Goal: Task Accomplishment & Management: Manage account settings

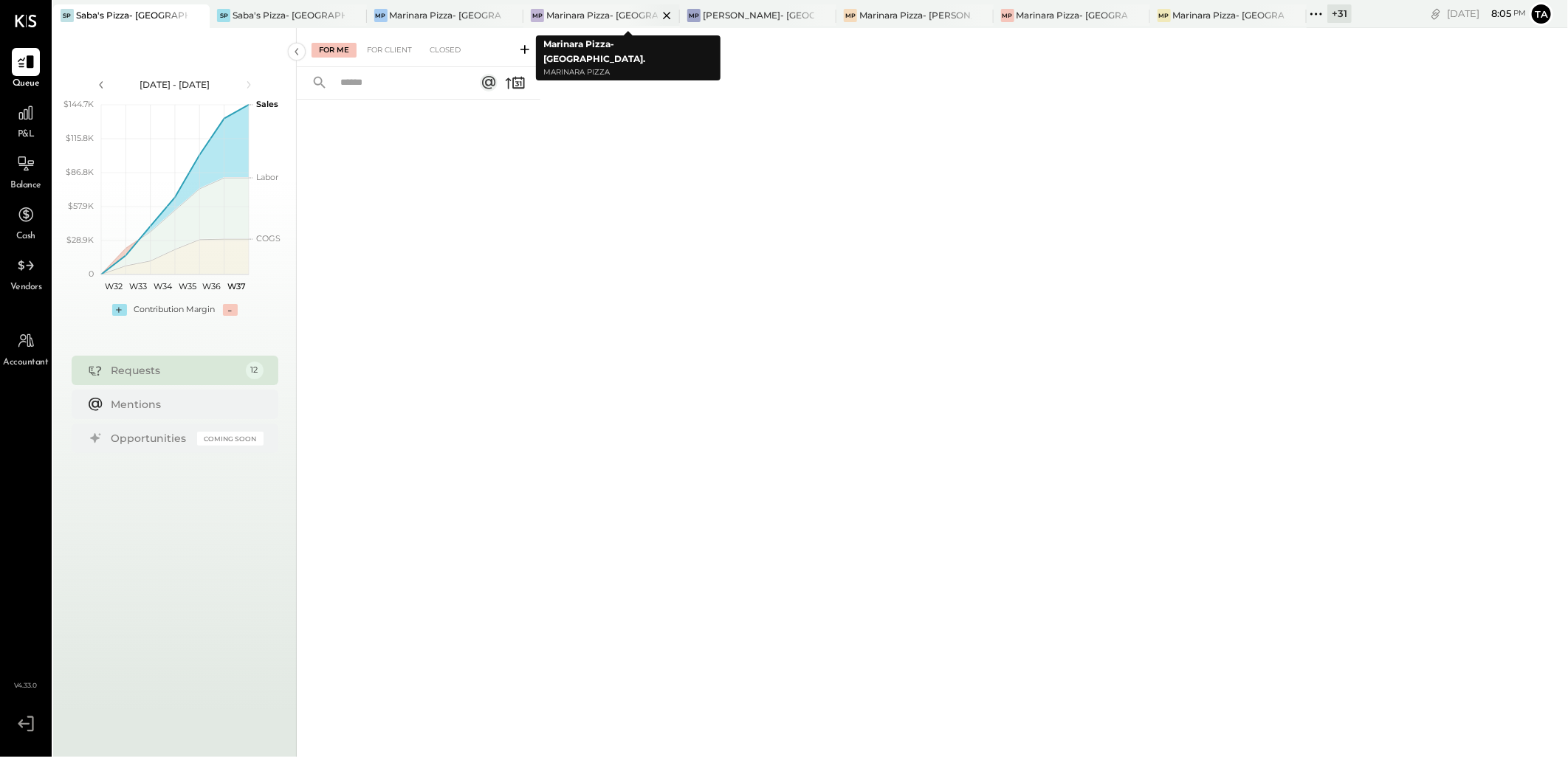
click at [602, 15] on div "Marinara Pizza- [GEOGRAPHIC_DATA]." at bounding box center [602, 15] width 111 height 13
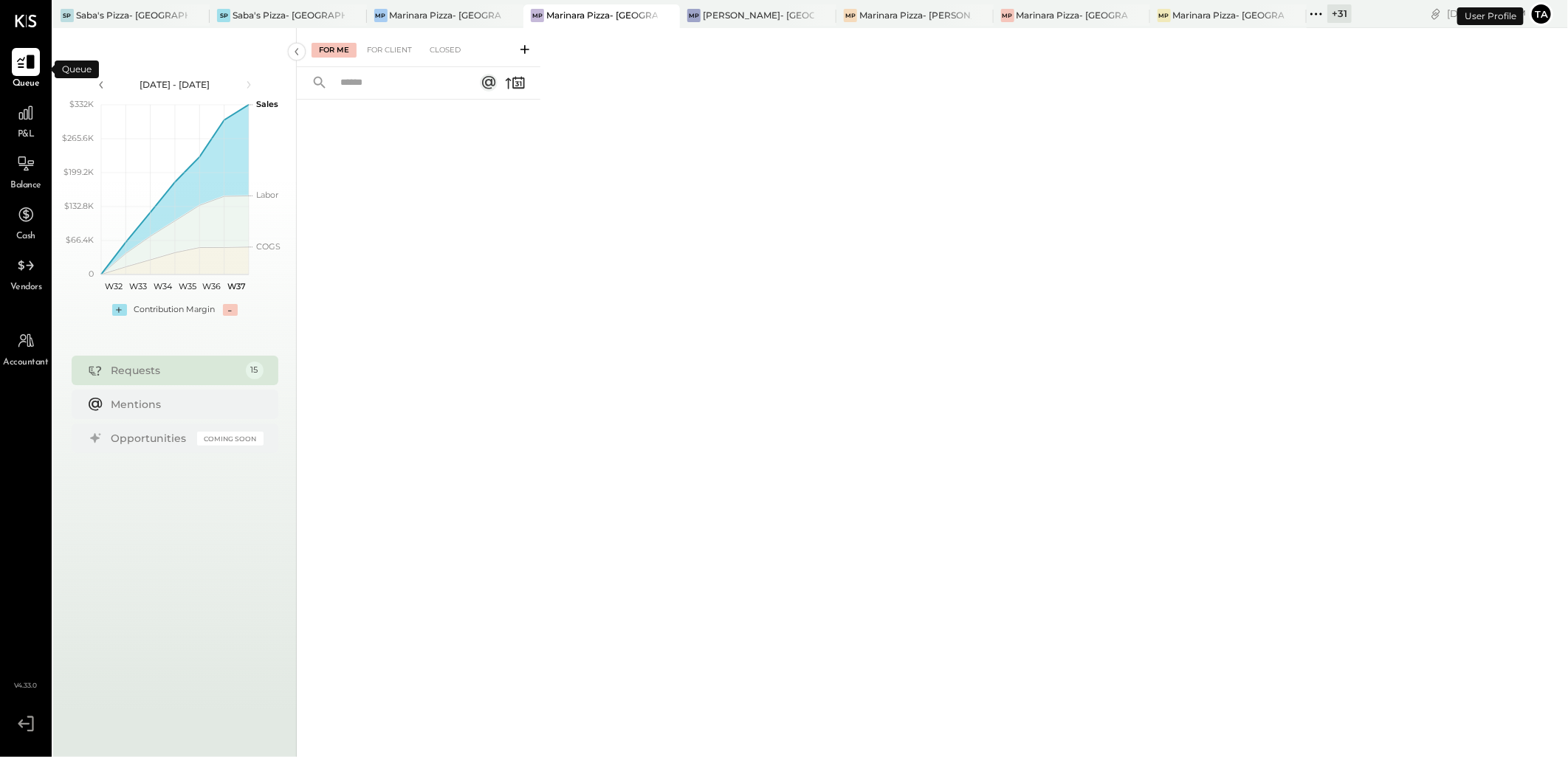
click at [22, 62] on icon at bounding box center [25, 62] width 19 height 19
click at [395, 51] on div "For Client" at bounding box center [389, 51] width 60 height 15
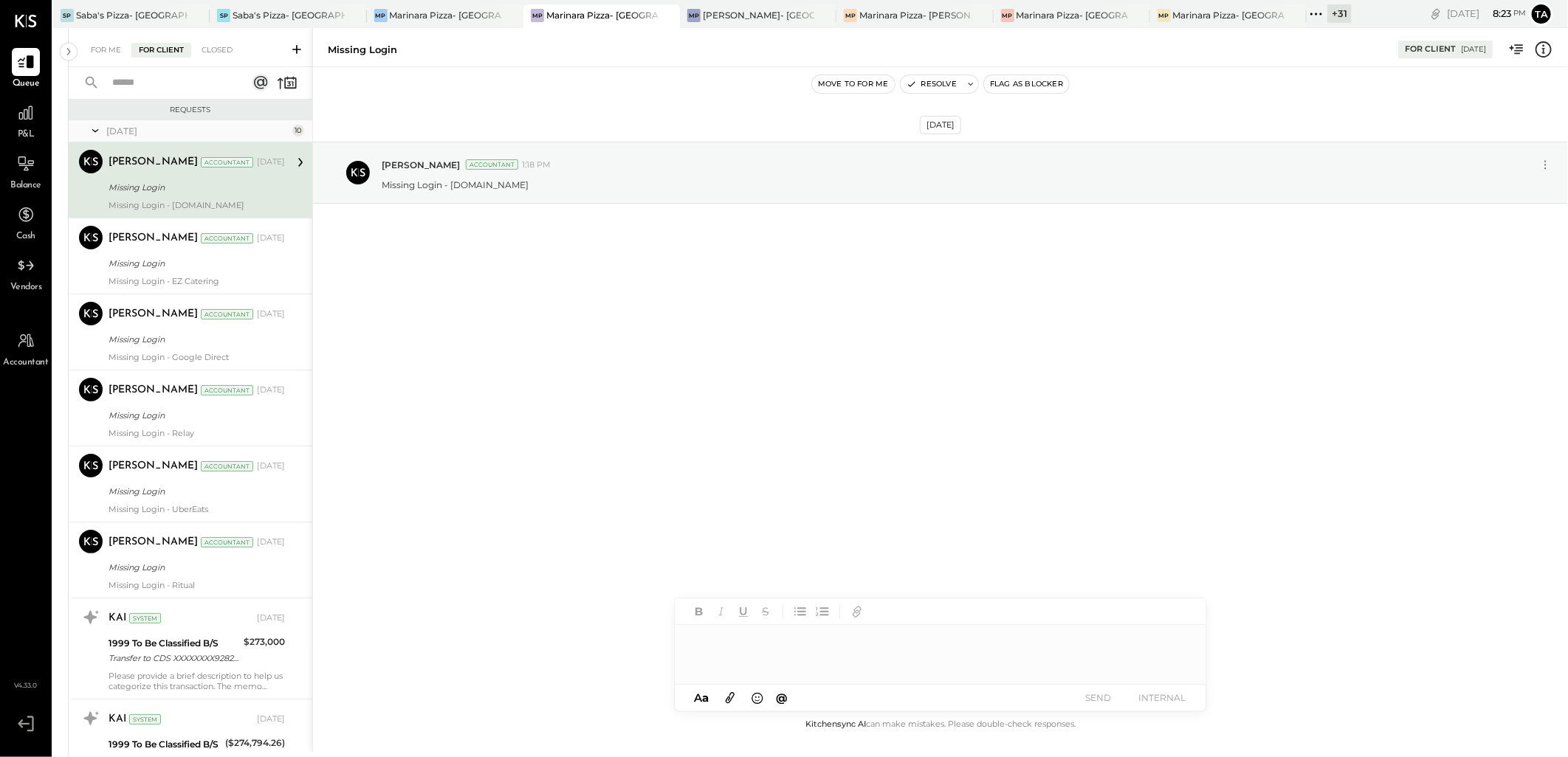
click at [1007, 344] on div "[DATE] [PERSON_NAME] Accountant 1:18 PM Missing Login - [DOMAIN_NAME]" at bounding box center [940, 392] width 1254 height 649
click at [68, 48] on icon at bounding box center [69, 51] width 3 height 8
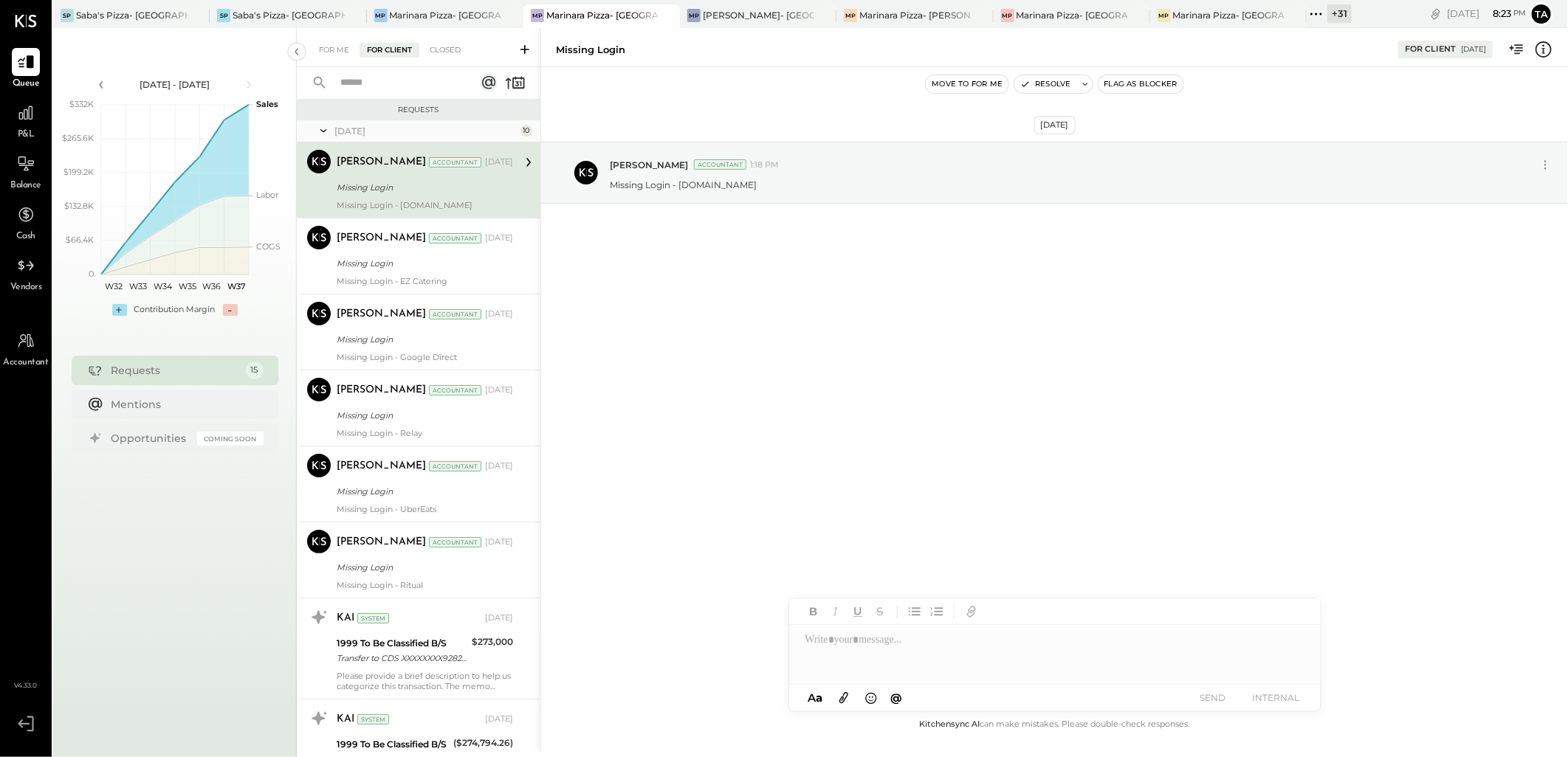
click at [999, 378] on div "[DATE] [PERSON_NAME] Accountant 1:18 PM Missing Login - [DOMAIN_NAME]" at bounding box center [1055, 392] width 1027 height 649
click at [867, 318] on div "[DATE] [PERSON_NAME] Accountant 1:18 PM Missing Login - [DOMAIN_NAME]" at bounding box center [1055, 392] width 1027 height 649
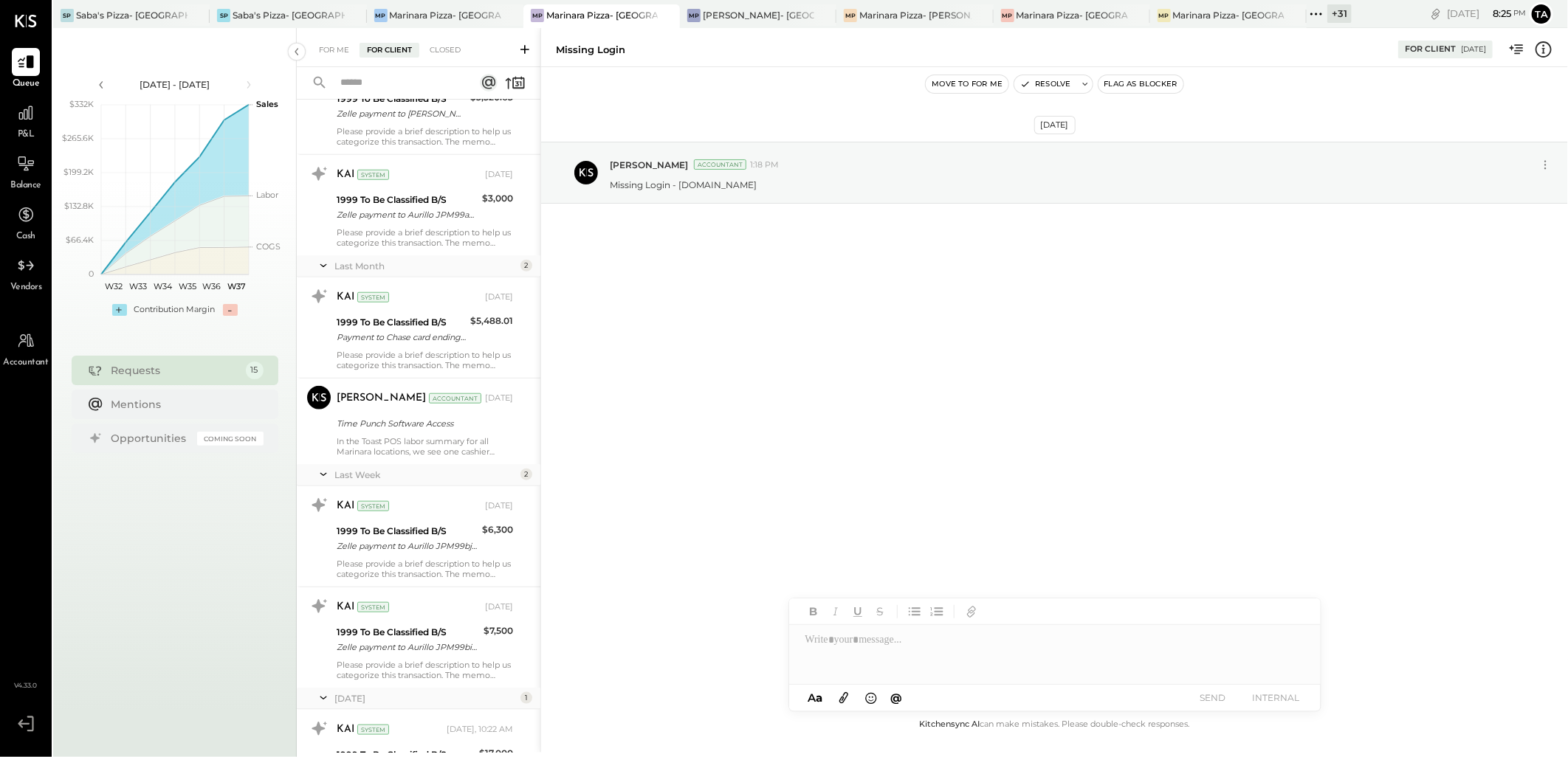
scroll to position [850, 0]
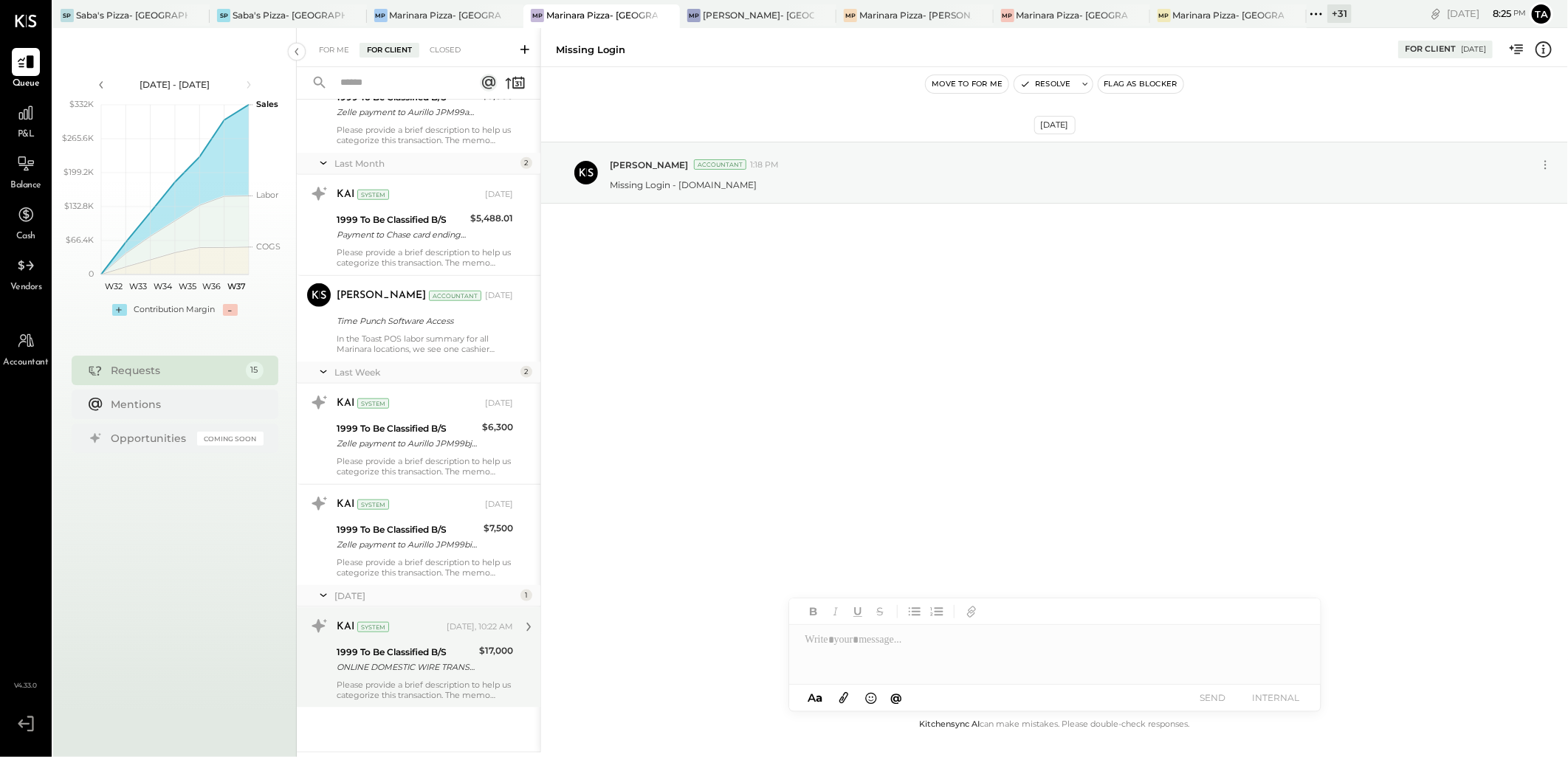
click at [423, 666] on div "ONLINE DOMESTIC WIRE TRANSFER VIA: FLAGSTAR BANK, NA/[US_BANK_ROUTING_MICR] A/C…" at bounding box center [405, 668] width 138 height 15
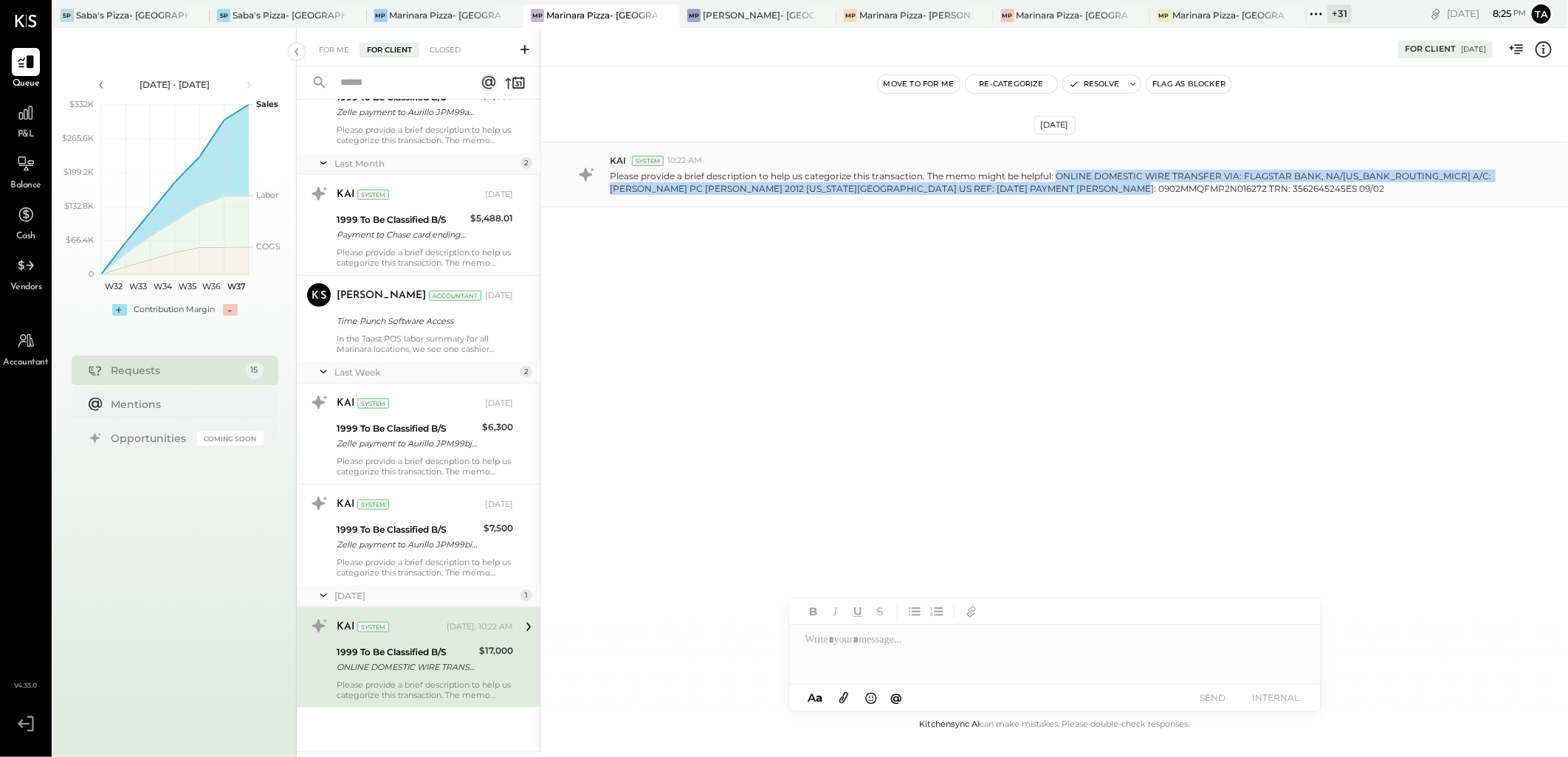
drag, startPoint x: 1055, startPoint y: 174, endPoint x: 1087, endPoint y: 191, distance: 36.2
click at [1087, 191] on p "Please provide a brief description to help us categorize this transaction. The …" at bounding box center [1059, 182] width 899 height 25
click at [978, 295] on div "[DATE] KAI System 10:22 AM Please provide a brief description to help us catego…" at bounding box center [1055, 211] width 1027 height 214
click at [926, 645] on div at bounding box center [1055, 655] width 531 height 59
click at [1541, 51] on icon at bounding box center [1543, 49] width 19 height 19
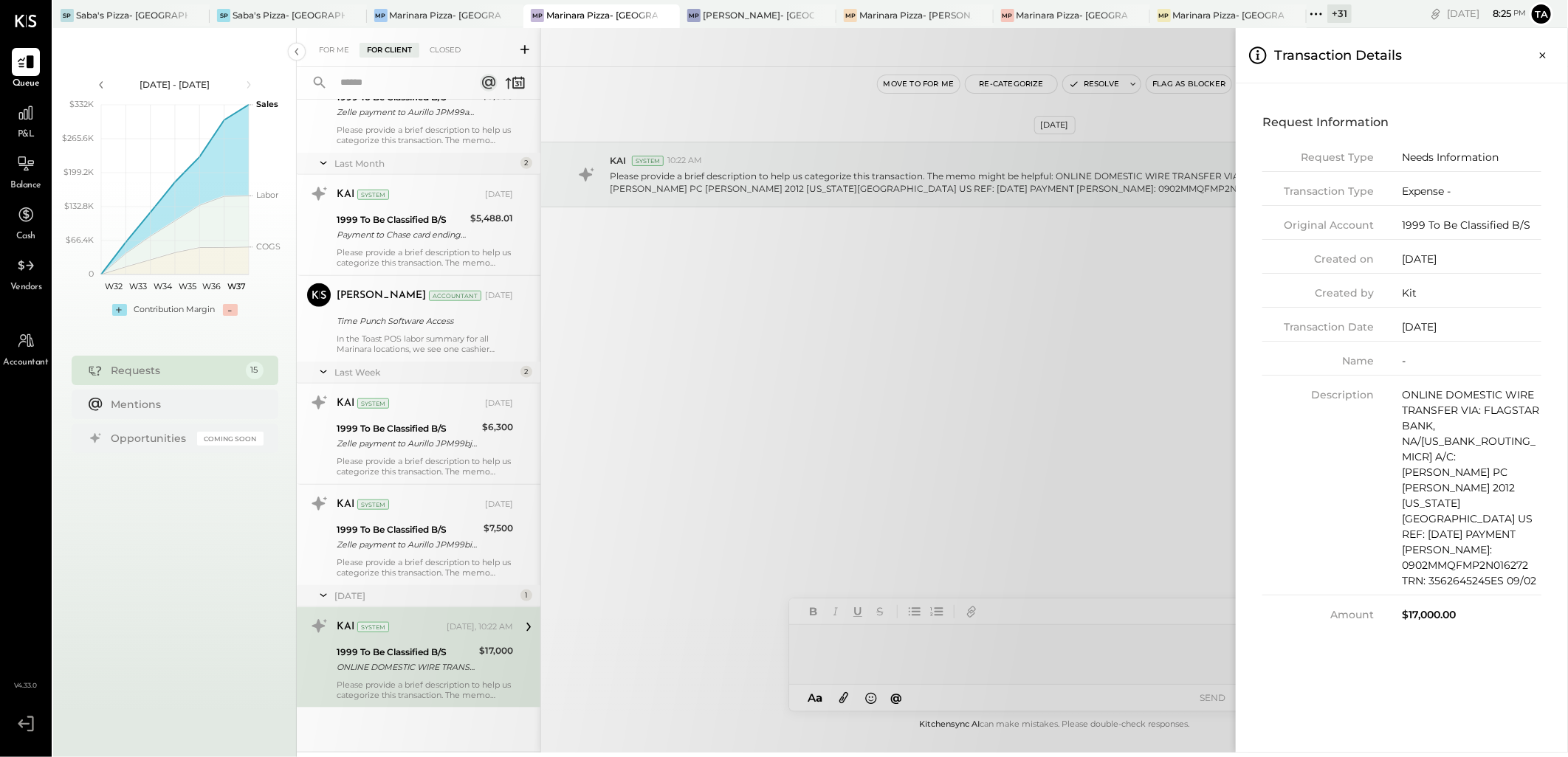
click at [1403, 608] on div "$17,000.00" at bounding box center [1471, 615] width 139 height 15
drag, startPoint x: 1403, startPoint y: 556, endPoint x: 1479, endPoint y: 554, distance: 76.0
click at [1479, 608] on div "$17,000.00" at bounding box center [1471, 615] width 139 height 15
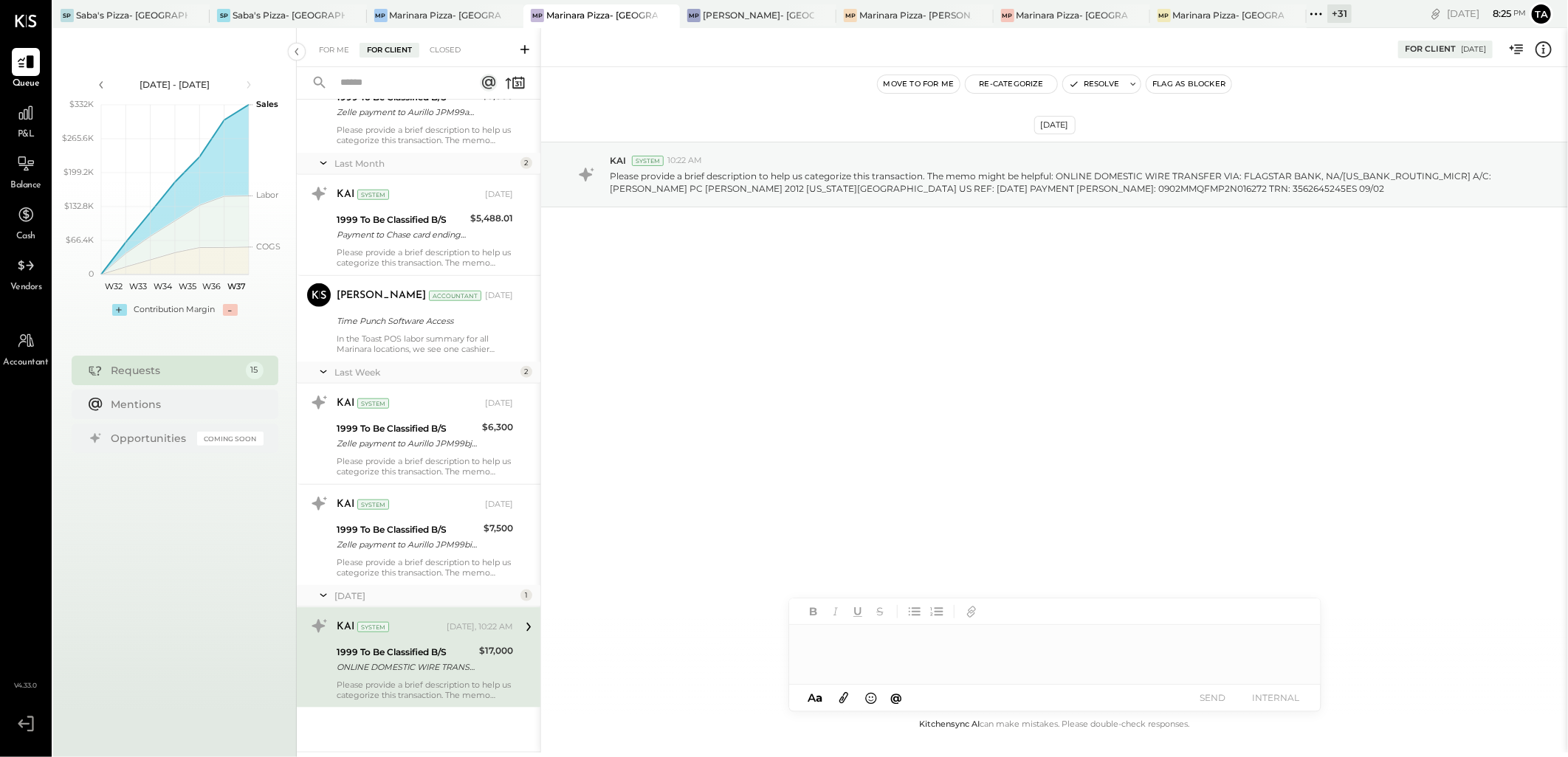
click at [1015, 475] on div "For Me For Client Closed Requests [DATE] [PERSON_NAME] Accountant [PERSON_NAME]…" at bounding box center [932, 390] width 1271 height 725
click at [959, 637] on div at bounding box center [1055, 655] width 531 height 59
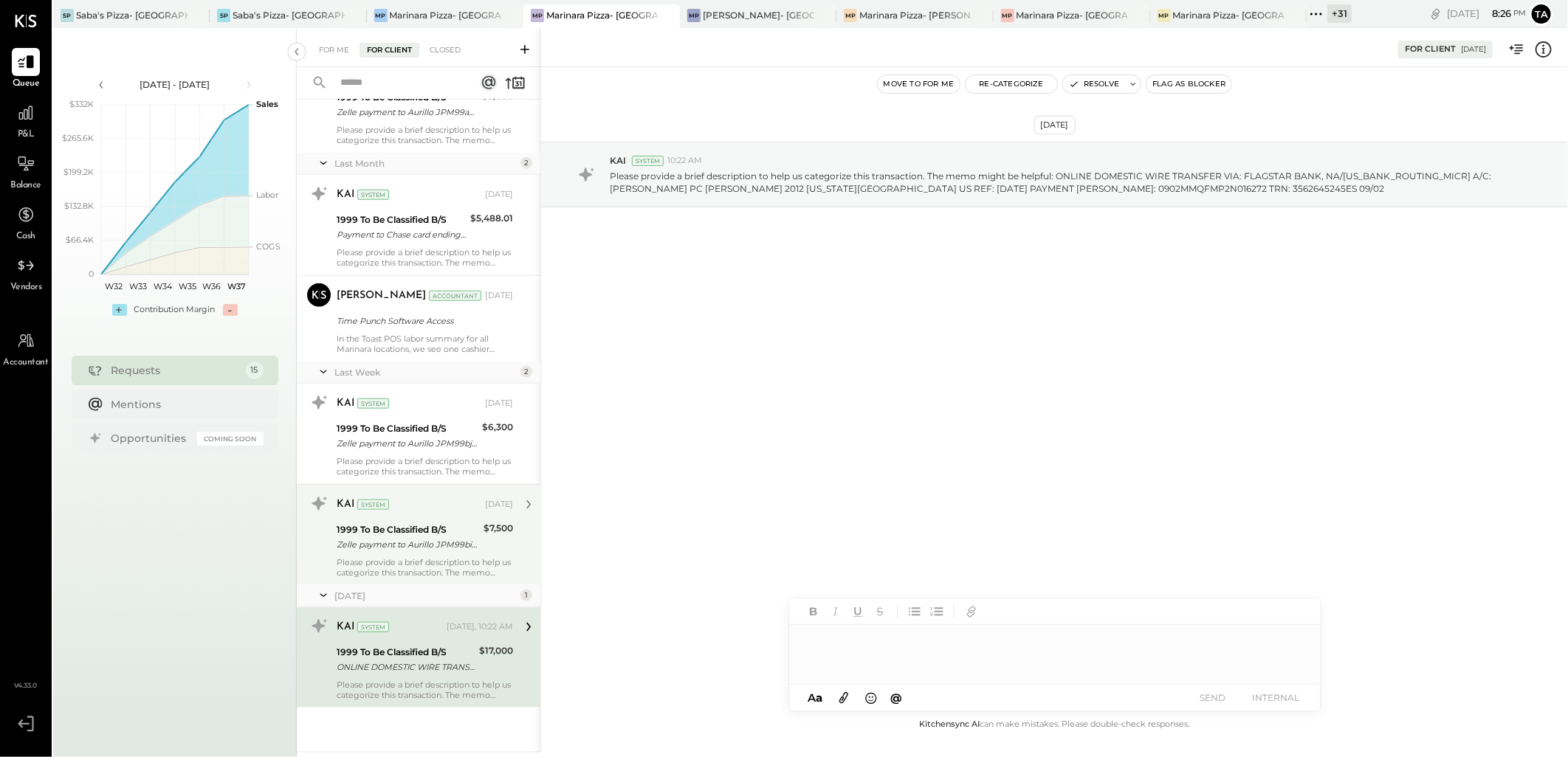
click at [399, 558] on div "Please provide a brief description to help us categorize this transaction. The …" at bounding box center [424, 567] width 176 height 21
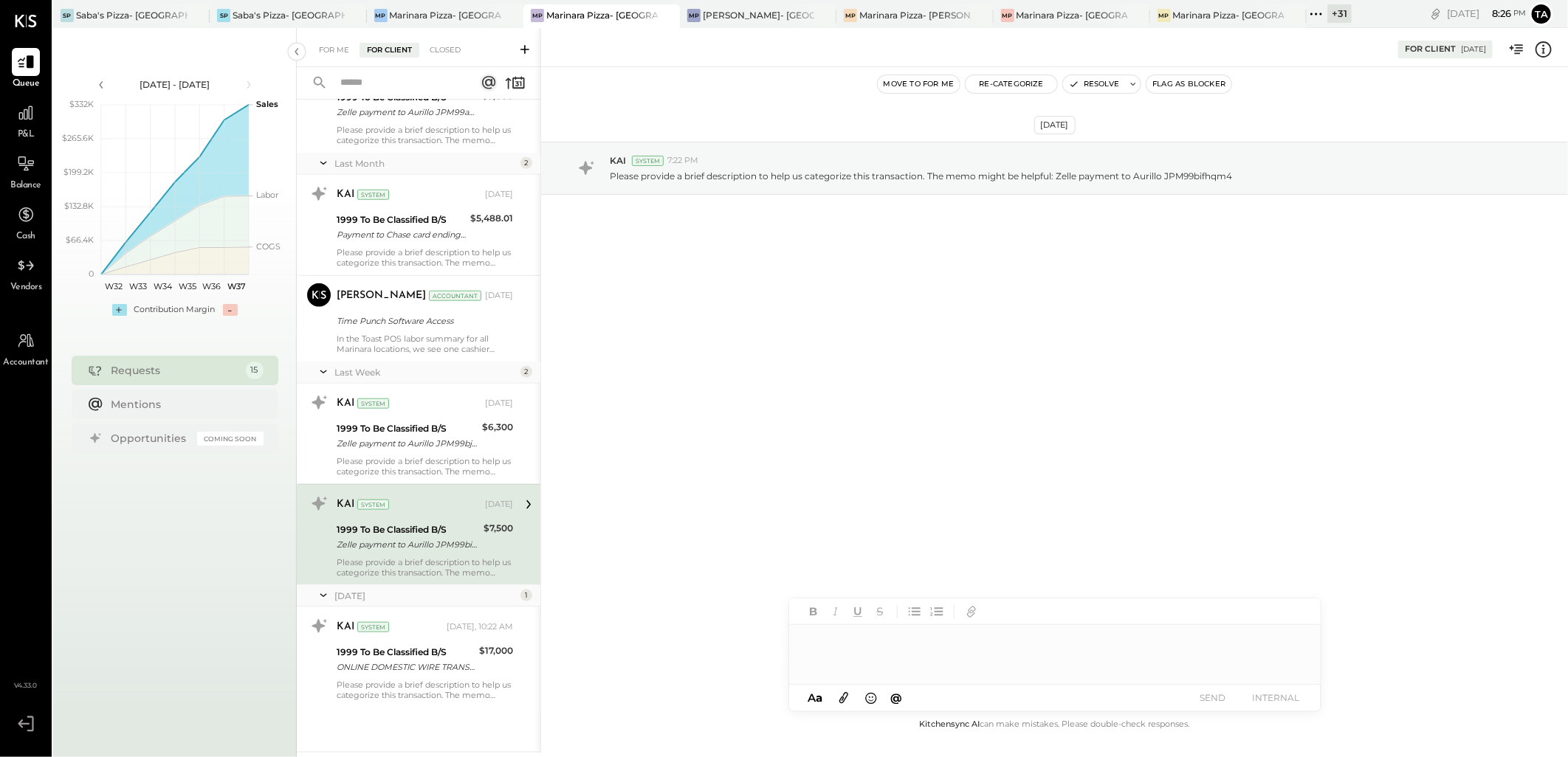
click at [1544, 52] on icon at bounding box center [1544, 49] width 3 height 9
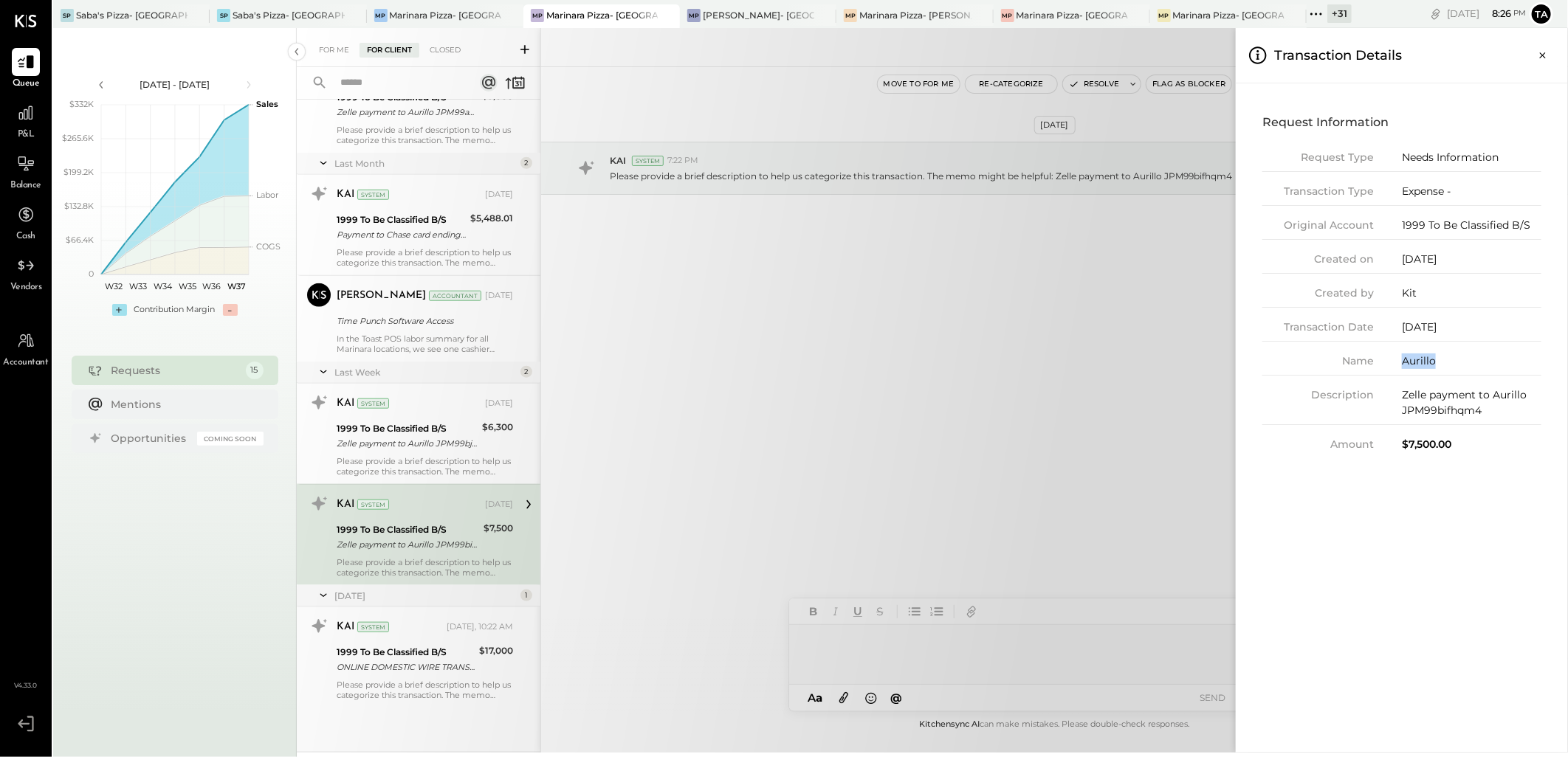
drag, startPoint x: 1404, startPoint y: 360, endPoint x: 1439, endPoint y: 360, distance: 35.0
click at [1439, 360] on div "Aurillo" at bounding box center [1471, 361] width 139 height 15
click at [424, 448] on div "For Me For Client Closed Requests [DATE] [PERSON_NAME] Accountant [PERSON_NAME]…" at bounding box center [932, 390] width 1271 height 725
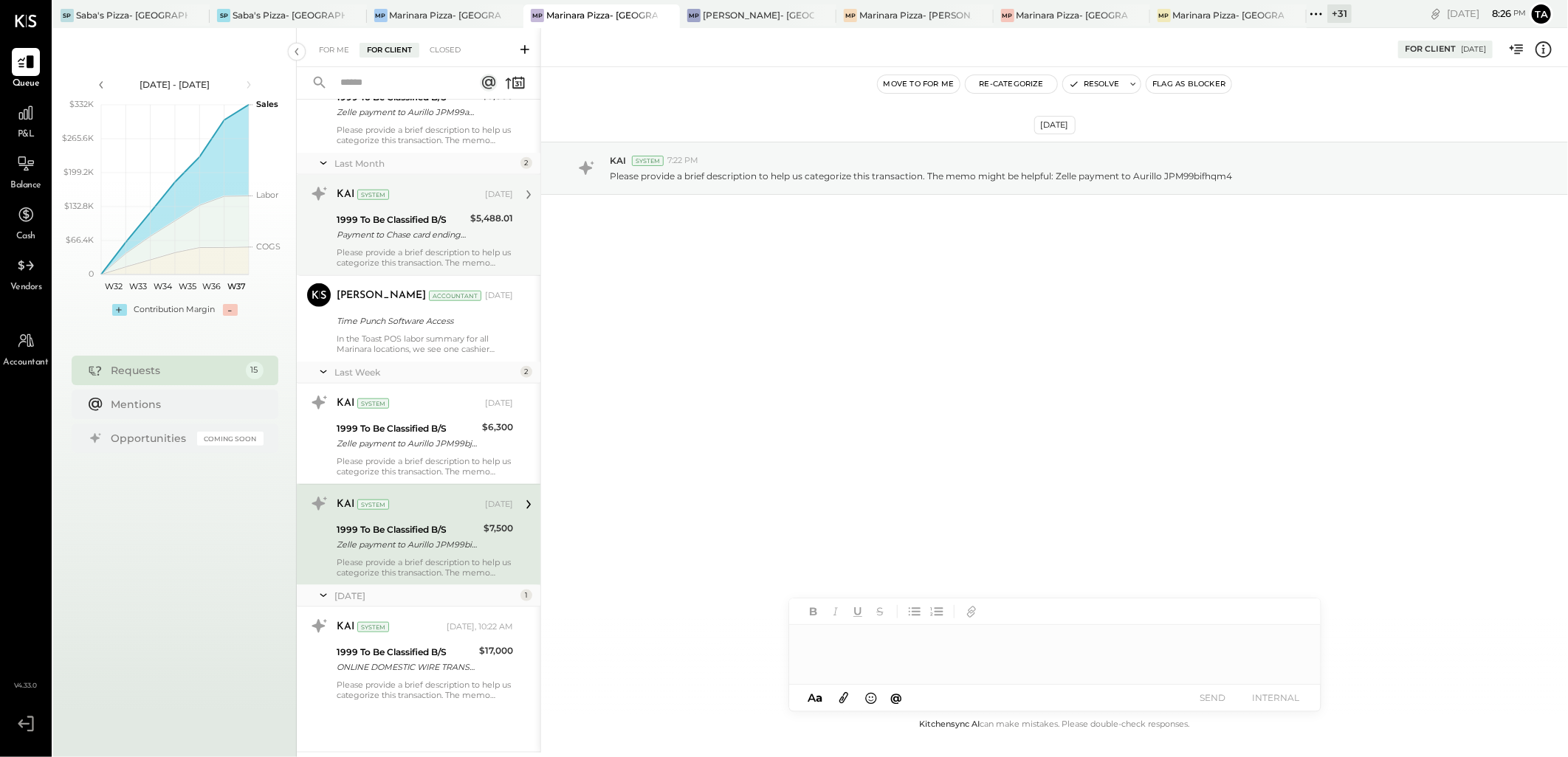
click at [432, 246] on div "KAI System [DATE] 1999 To Be Classified B/S Payment to Chase card ending in 759…" at bounding box center [424, 225] width 176 height 86
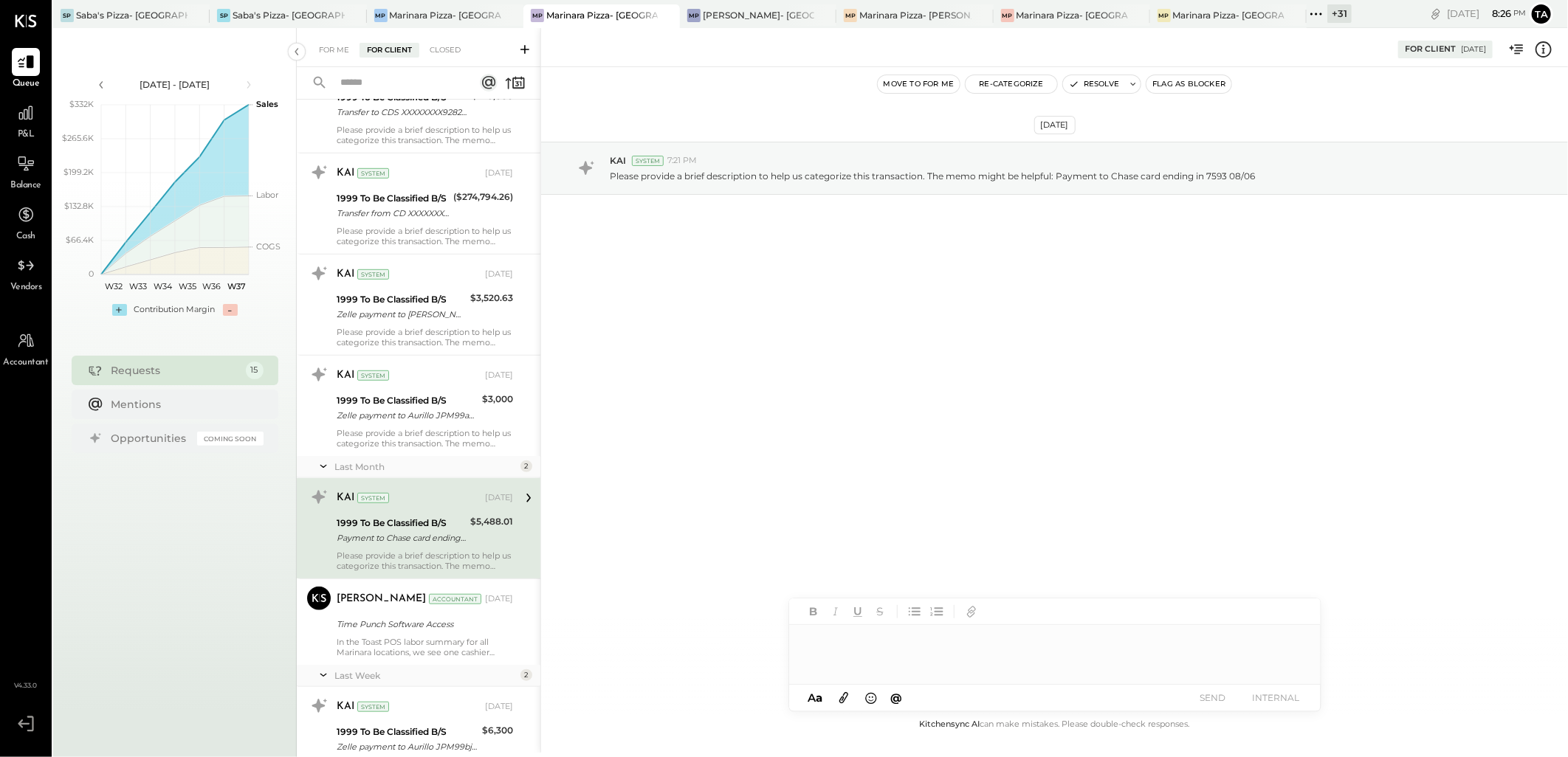
scroll to position [521, 0]
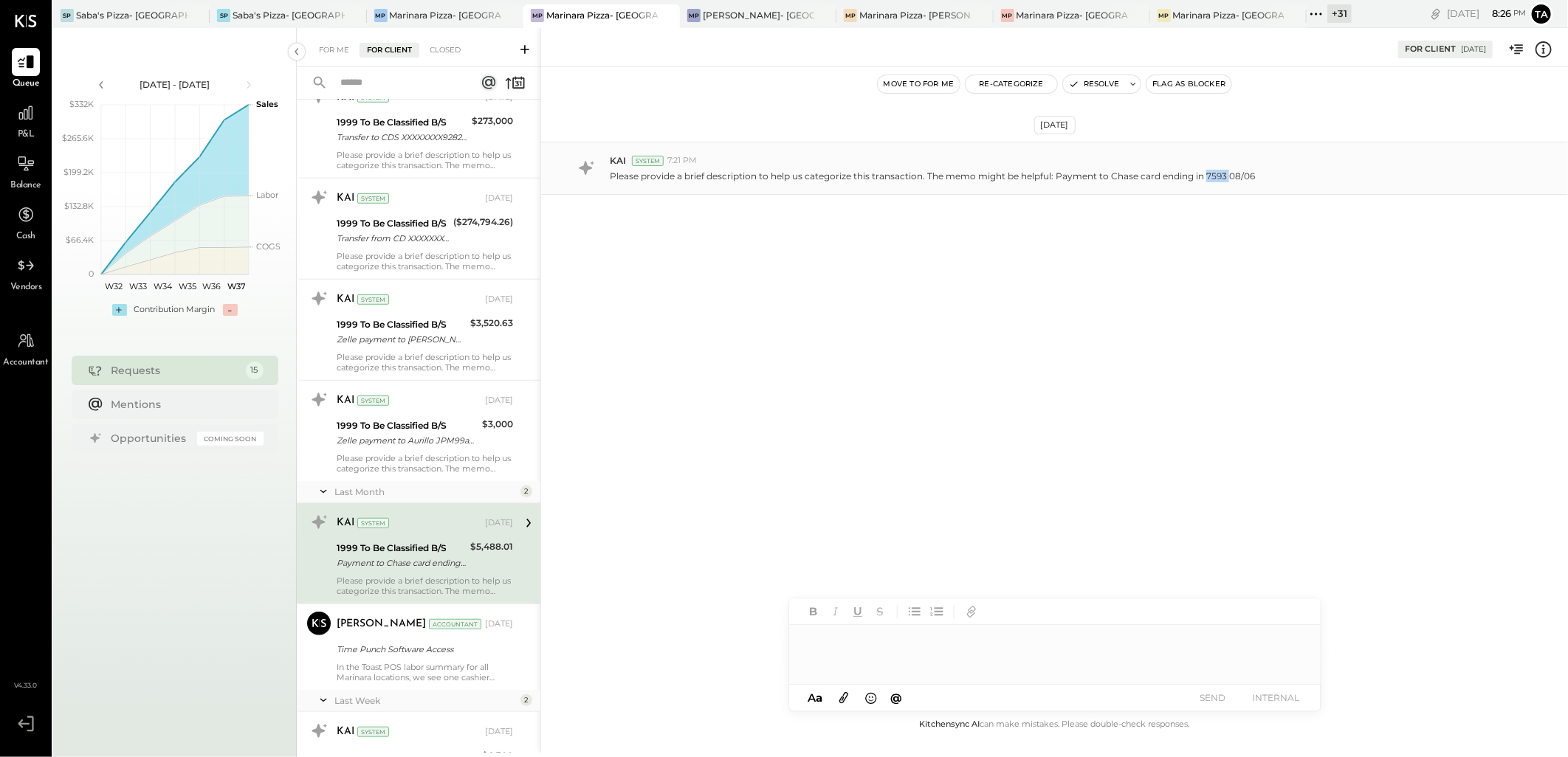
drag, startPoint x: 1205, startPoint y: 175, endPoint x: 1230, endPoint y: 175, distance: 25.0
click at [1230, 175] on p "Please provide a brief description to help us categorize this transaction. The …" at bounding box center [932, 175] width 645 height 13
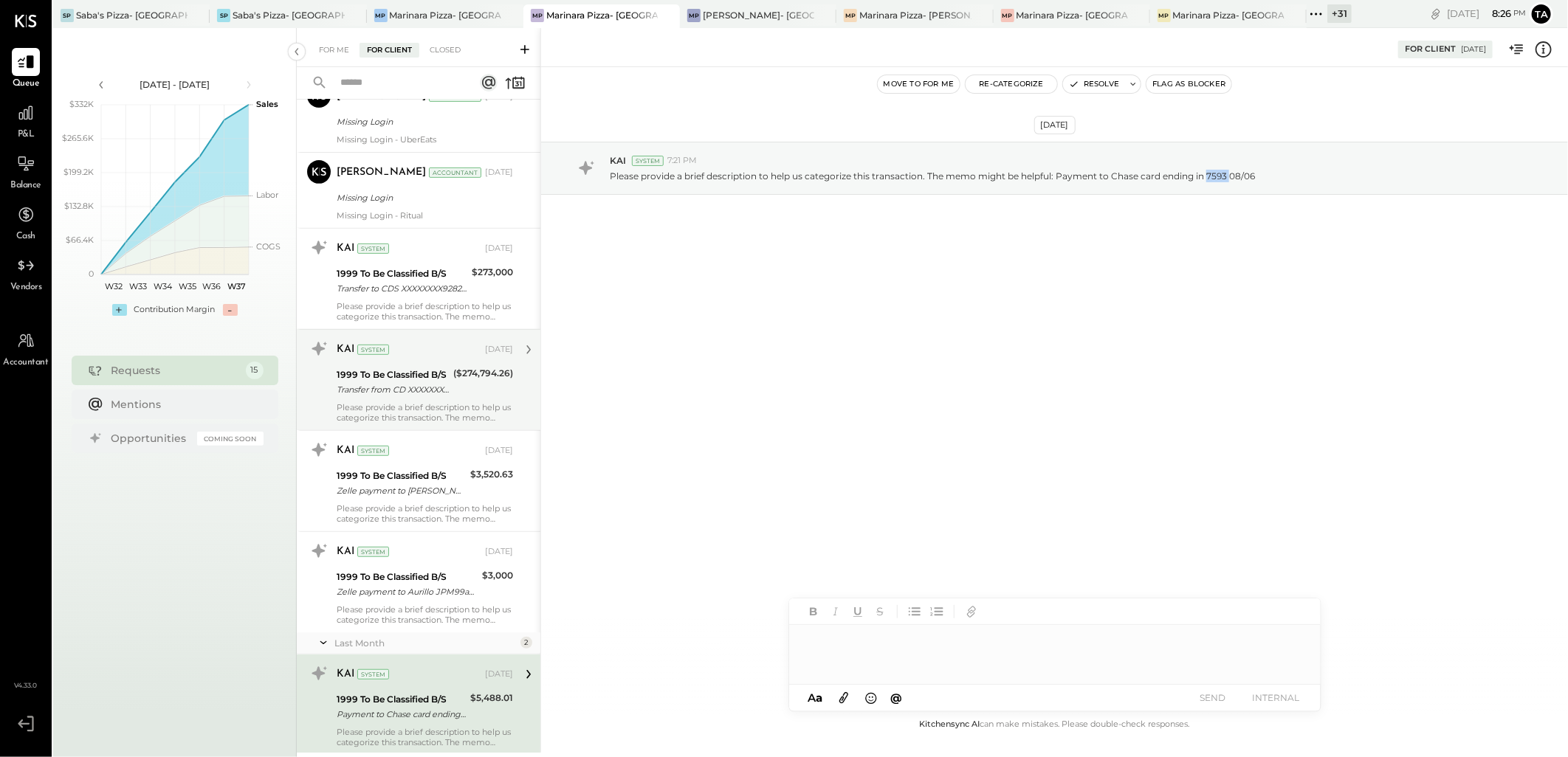
scroll to position [357, 0]
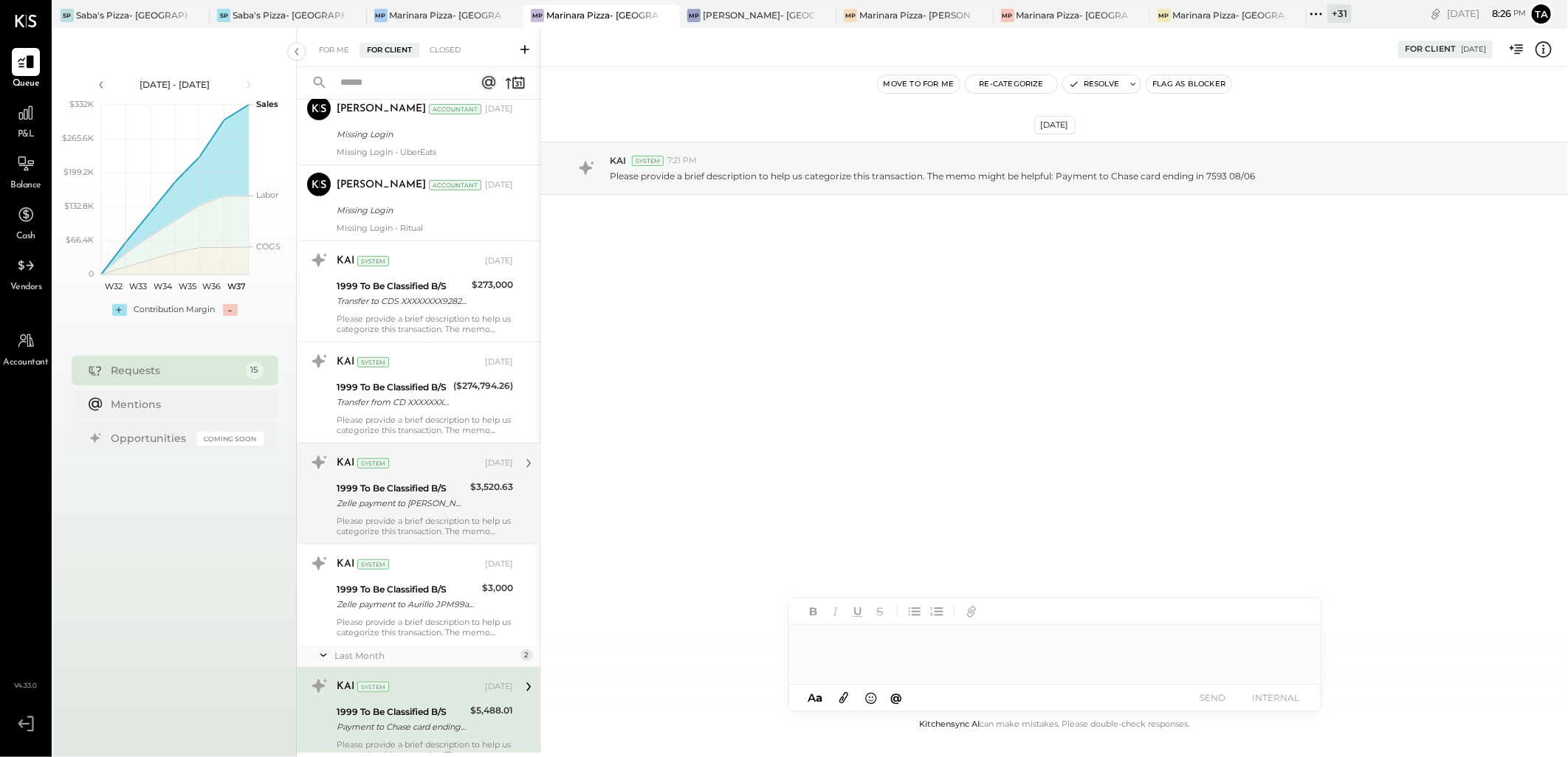
click at [422, 507] on div "Zelle payment to [PERSON_NAME] 23567681680" at bounding box center [400, 503] width 129 height 15
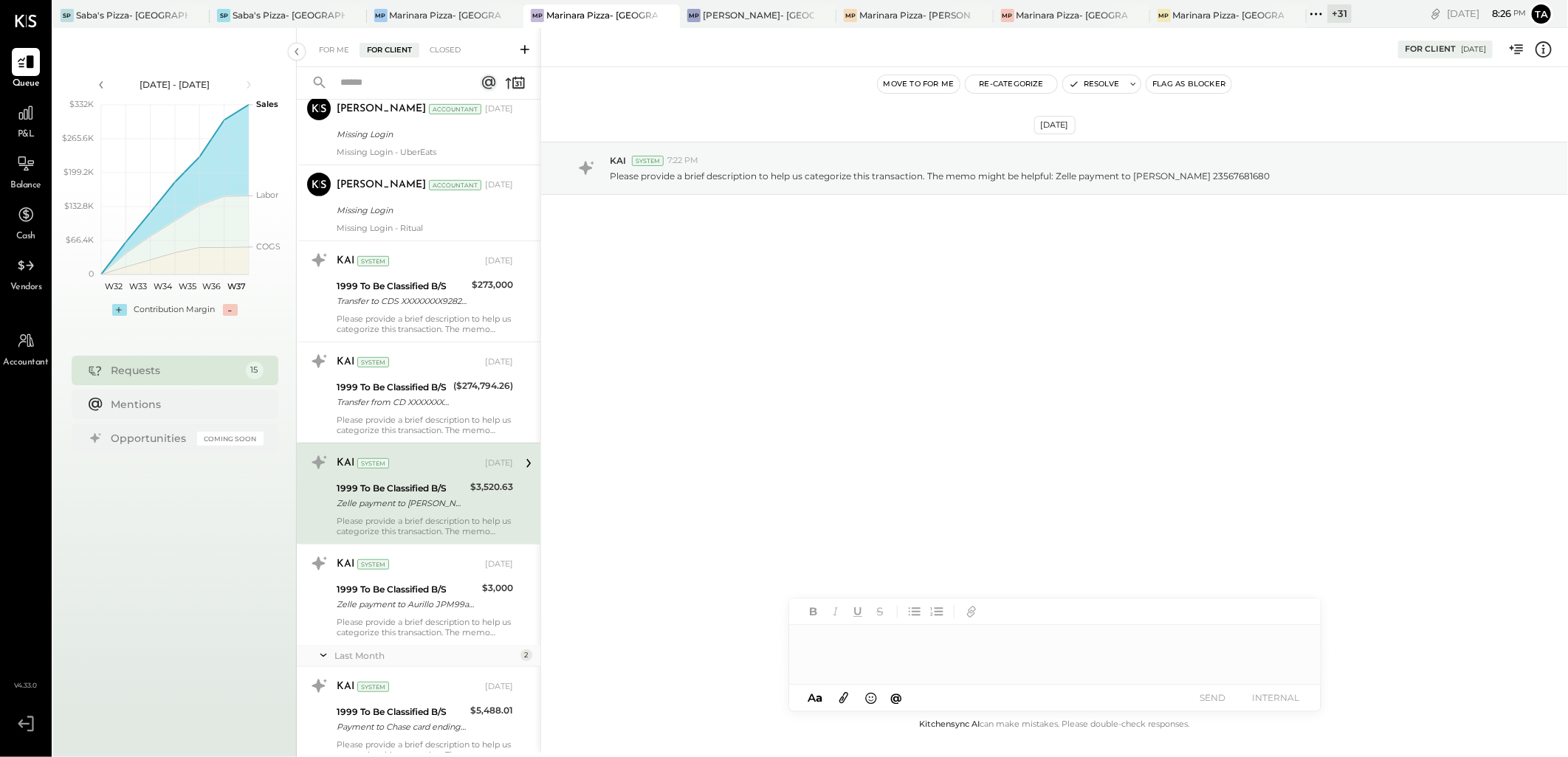
click at [1541, 51] on icon at bounding box center [1543, 49] width 19 height 19
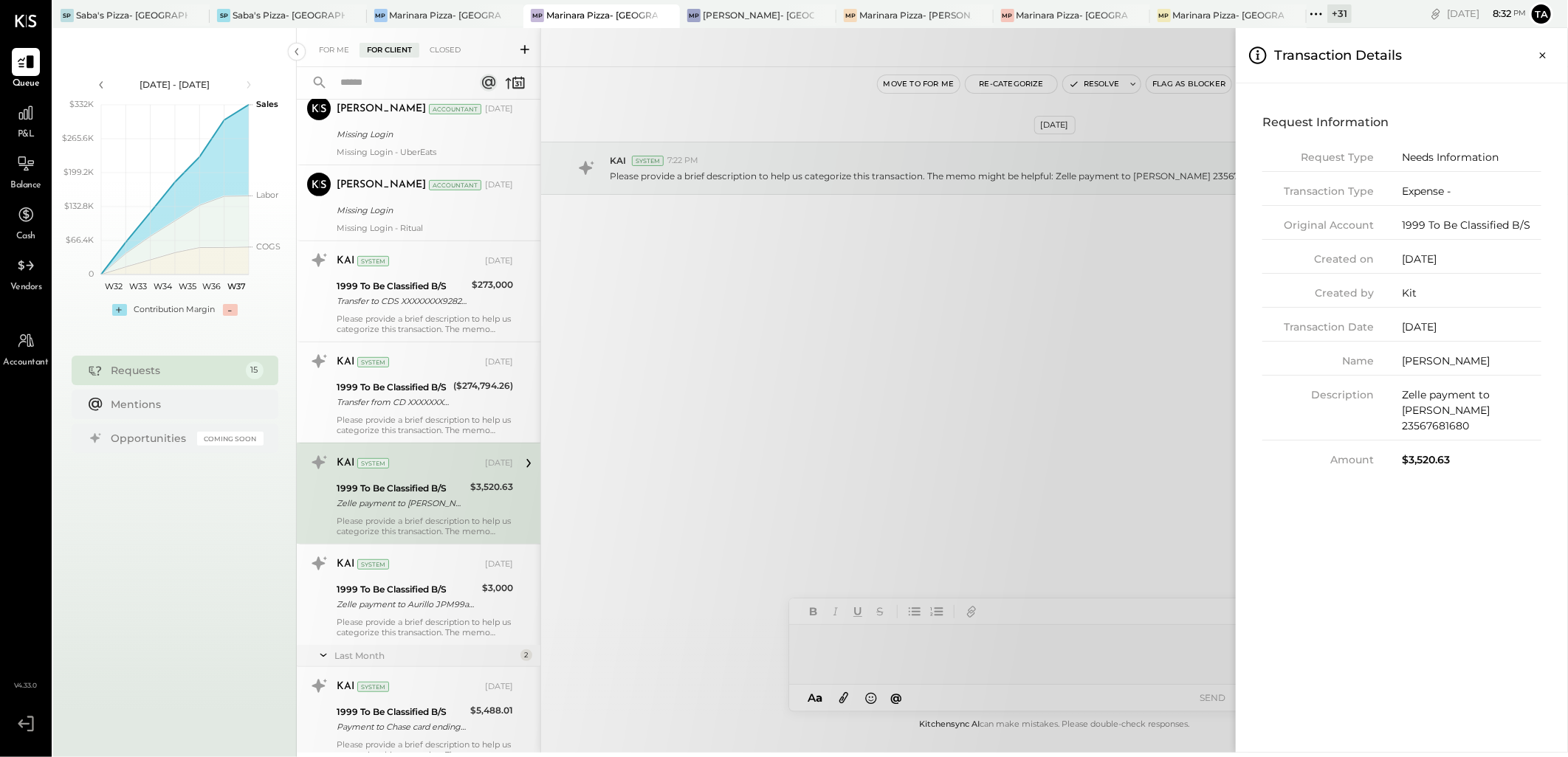
click at [1082, 344] on div "For Me For Client Closed Requests [DATE] [PERSON_NAME] Accountant [PERSON_NAME]…" at bounding box center [932, 390] width 1271 height 725
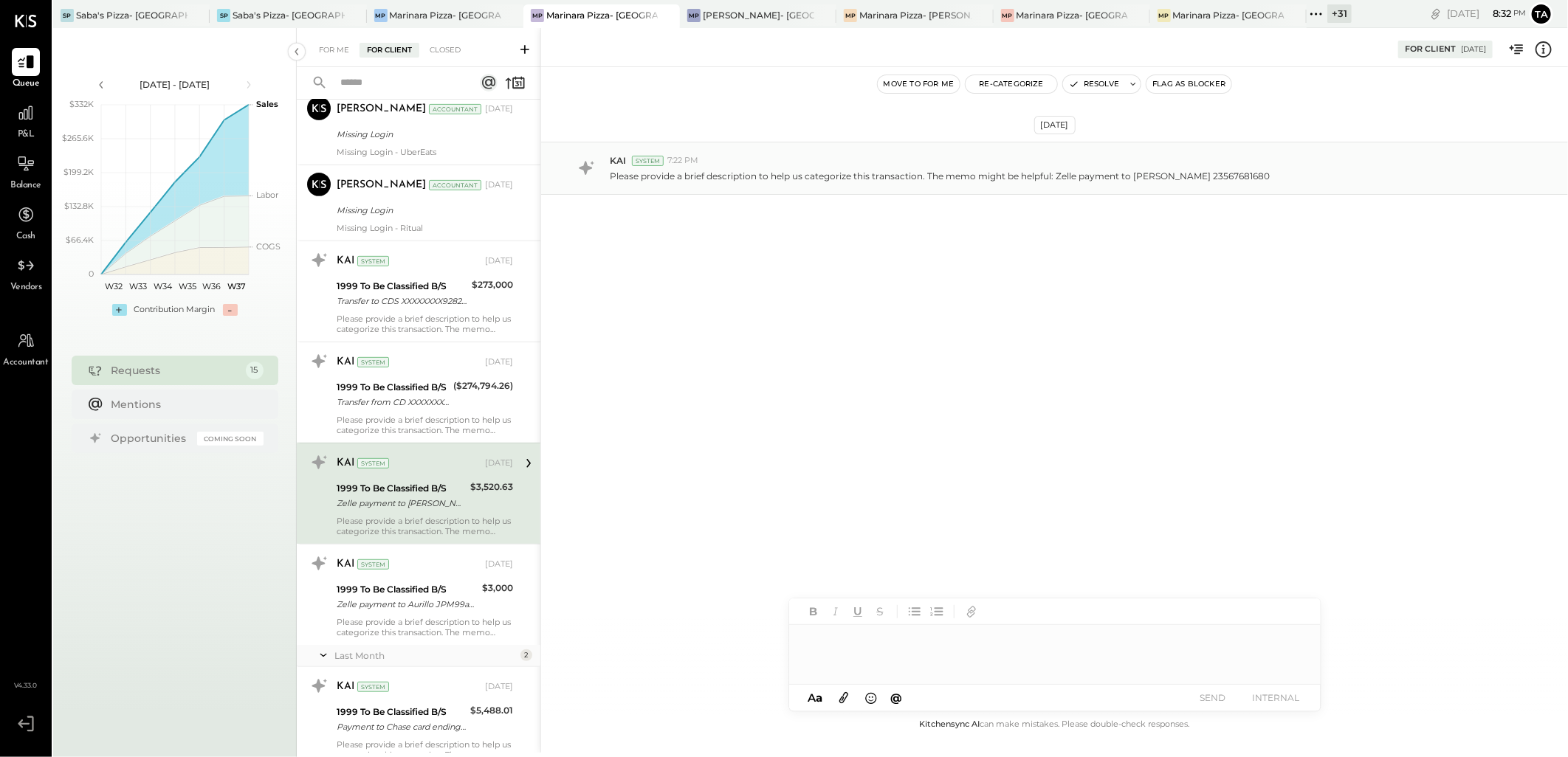
click at [960, 180] on p "Please provide a brief description to help us categorize this transaction. The …" at bounding box center [939, 175] width 660 height 13
click at [1544, 52] on icon at bounding box center [1544, 49] width 3 height 9
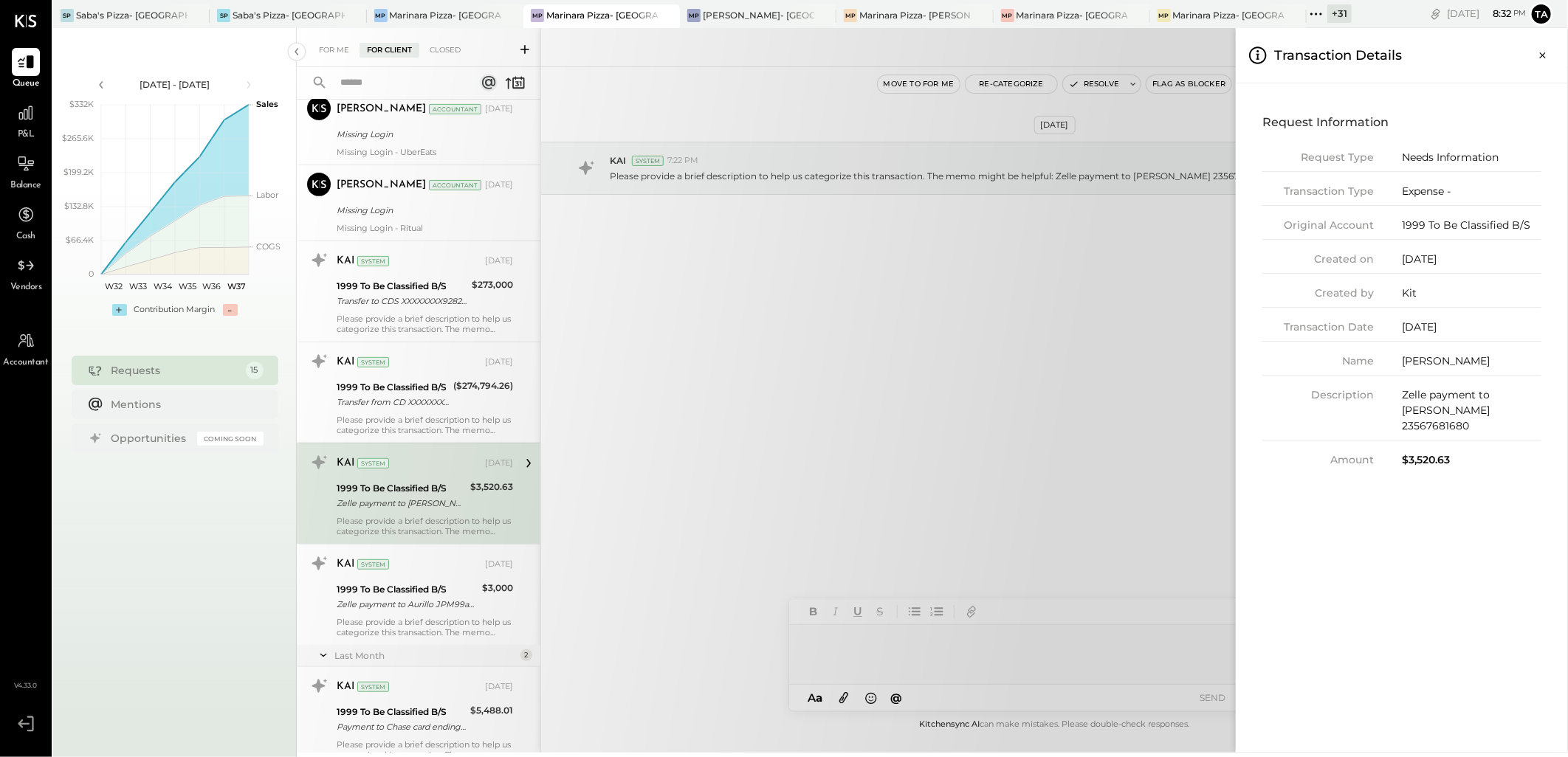
click at [1404, 325] on div "[DATE]" at bounding box center [1471, 327] width 139 height 15
drag, startPoint x: 1402, startPoint y: 325, endPoint x: 1422, endPoint y: 318, distance: 21.2
click at [1422, 318] on div "Request Type Needs Information Transaction Type Expense - Original Account 1999…" at bounding box center [1401, 309] width 279 height 318
drag, startPoint x: 1402, startPoint y: 328, endPoint x: 1420, endPoint y: 320, distance: 19.7
click at [1420, 320] on div "[DATE]" at bounding box center [1471, 327] width 139 height 15
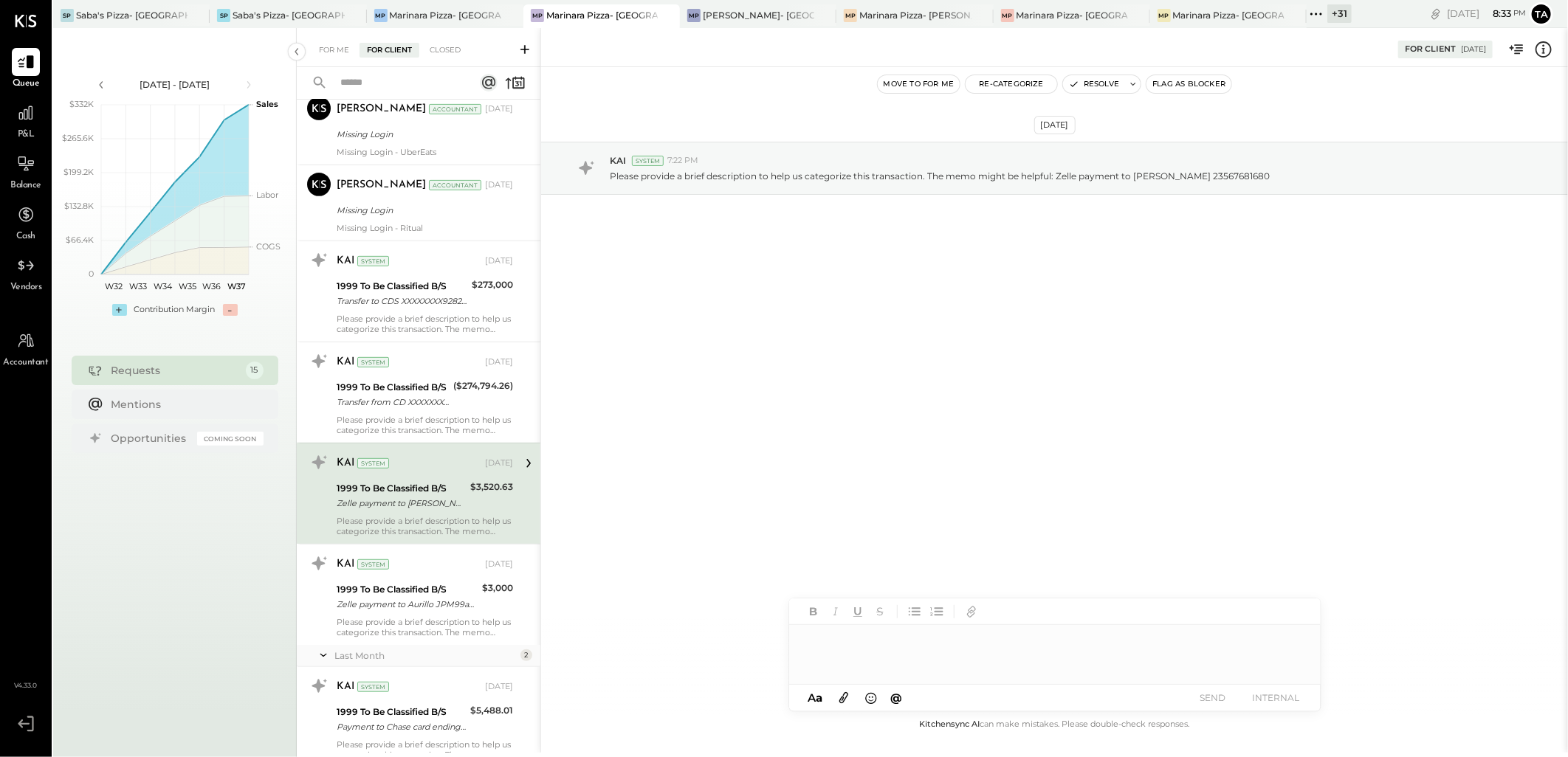
click at [946, 412] on div "For Me For Client Closed Requests [DATE] [PERSON_NAME] Accountant [PERSON_NAME]…" at bounding box center [932, 390] width 1271 height 725
click at [994, 637] on div at bounding box center [1055, 655] width 531 height 59
click at [1220, 701] on button "SEND" at bounding box center [1212, 698] width 59 height 20
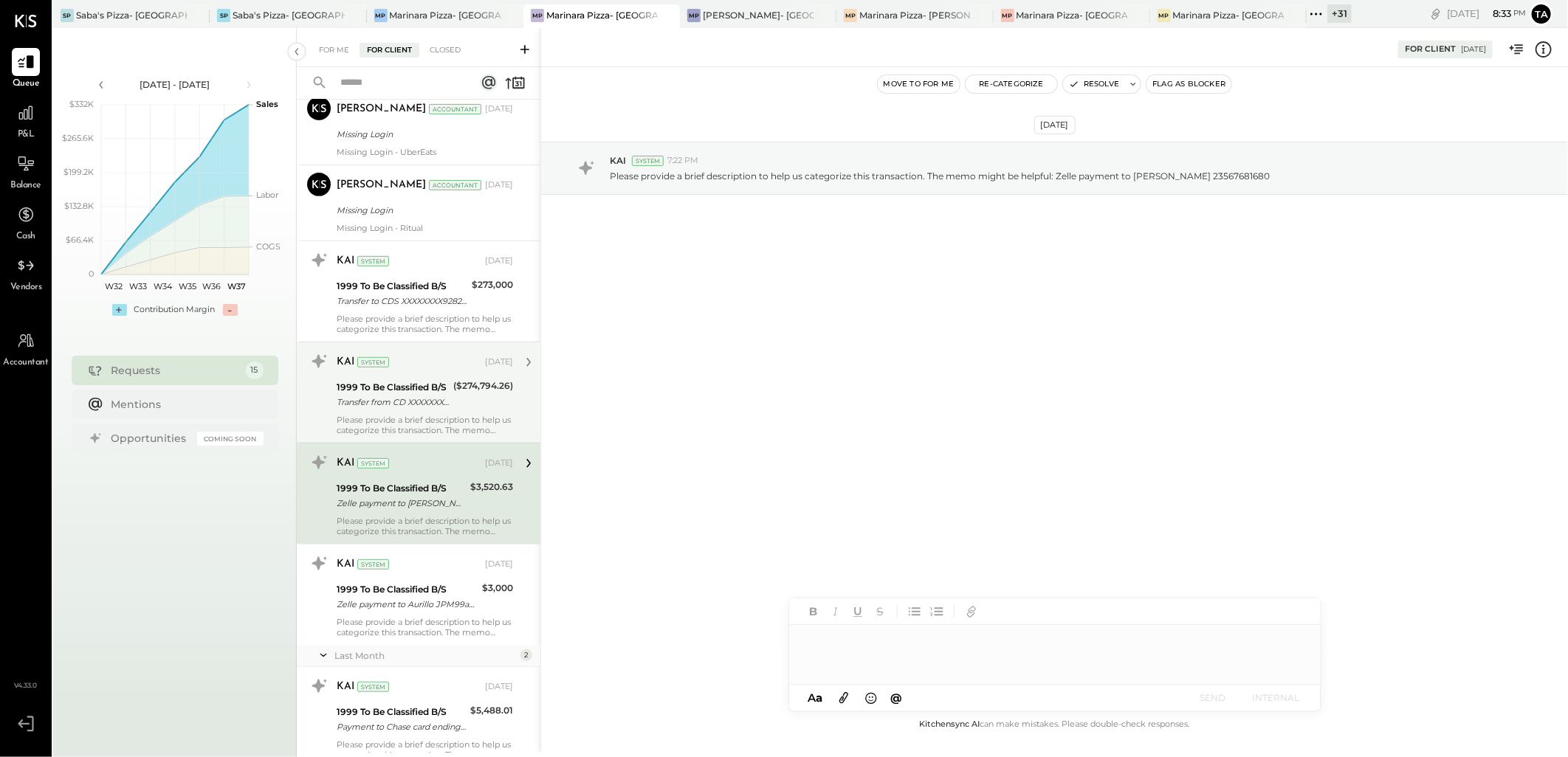
click at [414, 397] on div "Transfer from CD XXXXXXXX9282" at bounding box center [392, 402] width 112 height 15
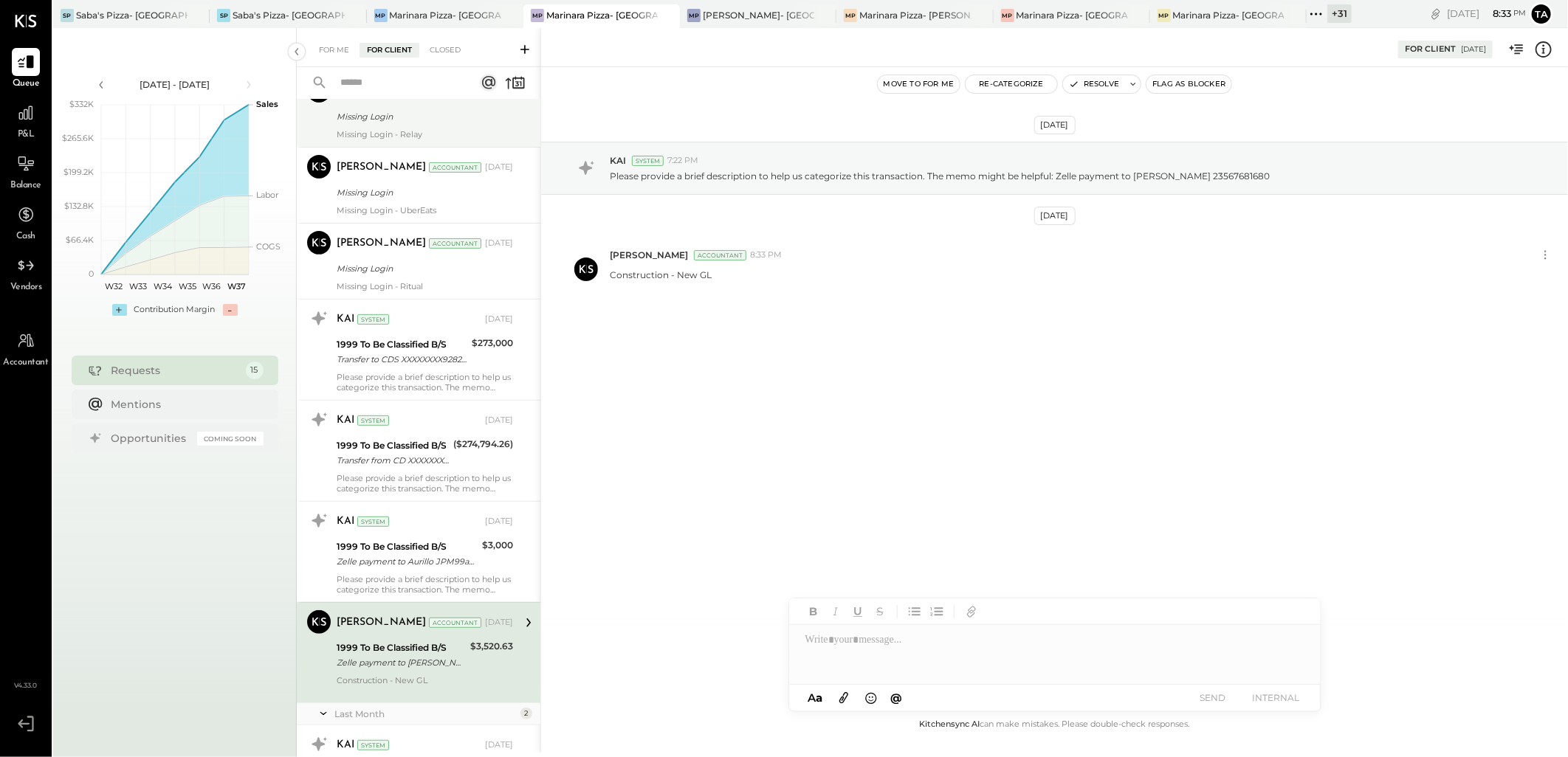
scroll to position [328, 0]
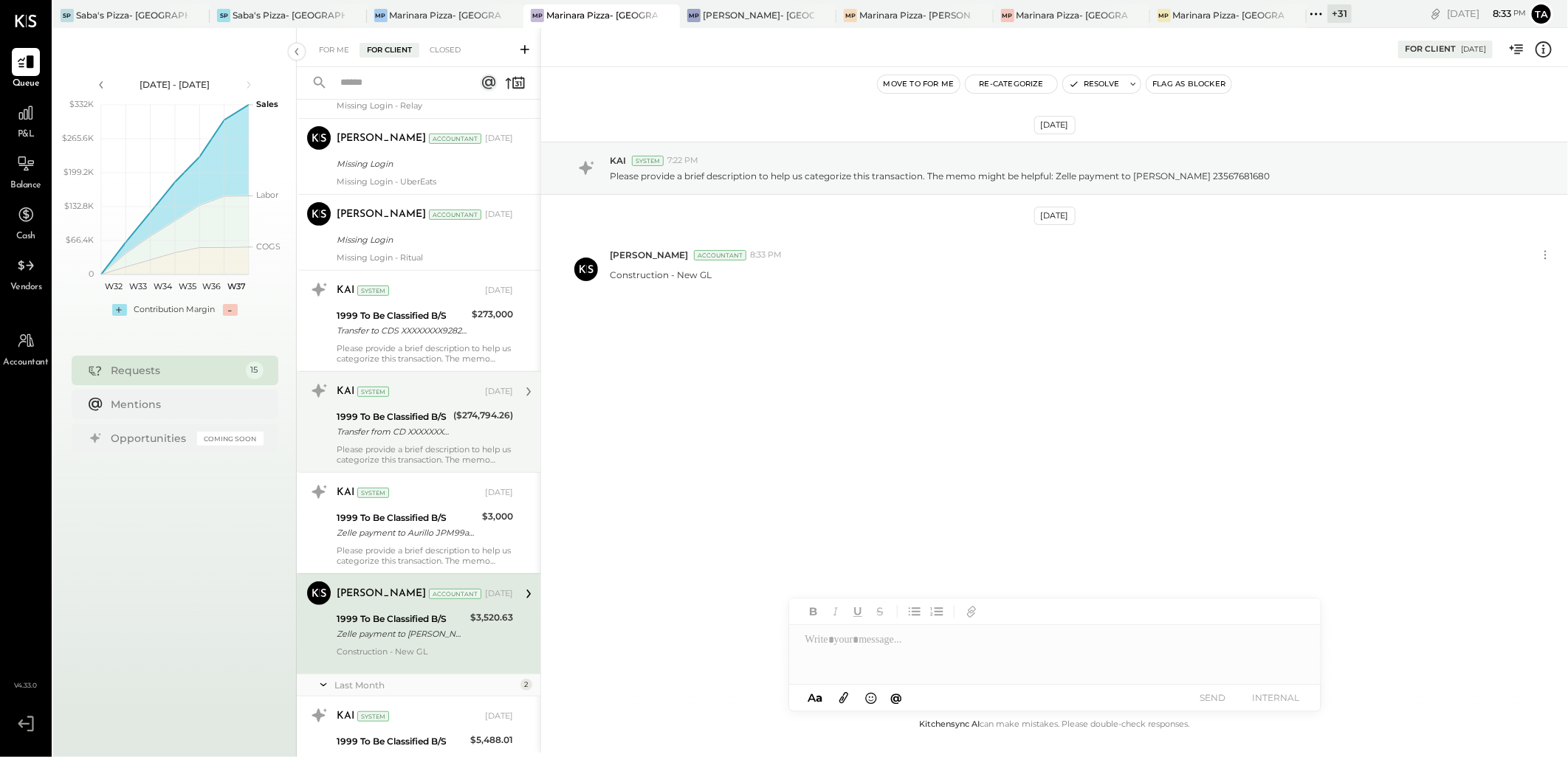
click at [426, 432] on div "Transfer from CD XXXXXXXX9282" at bounding box center [392, 432] width 112 height 15
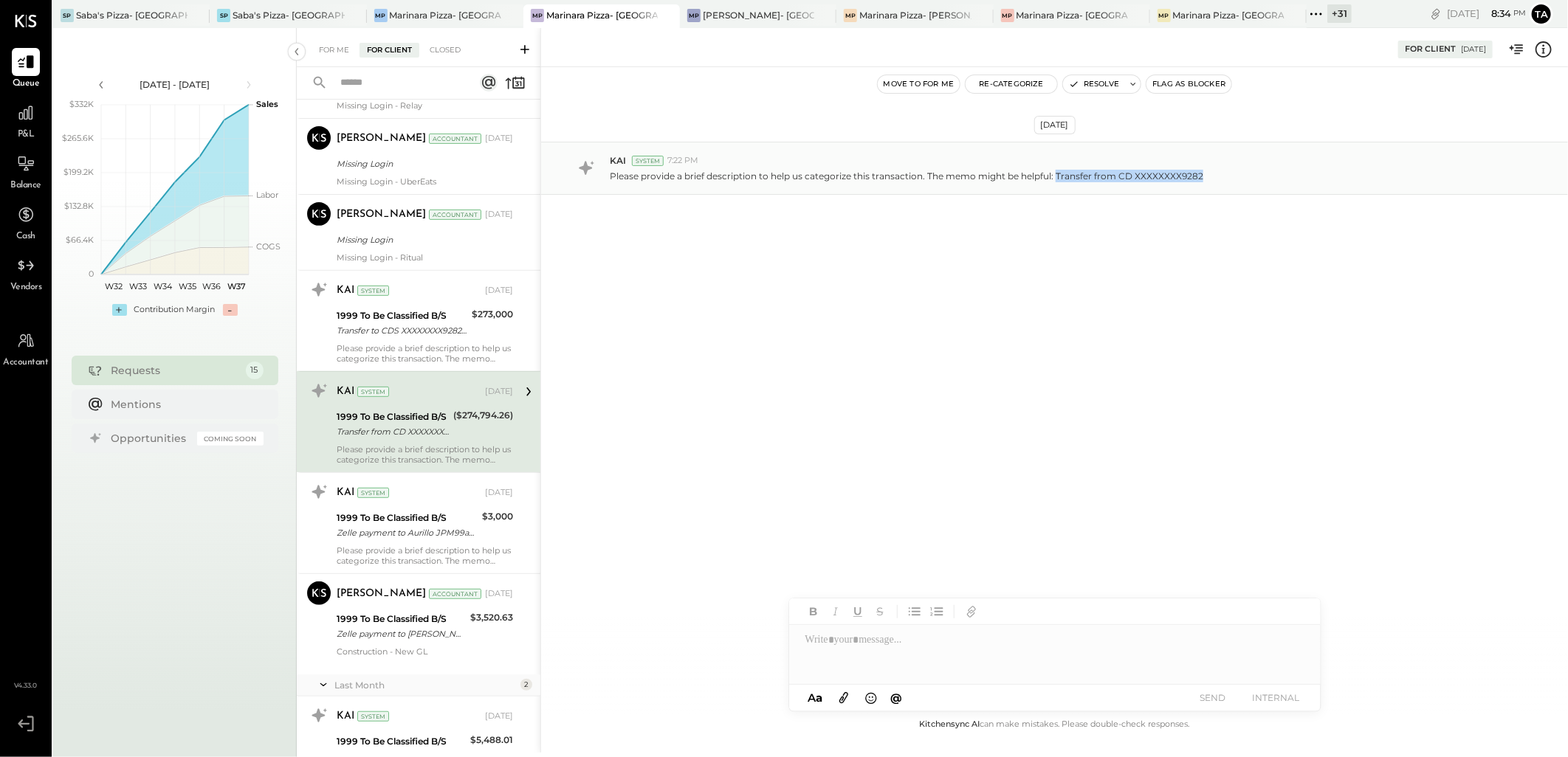
drag, startPoint x: 1054, startPoint y: 174, endPoint x: 1199, endPoint y: 180, distance: 145.1
click at [1199, 180] on div "Please provide a brief description to help us categorize this transaction. The …" at bounding box center [1082, 174] width 946 height 15
click at [1543, 46] on icon at bounding box center [1543, 49] width 19 height 19
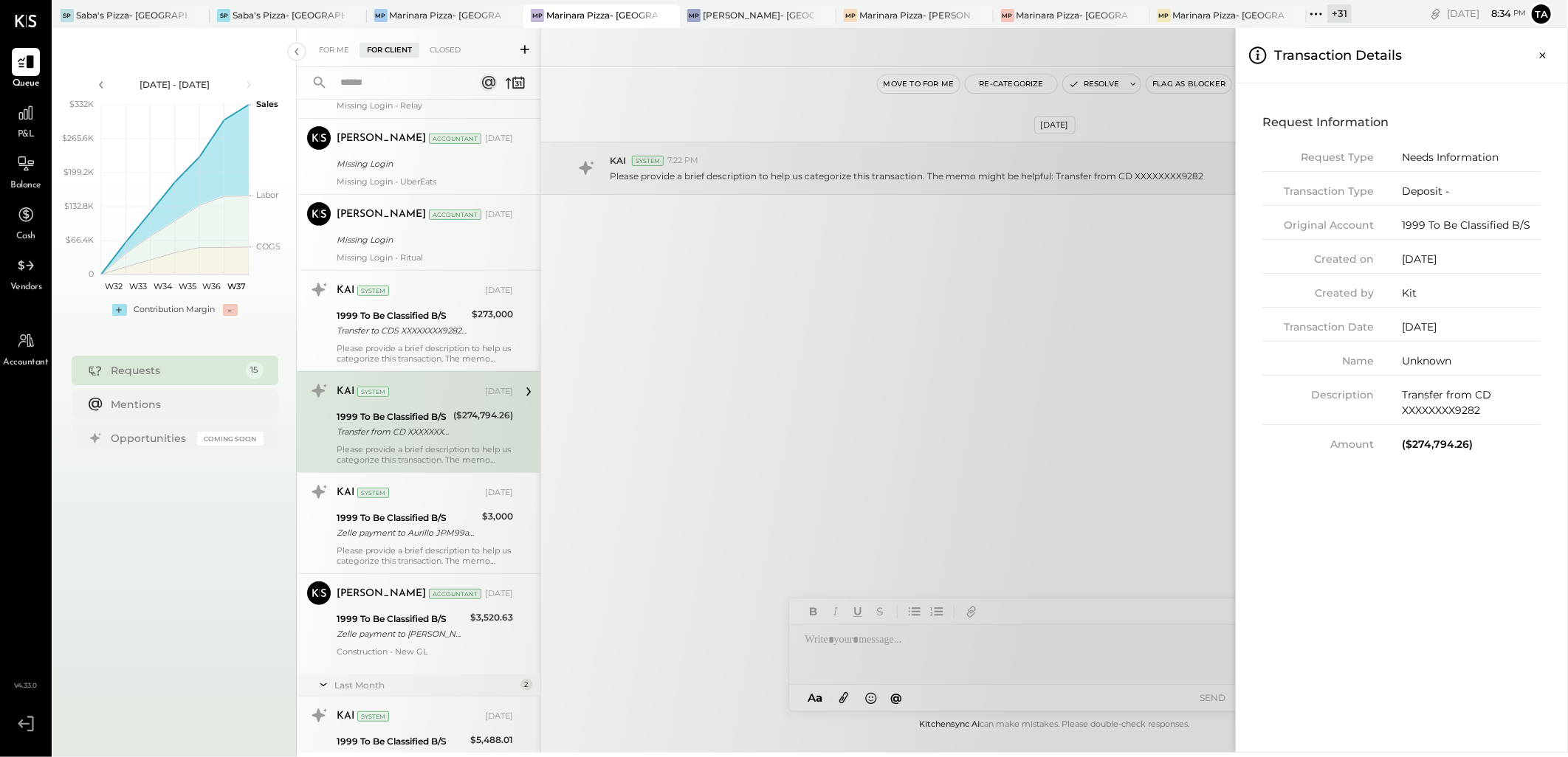
click at [477, 323] on div "For Me For Client Closed Requests [DATE] [PERSON_NAME] Accountant [PERSON_NAME]…" at bounding box center [932, 390] width 1271 height 725
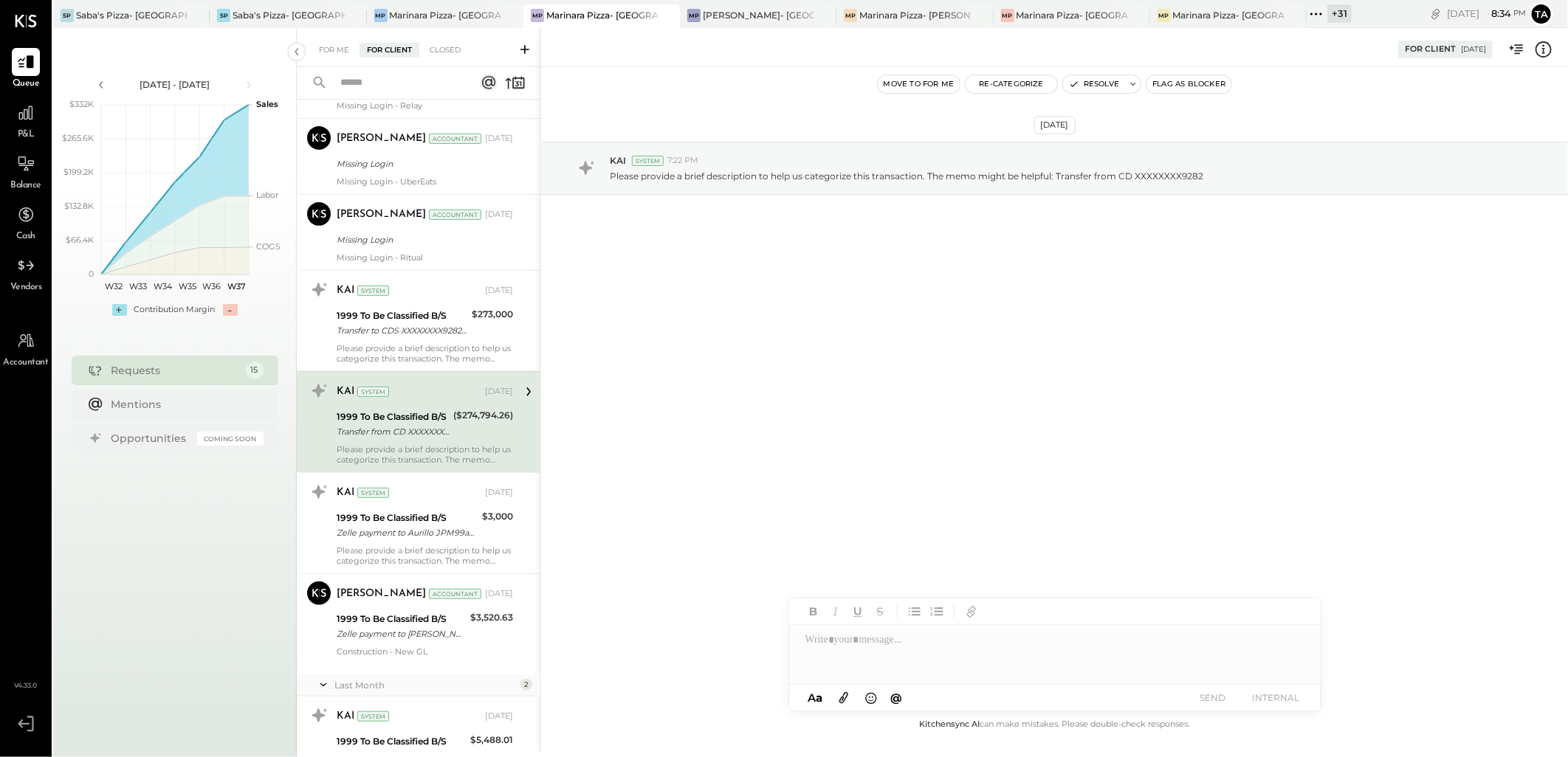
click at [477, 323] on div "$273,000" at bounding box center [491, 323] width 41 height 33
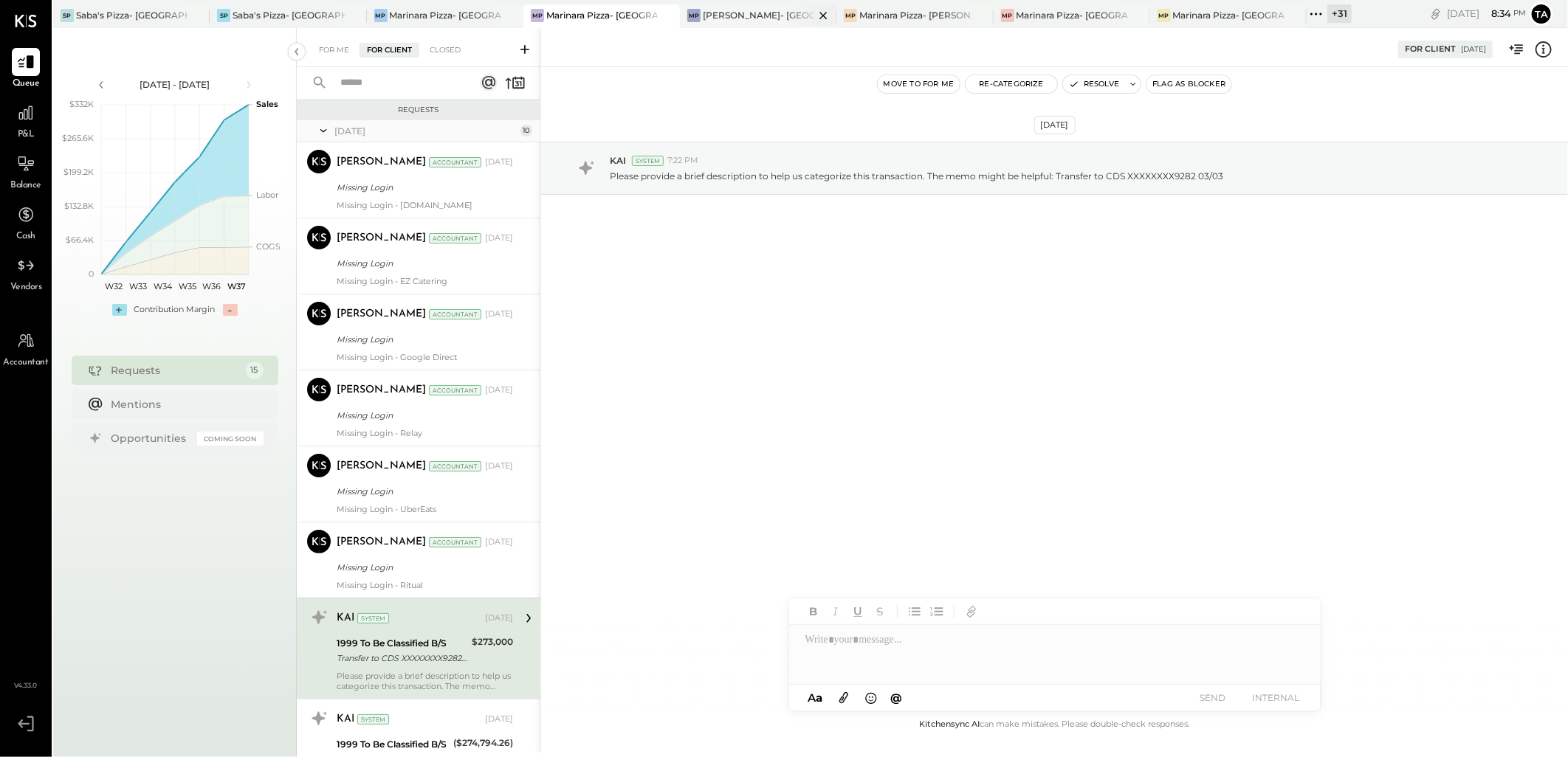
click at [760, 17] on div "[PERSON_NAME]- [GEOGRAPHIC_DATA]" at bounding box center [758, 15] width 111 height 13
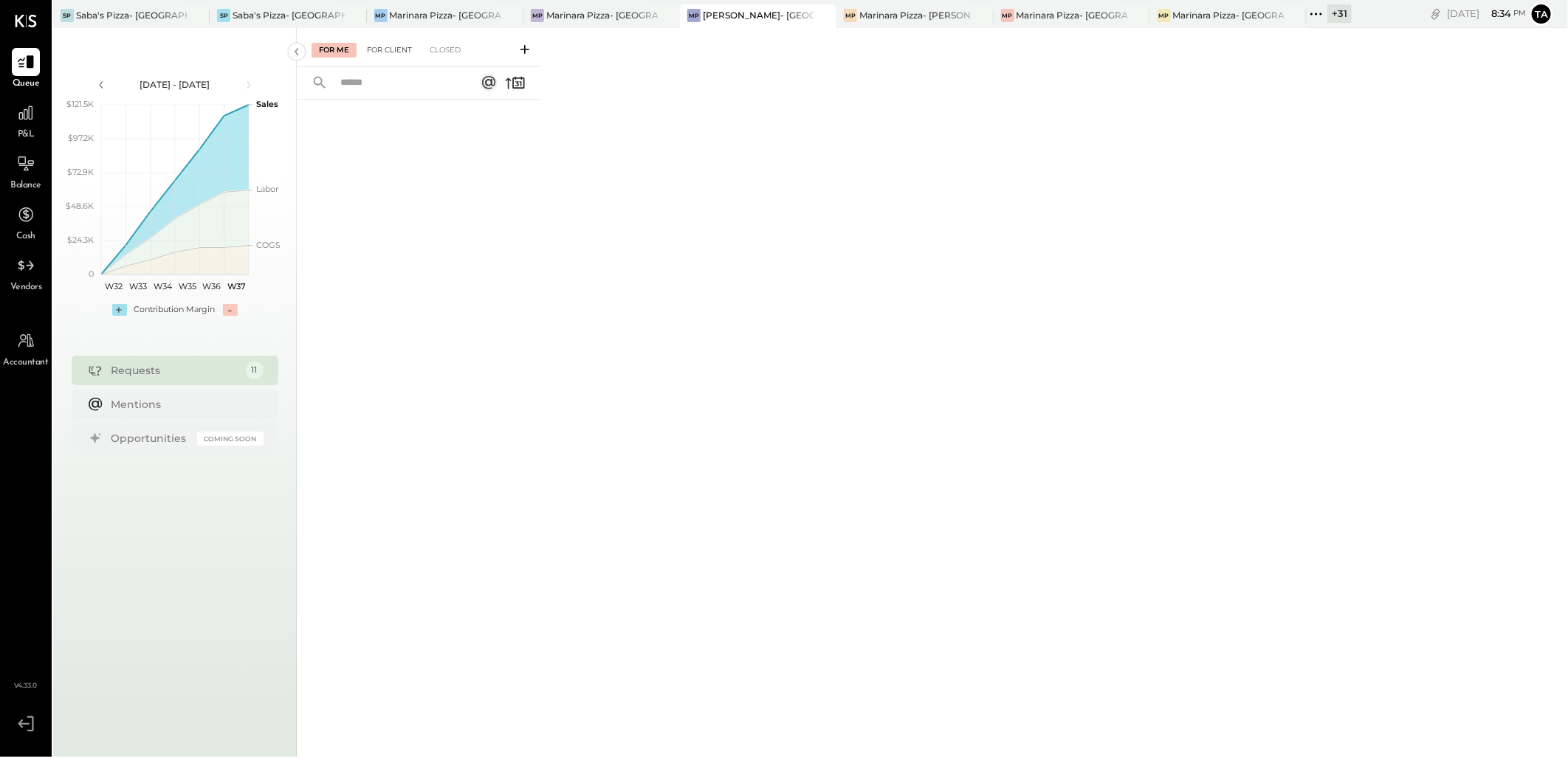
click at [387, 52] on div "For Client" at bounding box center [389, 51] width 60 height 15
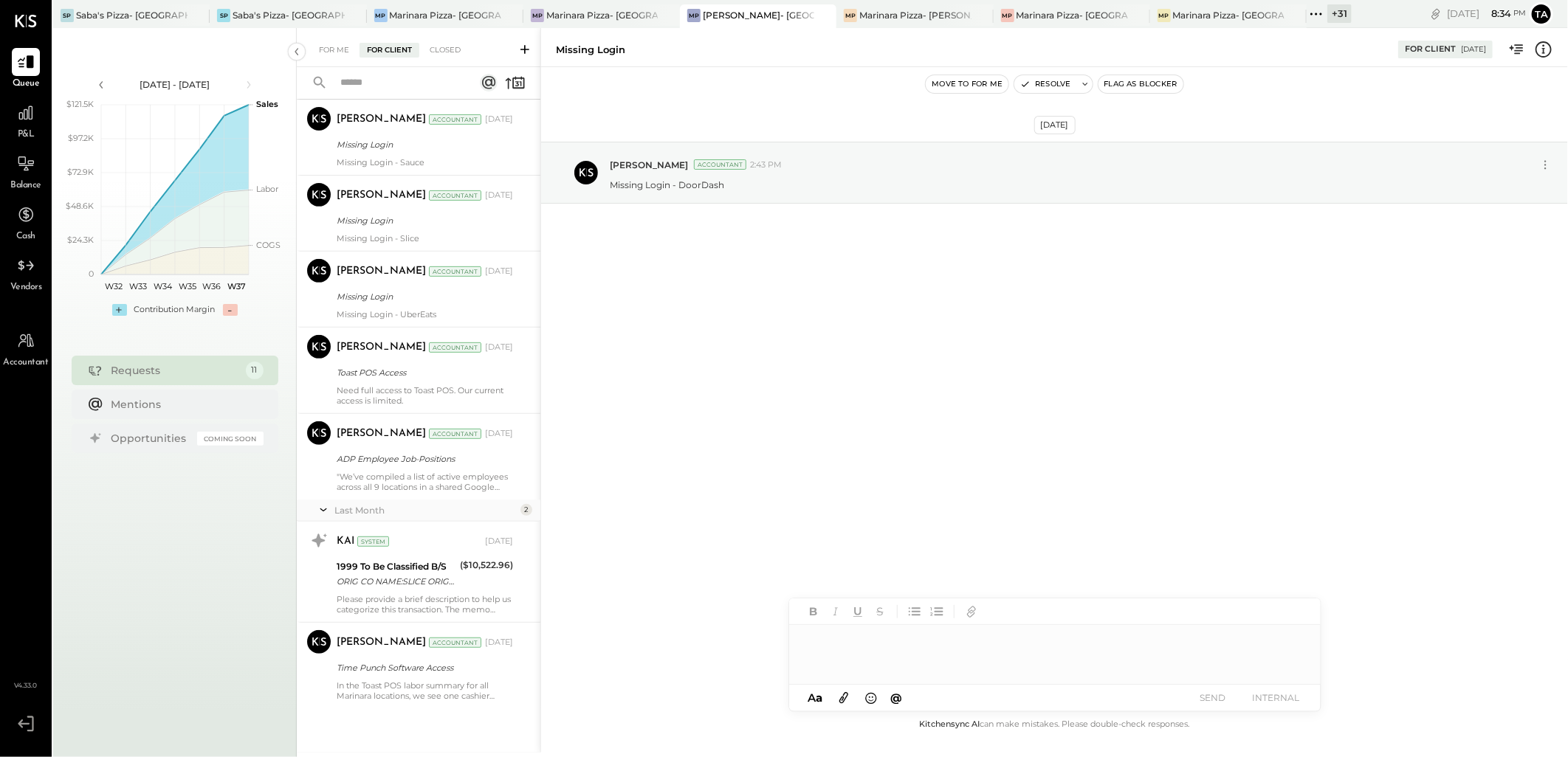
scroll to position [347, 0]
click at [458, 471] on div ""We’ve compiled a list of active employees across all 9 locations in a shared G…" at bounding box center [424, 481] width 176 height 21
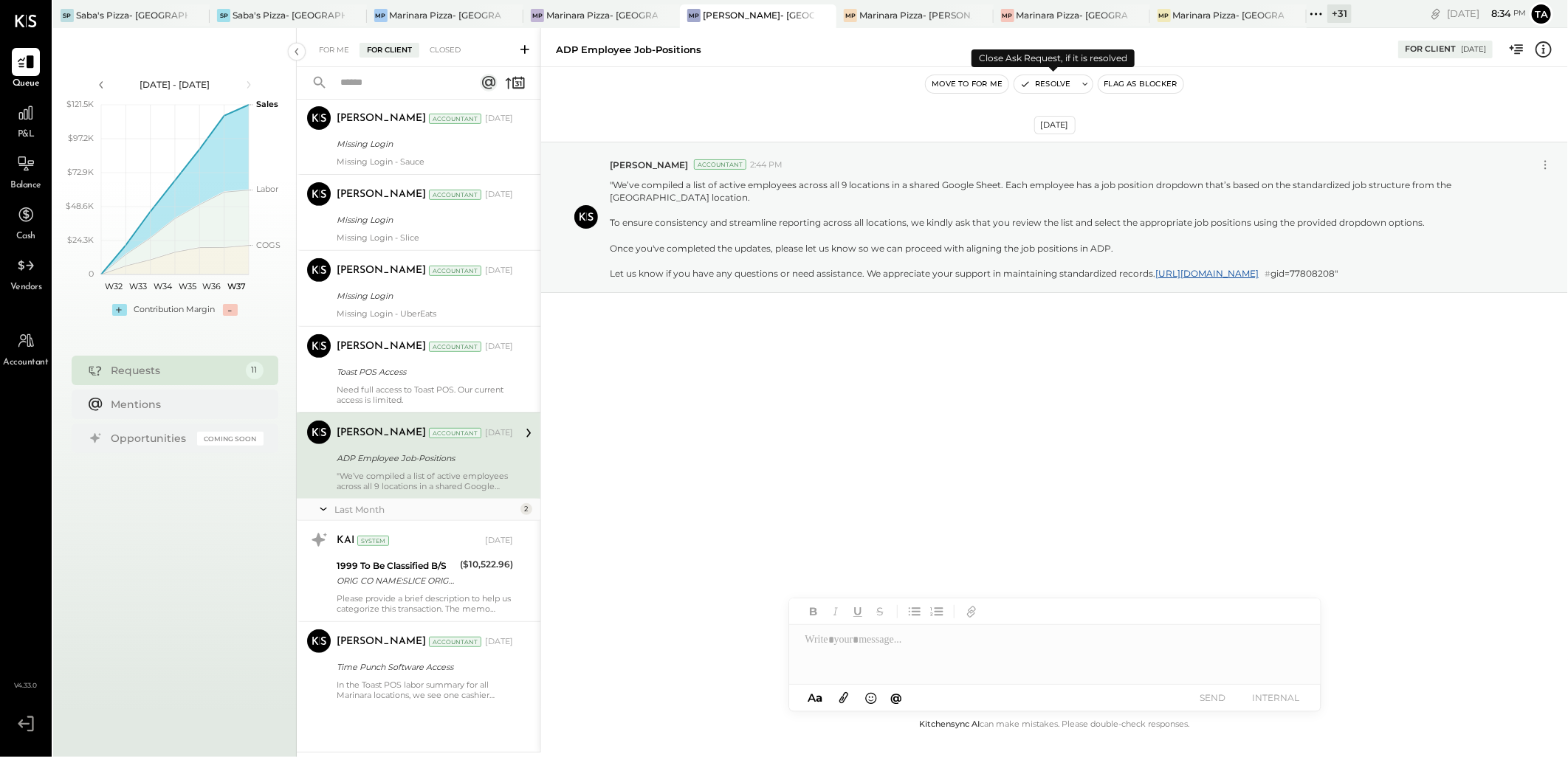
click at [1043, 89] on button "Resolve" at bounding box center [1045, 83] width 62 height 18
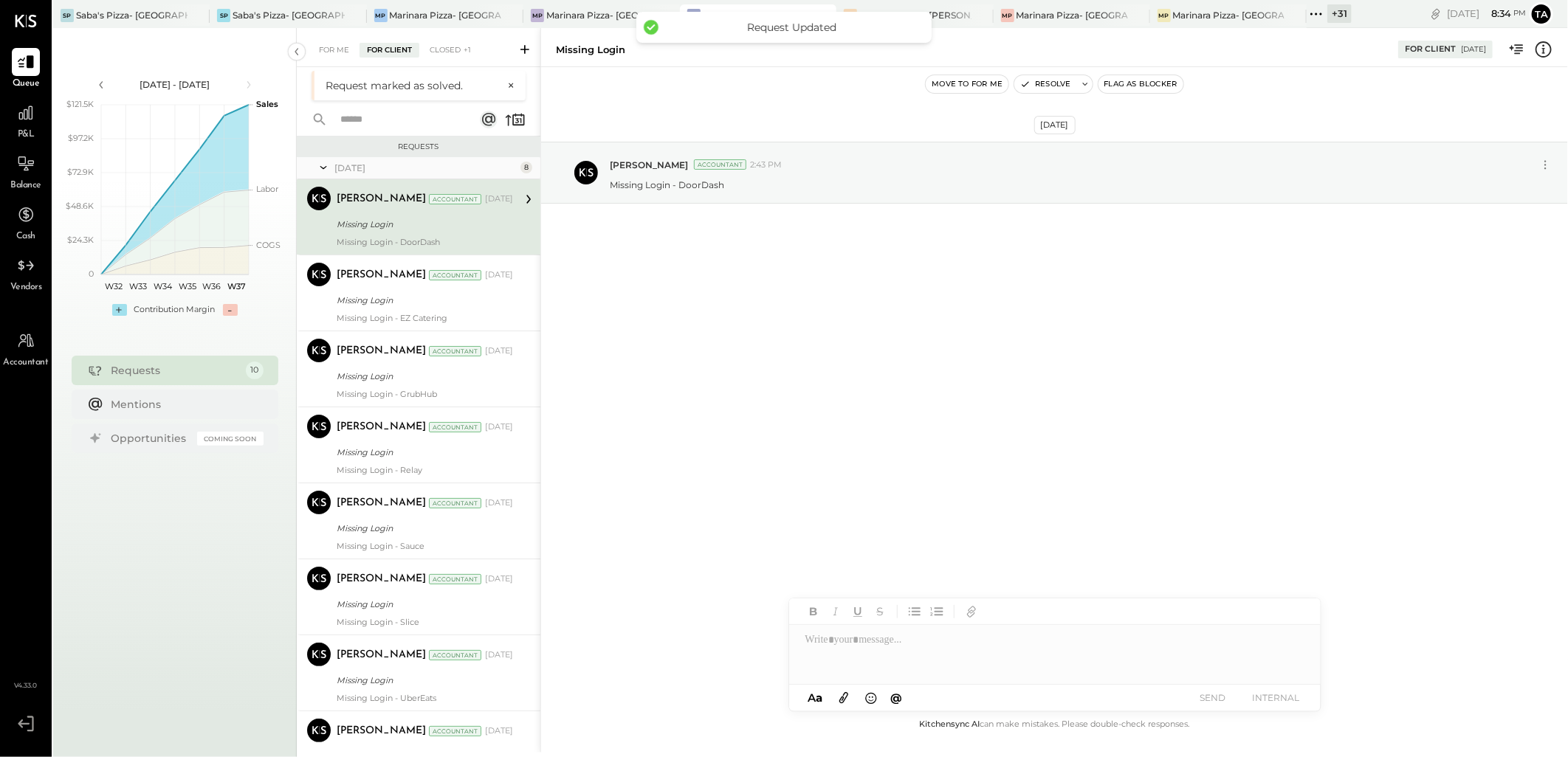
click at [754, 389] on div "[DATE] [PERSON_NAME] Accountant 2:43 PM Missing Login - DoorDash" at bounding box center [1055, 392] width 1027 height 649
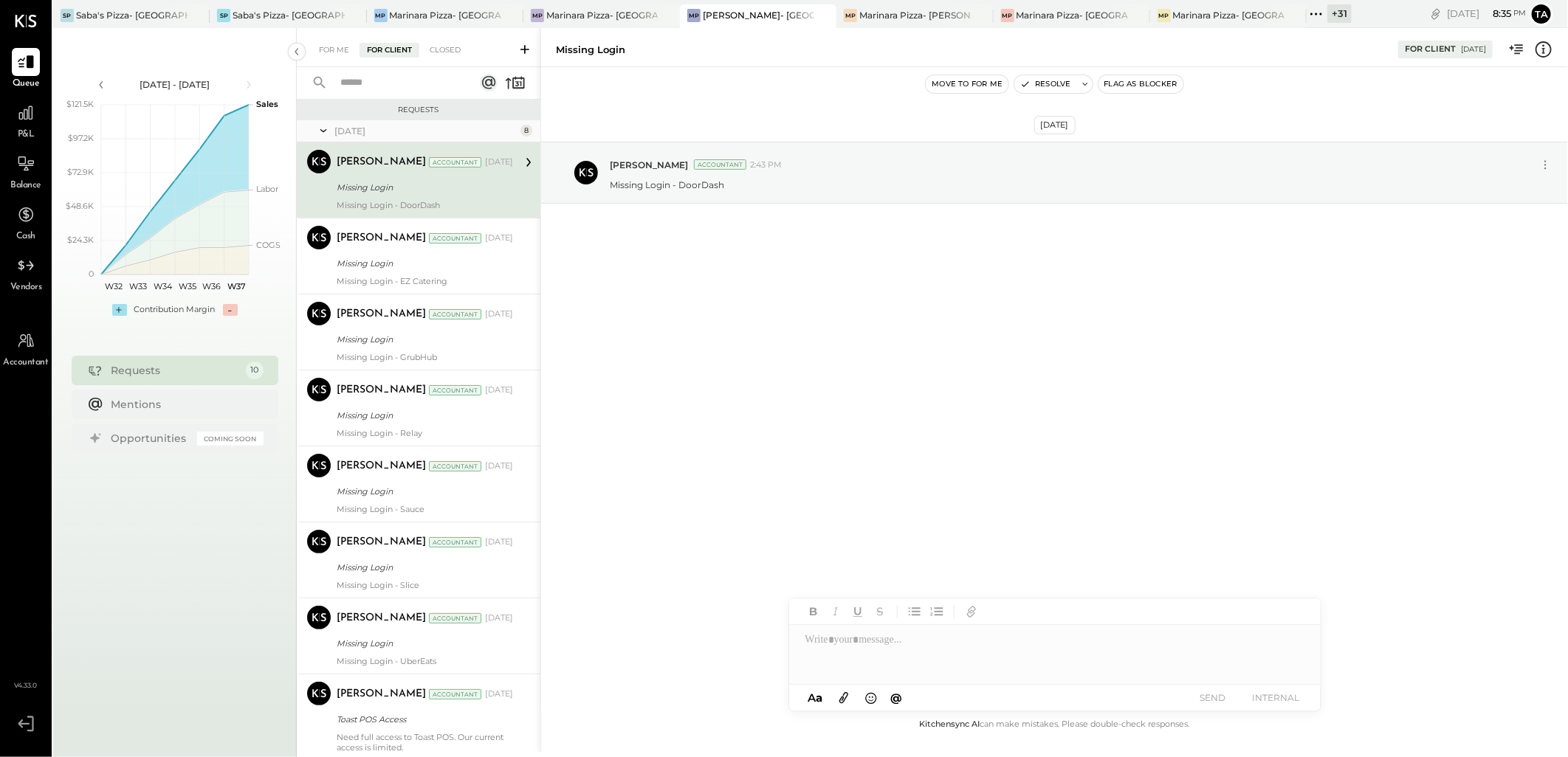
drag, startPoint x: 756, startPoint y: 327, endPoint x: 694, endPoint y: 305, distance: 65.8
click at [756, 327] on div "[DATE] [PERSON_NAME] Accountant 2:43 PM Missing Login - DoorDash" at bounding box center [1055, 392] width 1027 height 649
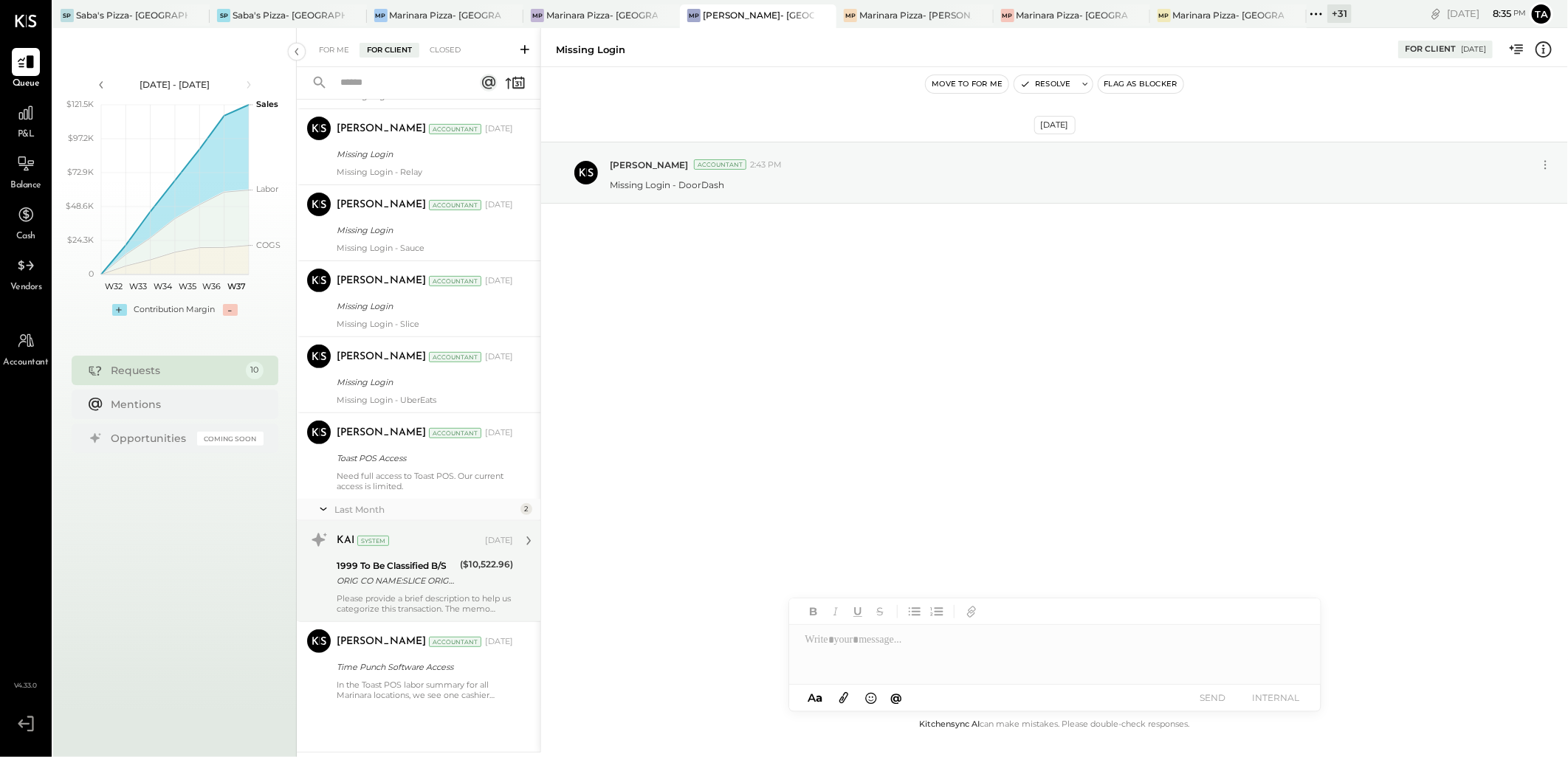
click at [409, 584] on div "ORIG CO NAME:SLICE ORIG ID:1800948598 DESC DATE: CO ENTRY DESCR:SLIC106774SEC:C…" at bounding box center [395, 581] width 119 height 15
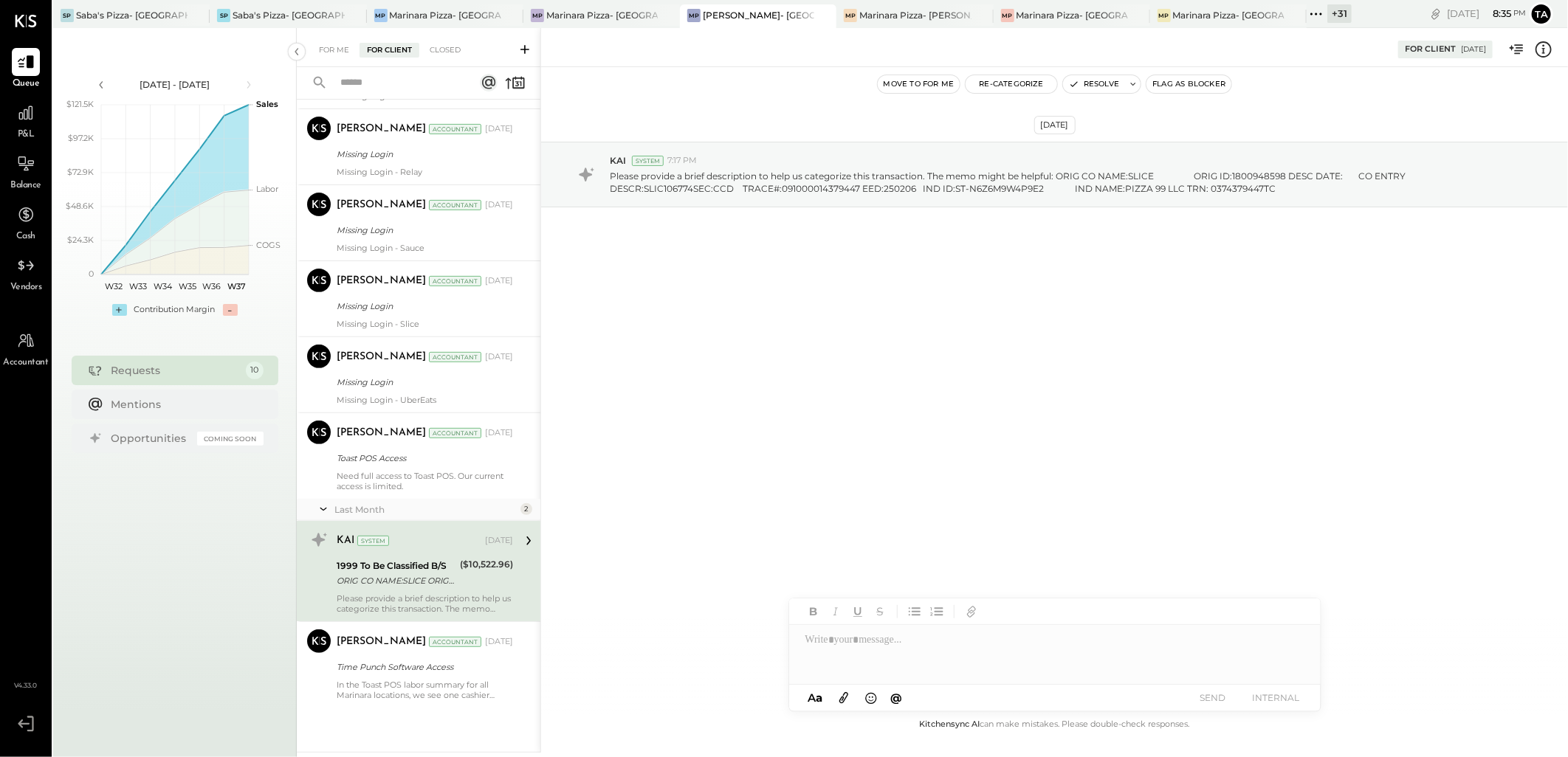
click at [1539, 46] on icon at bounding box center [1543, 49] width 19 height 19
click at [1023, 346] on div "For Me For Client Closed Requests [DATE] 8 [PERSON_NAME] Accountant [PERSON_NAM…" at bounding box center [932, 390] width 1271 height 725
click at [926, 10] on div "Marinara Pizza- [PERSON_NAME]" at bounding box center [915, 15] width 111 height 13
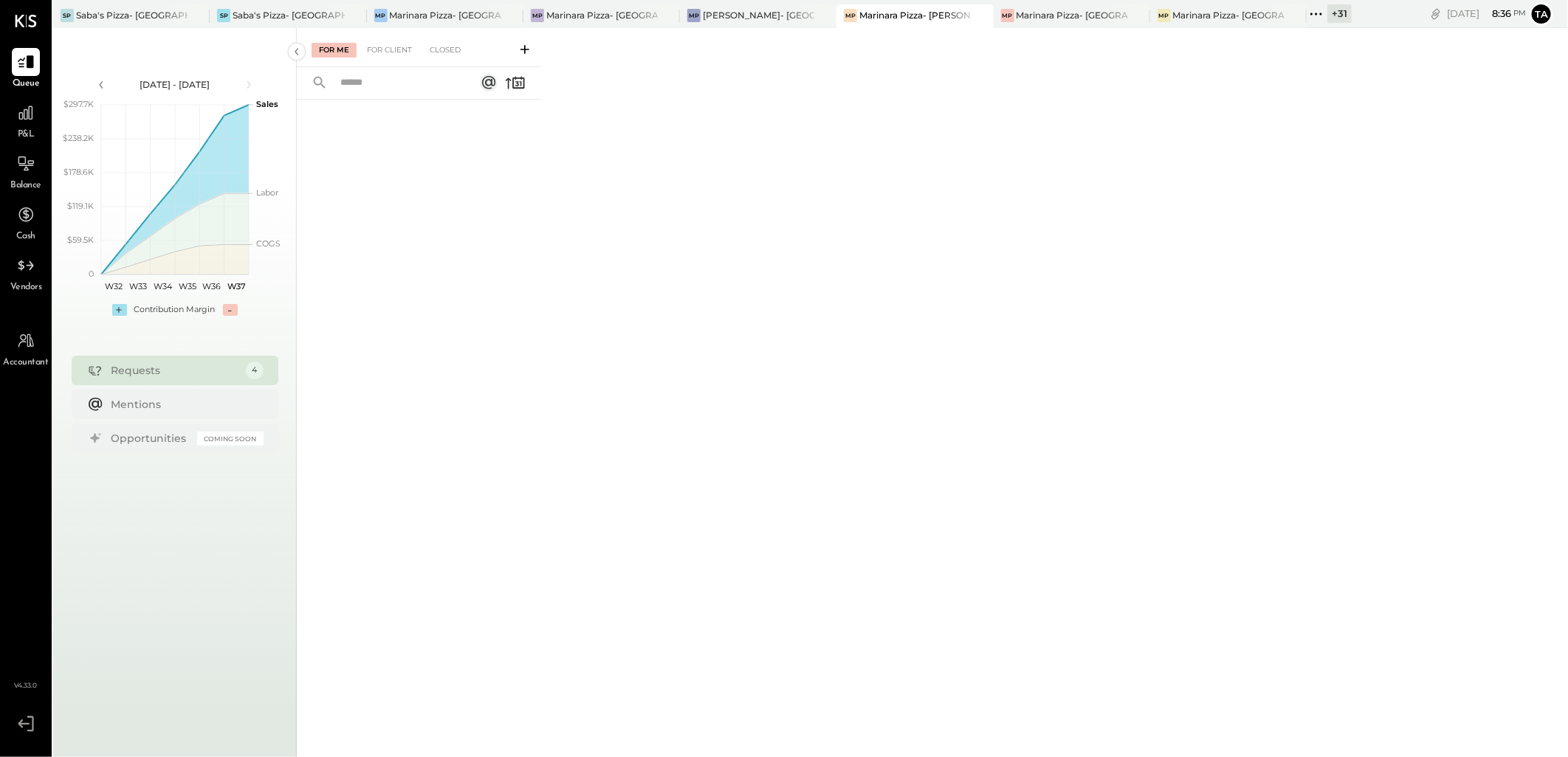
click at [399, 57] on div "For Me For Client Closed" at bounding box center [418, 47] width 244 height 39
click at [399, 48] on div "For Client" at bounding box center [389, 51] width 60 height 15
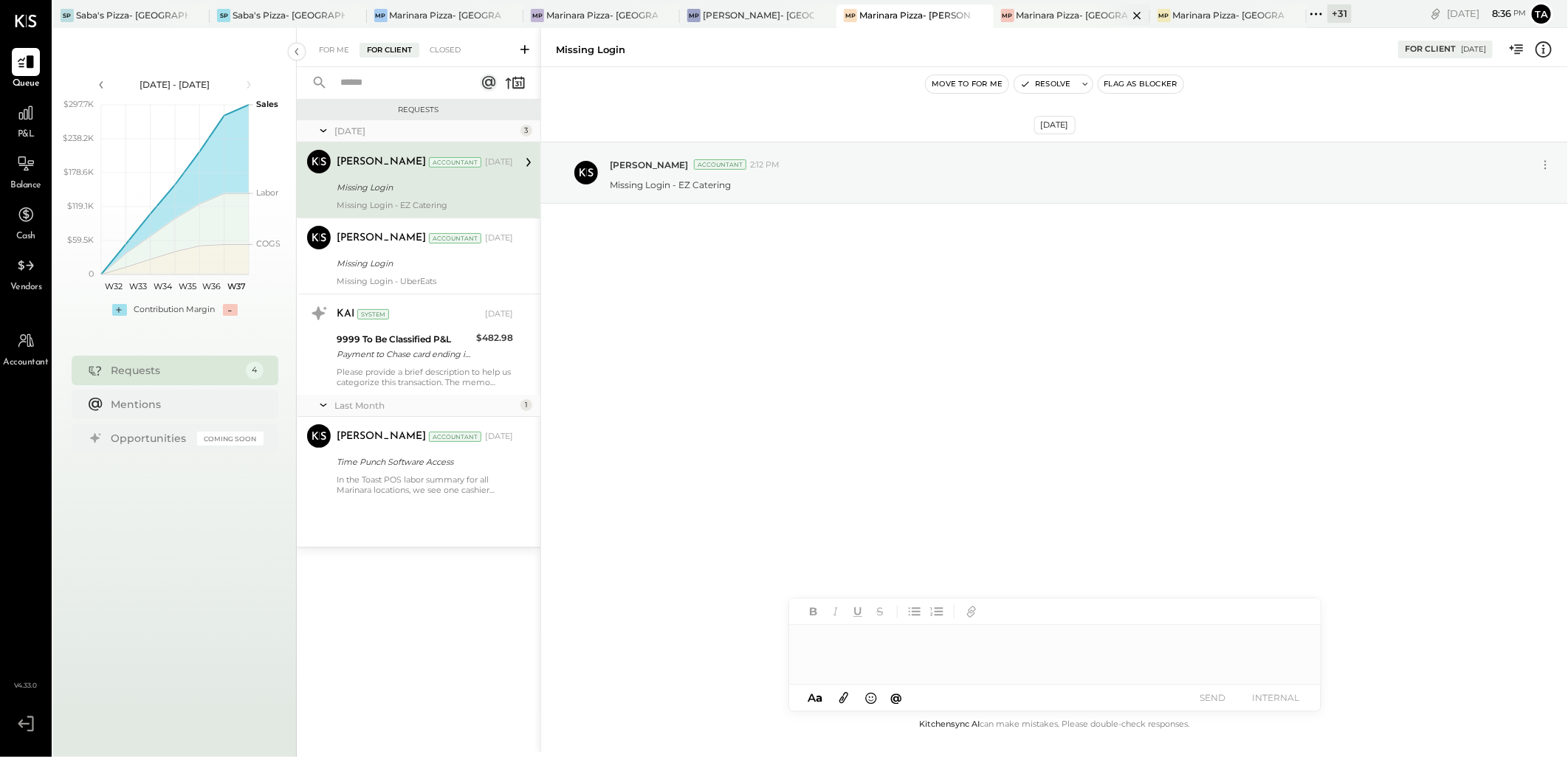
click at [1076, 15] on div "Marinara Pizza- [GEOGRAPHIC_DATA]" at bounding box center [1072, 15] width 111 height 13
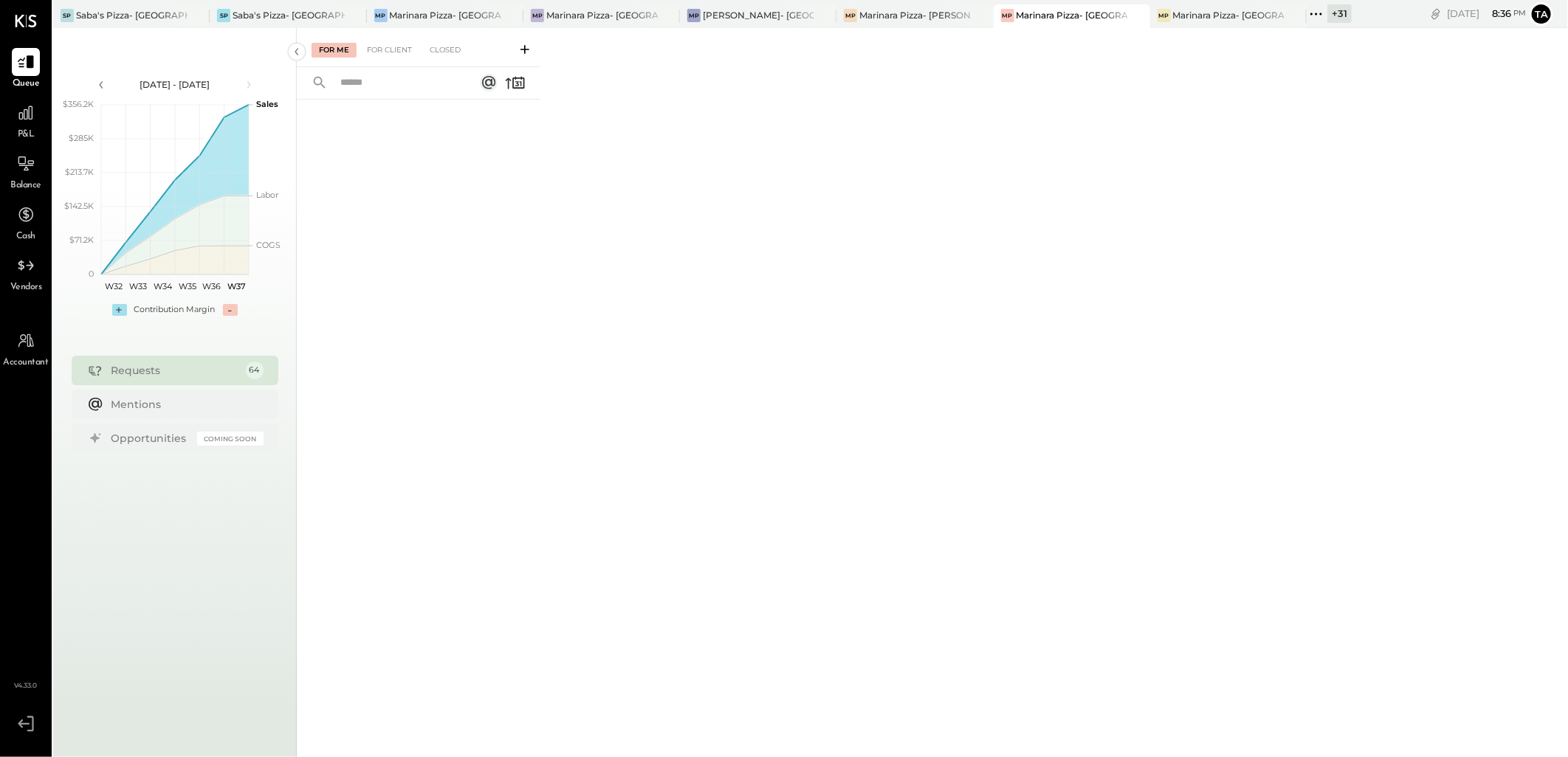
click at [403, 62] on div "For Me For Client Closed" at bounding box center [418, 47] width 244 height 39
click at [400, 54] on div "For Client" at bounding box center [389, 51] width 60 height 15
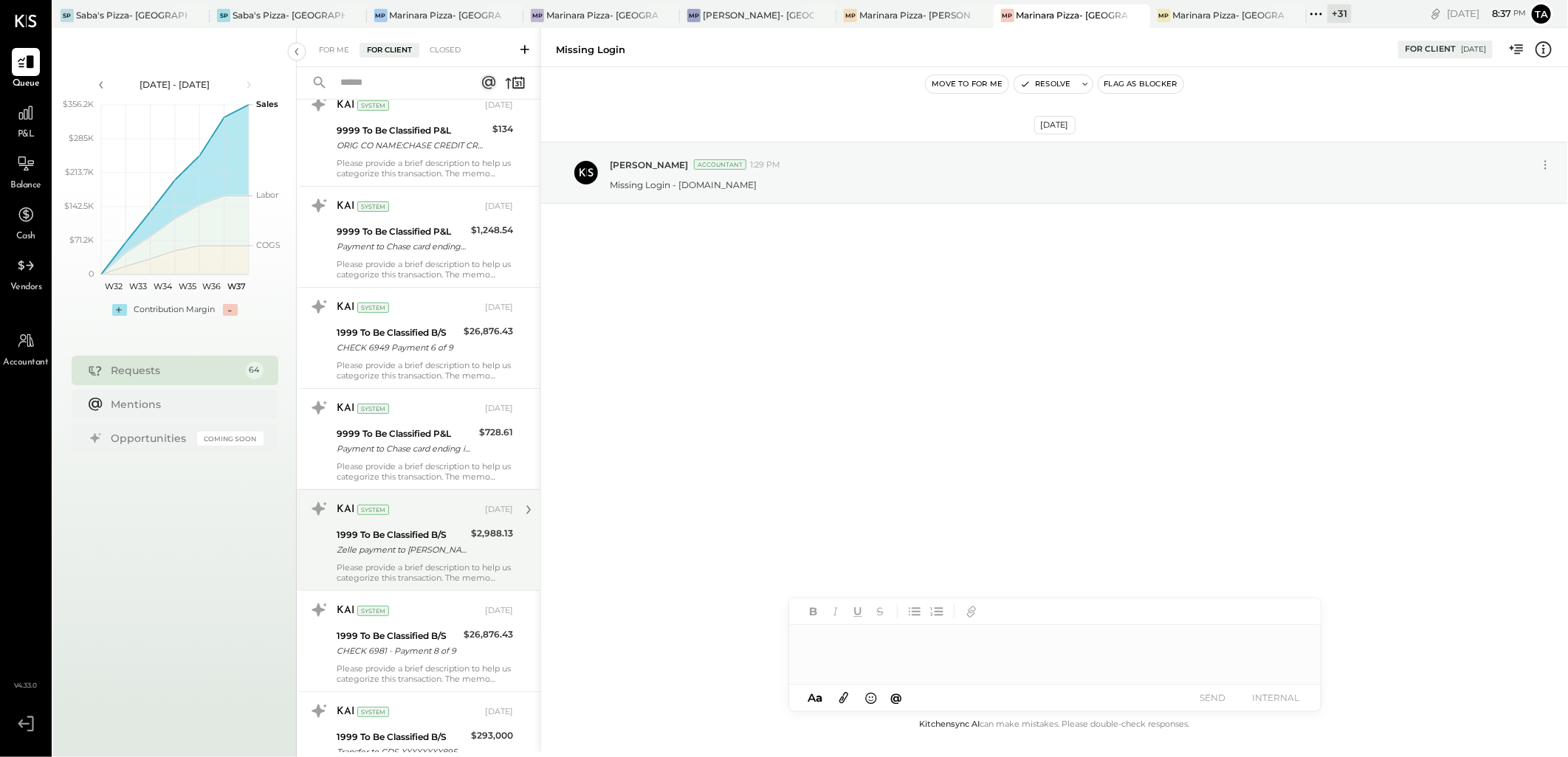
scroll to position [4057, 0]
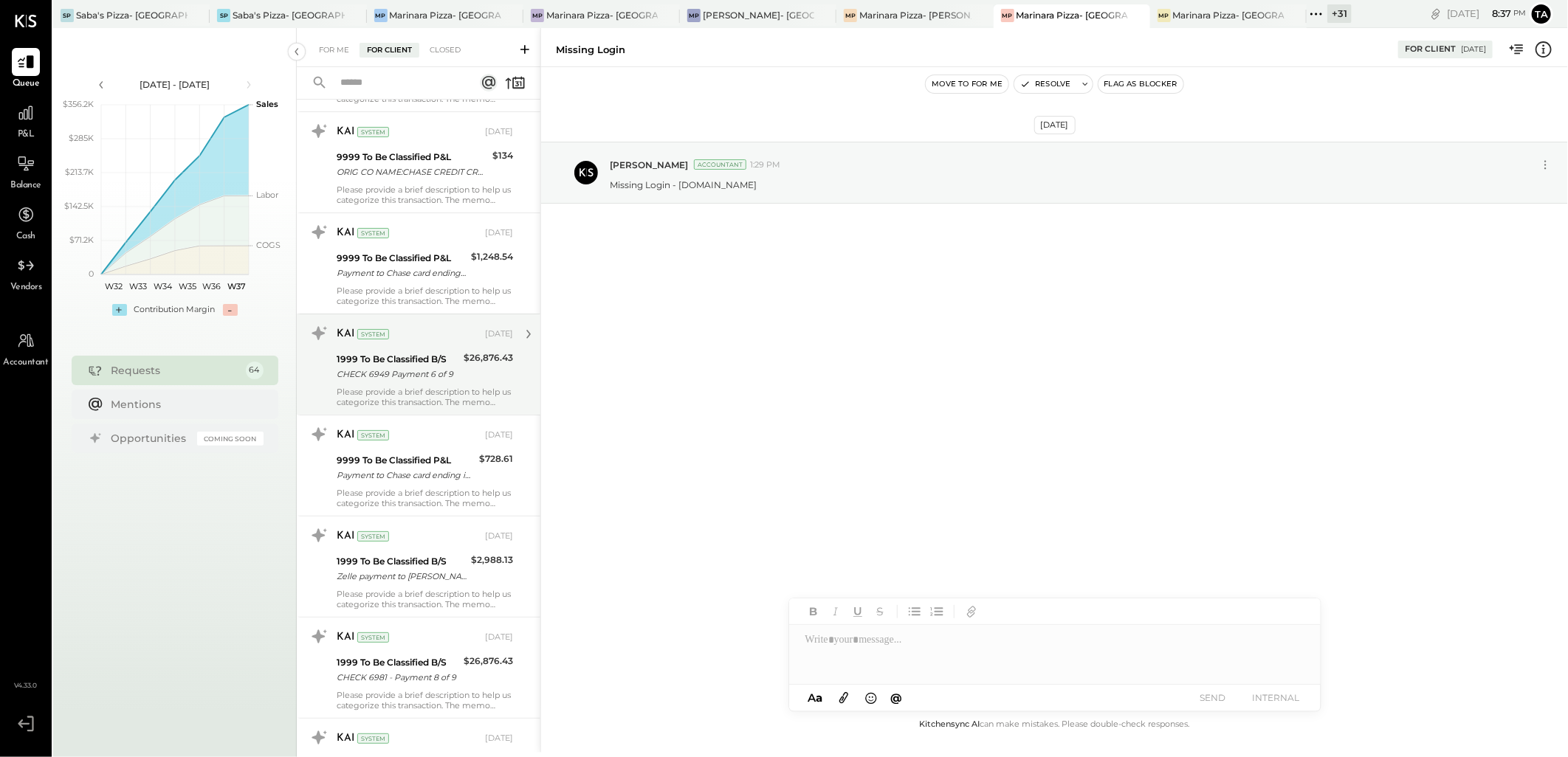
click at [440, 389] on div "Please provide a brief description to help us categorize this transaction. The …" at bounding box center [424, 397] width 176 height 21
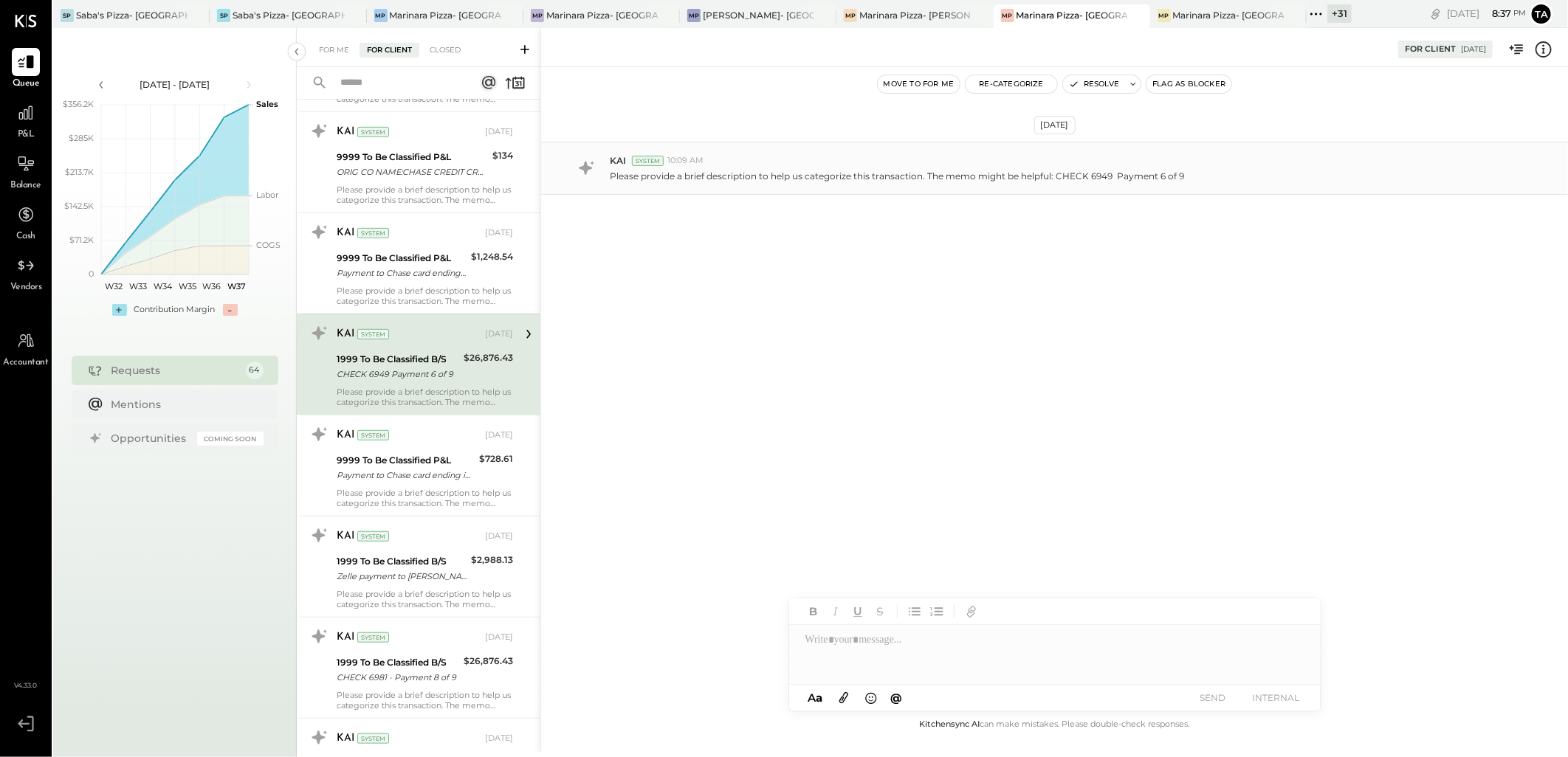
click at [1184, 178] on div "Please provide a brief description to help us categorize this transaction. The …" at bounding box center [1082, 174] width 946 height 15
click at [1543, 47] on icon at bounding box center [1543, 49] width 19 height 19
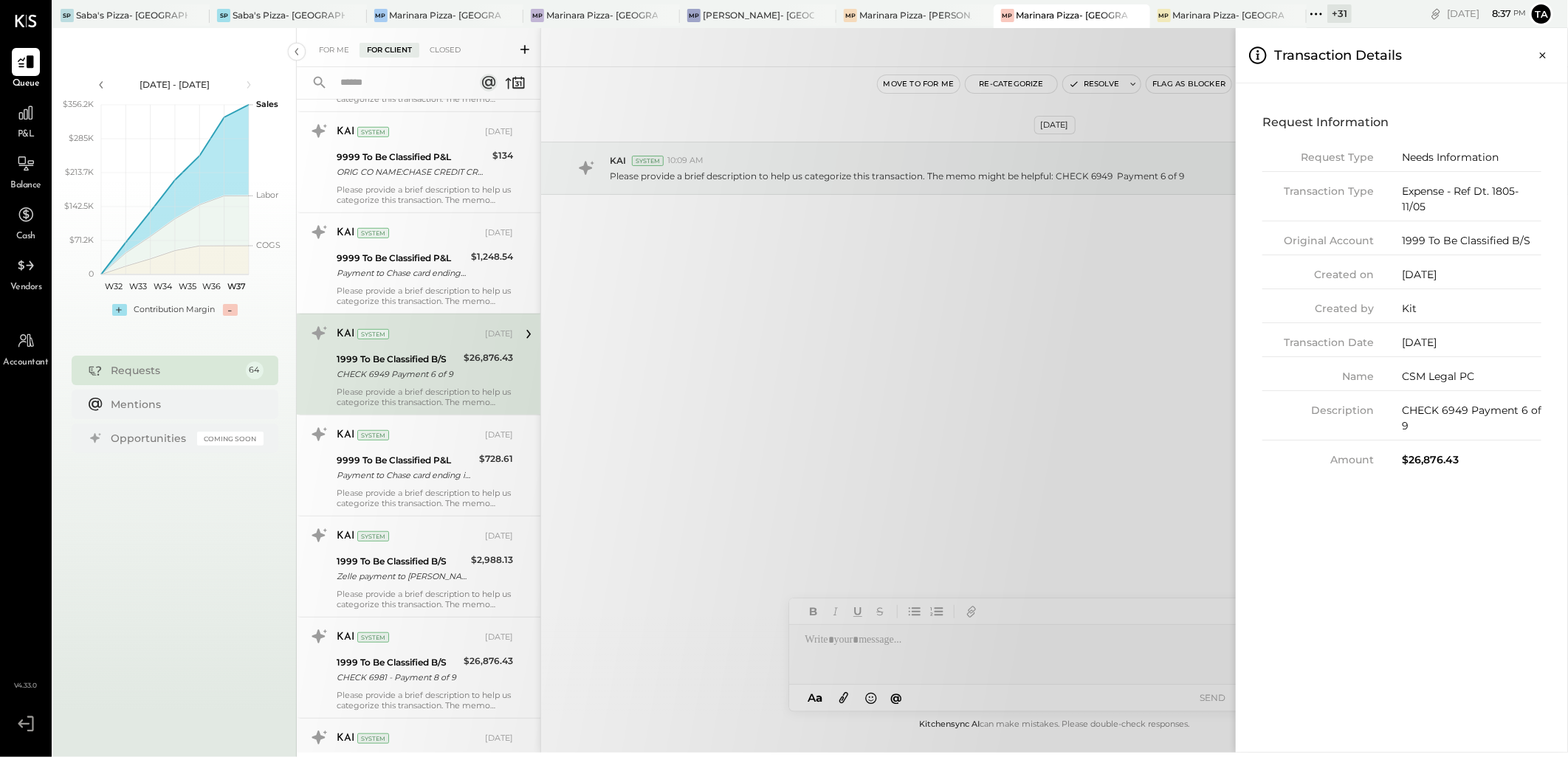
click at [787, 329] on div "For Me For Client Closed Requests [DATE] [PERSON_NAME] Accountant [PERSON_NAME]…" at bounding box center [932, 390] width 1271 height 725
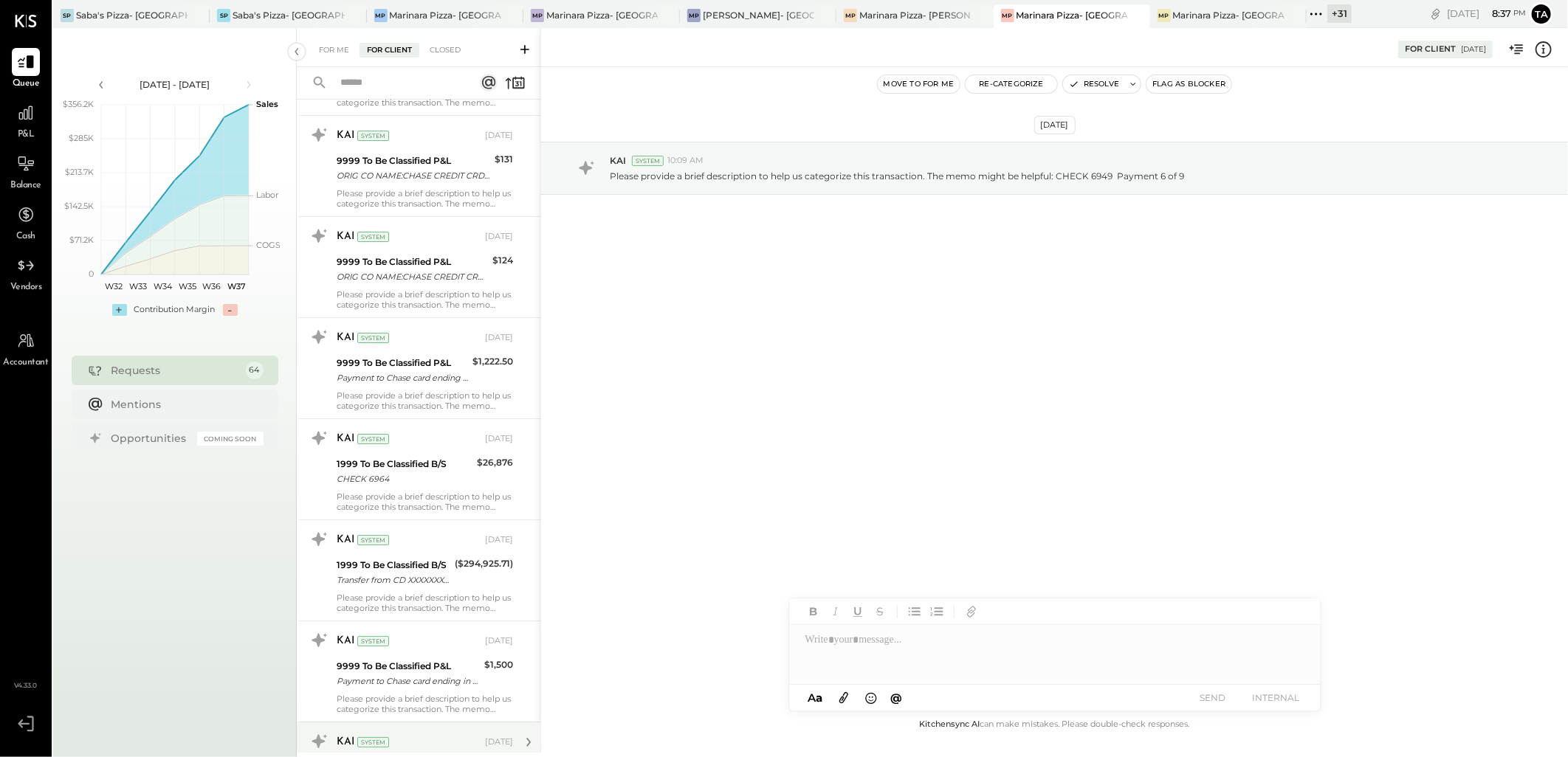
scroll to position [3237, 0]
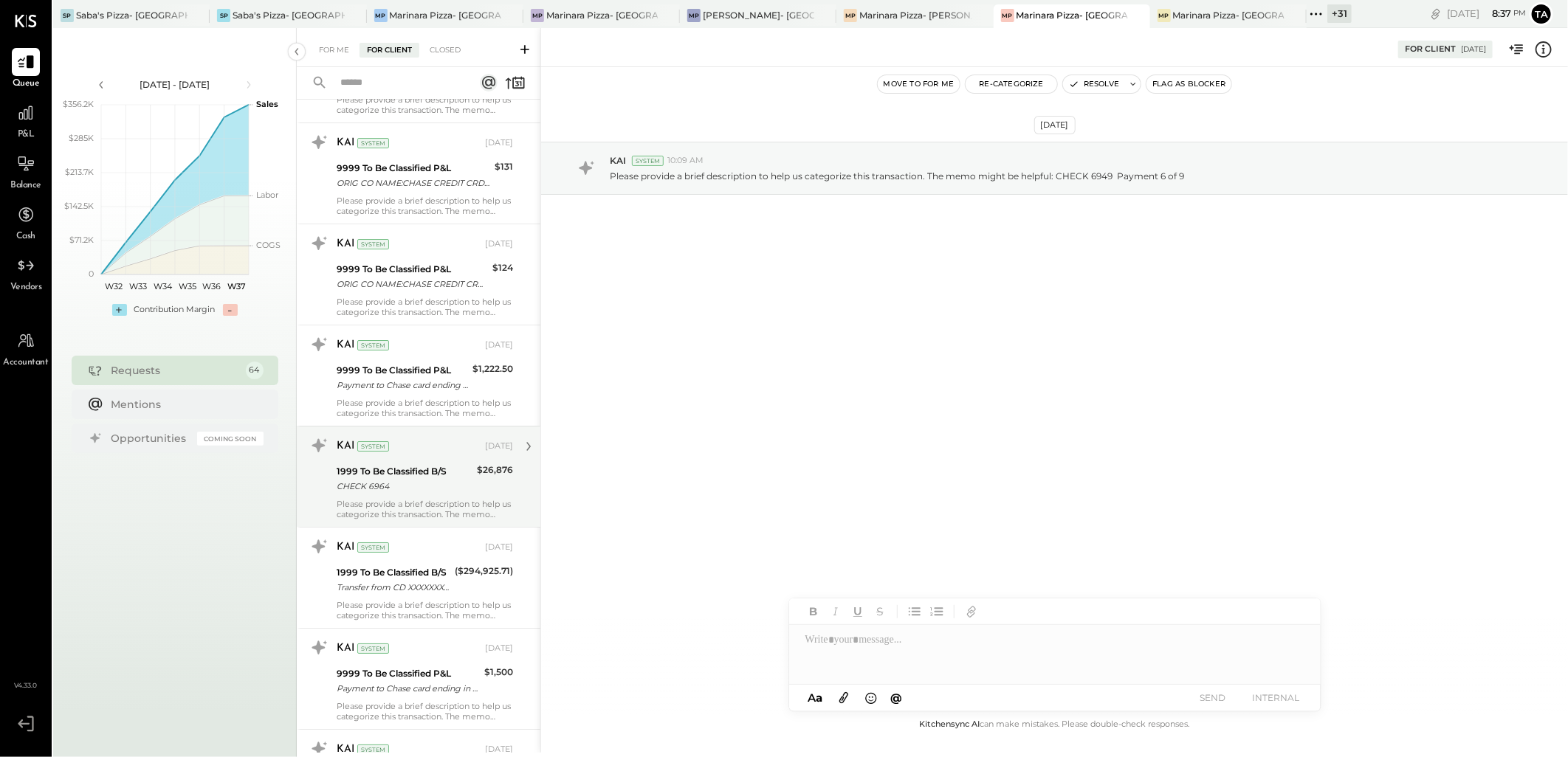
click at [428, 490] on div "CHECK 6964" at bounding box center [404, 486] width 136 height 15
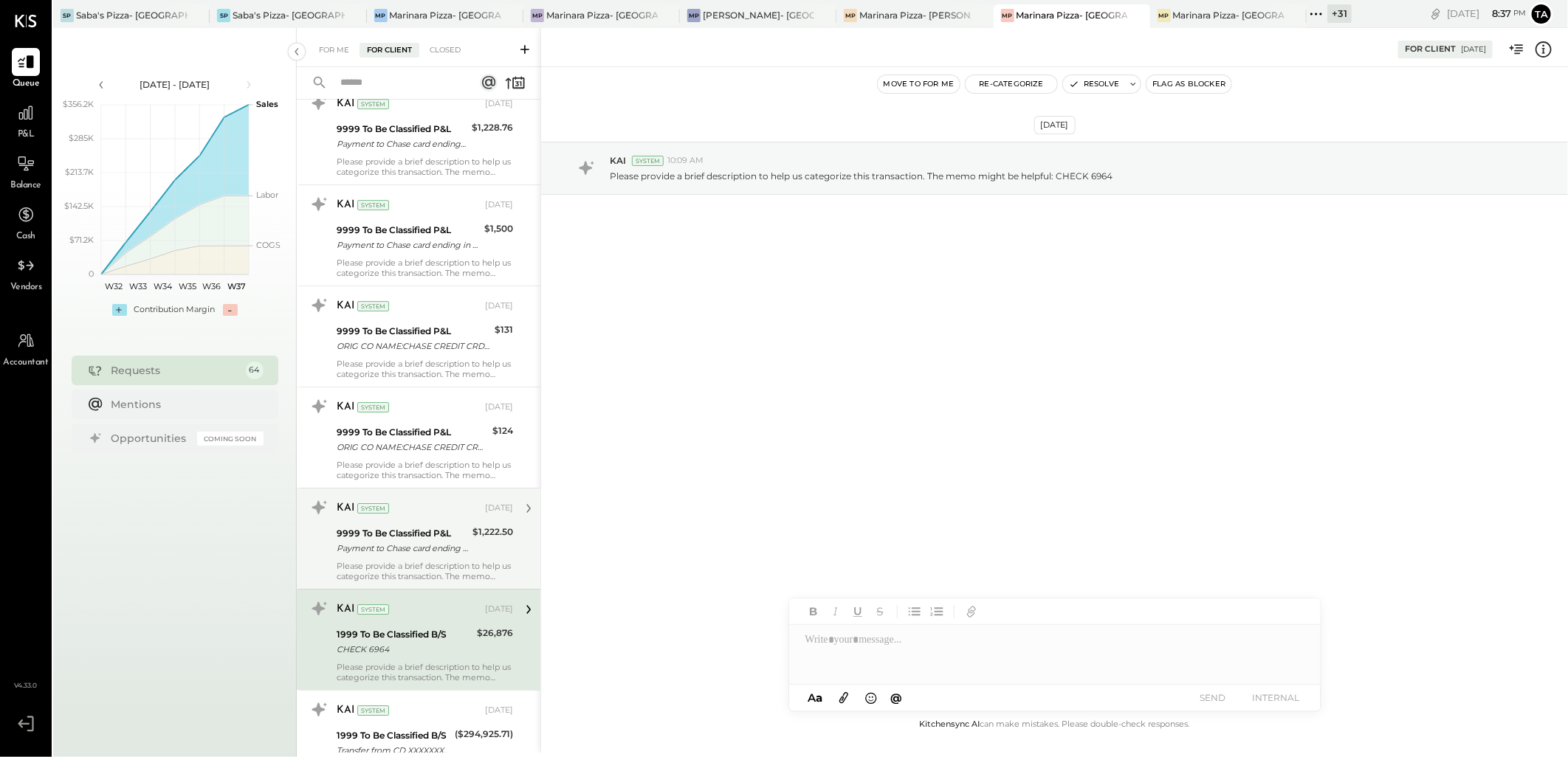
scroll to position [3074, 0]
click at [422, 524] on div "KAI System [DATE] 9999 To Be Classified P&L Payment to Chase card ending in 989…" at bounding box center [424, 540] width 176 height 86
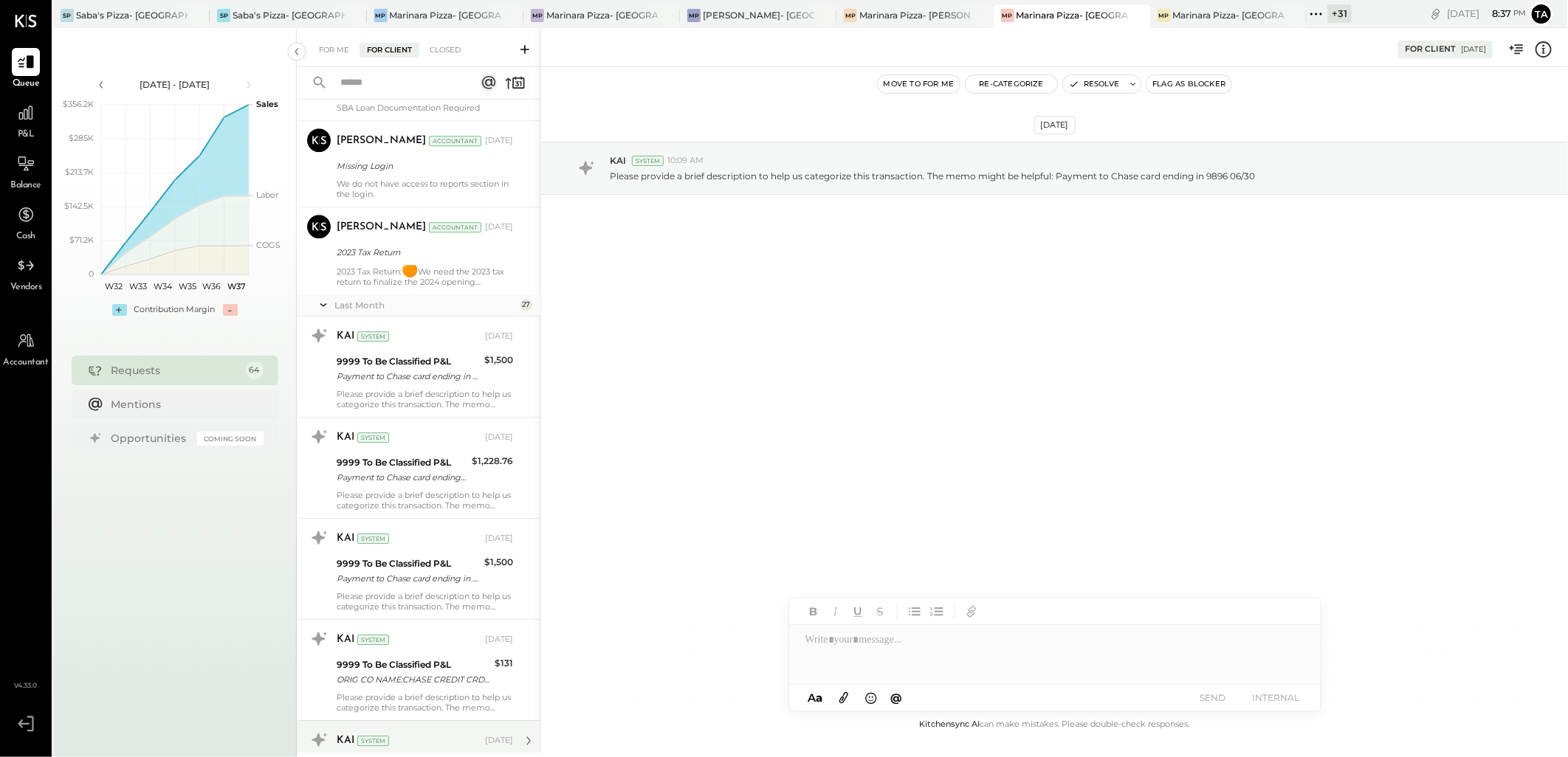
scroll to position [2663, 0]
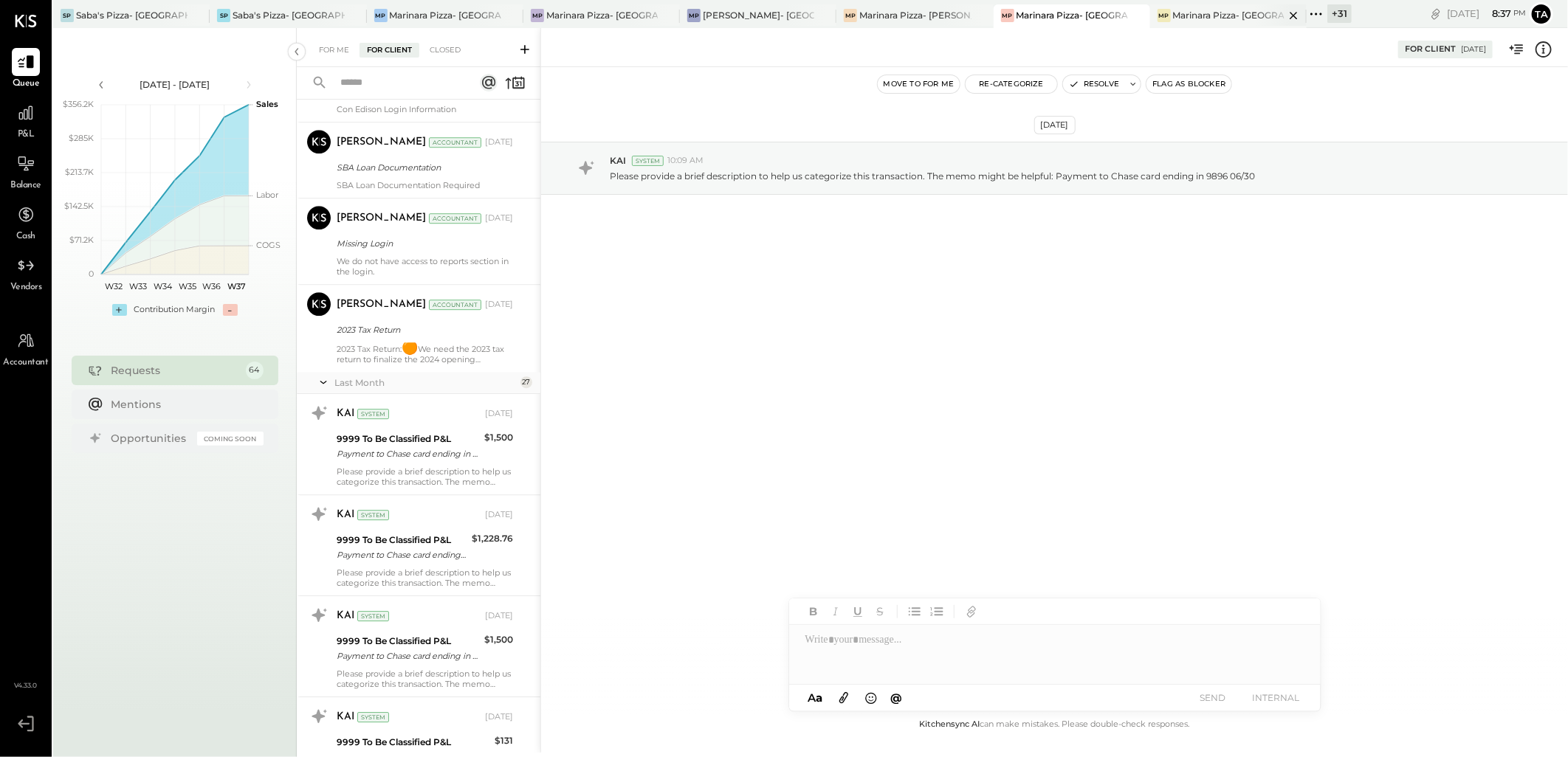
click at [1205, 11] on div "Marinara Pizza- [GEOGRAPHIC_DATA]" at bounding box center [1228, 15] width 111 height 13
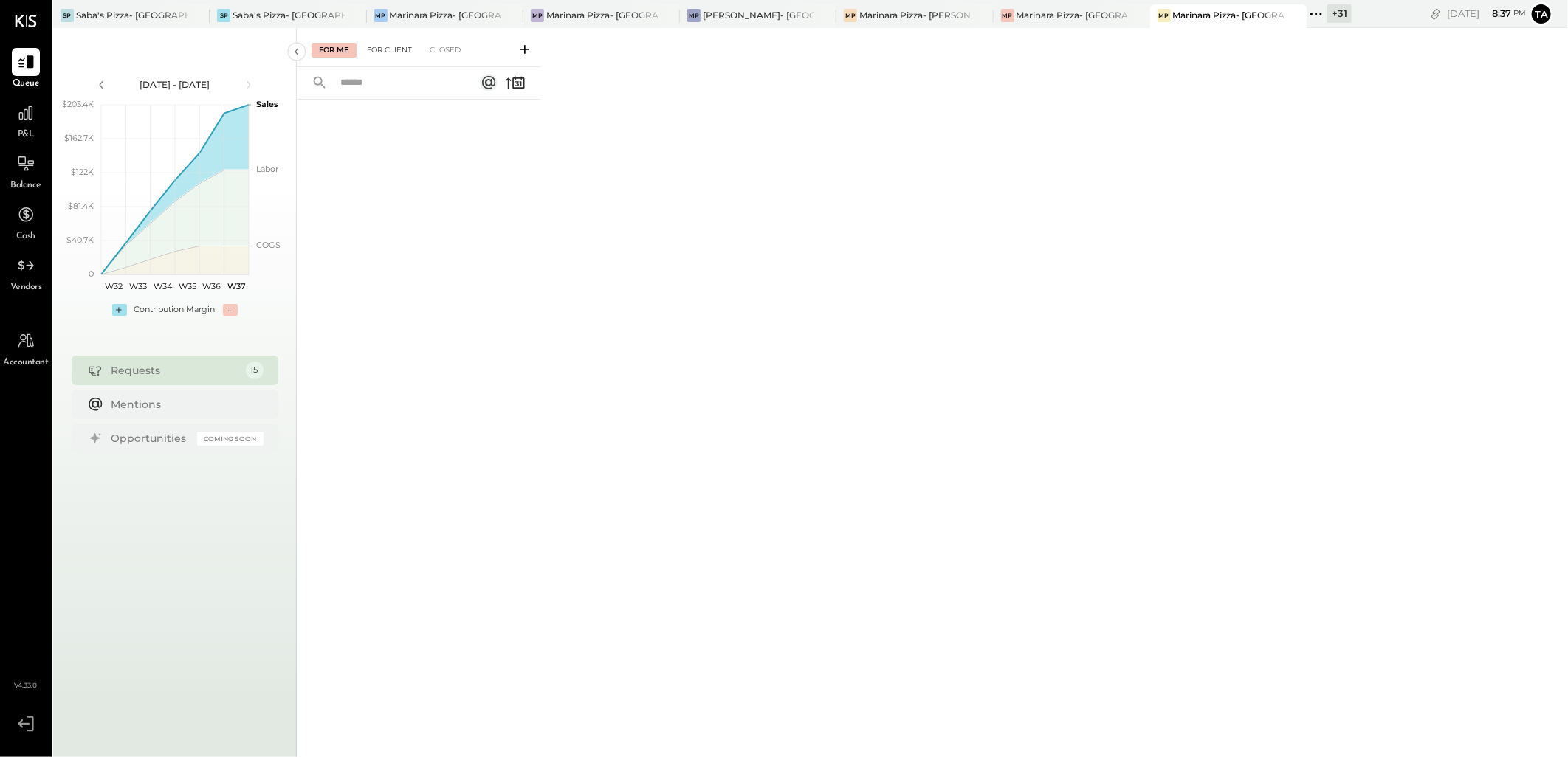
click at [399, 50] on div "For Client" at bounding box center [389, 51] width 60 height 15
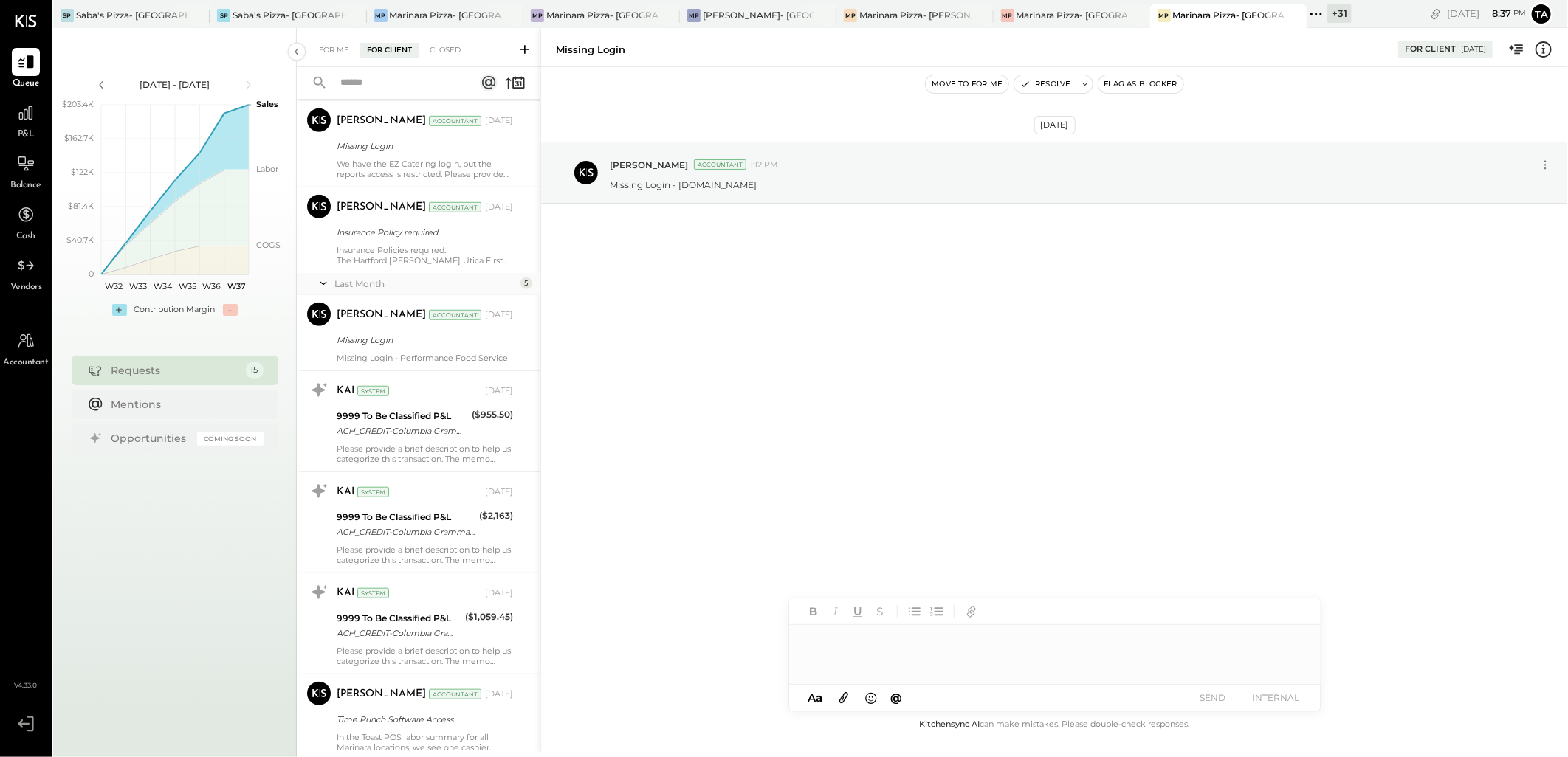
scroll to position [733, 0]
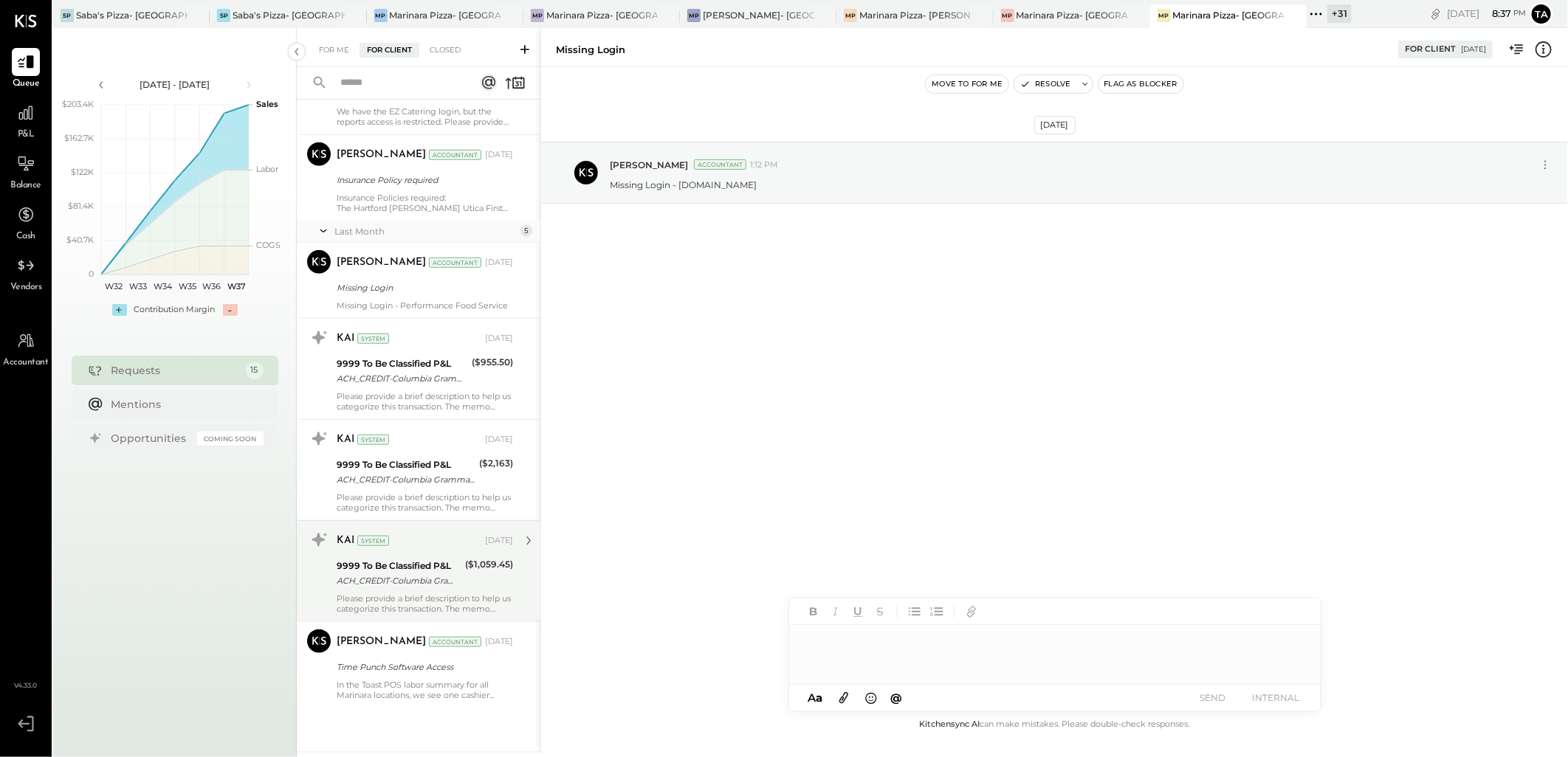
click at [430, 587] on div "ACH_CREDIT-Columbia Grammar & Preparatory School-ORIG CO NAME:COLUMBIA GRAMMAR …" at bounding box center [398, 581] width 124 height 15
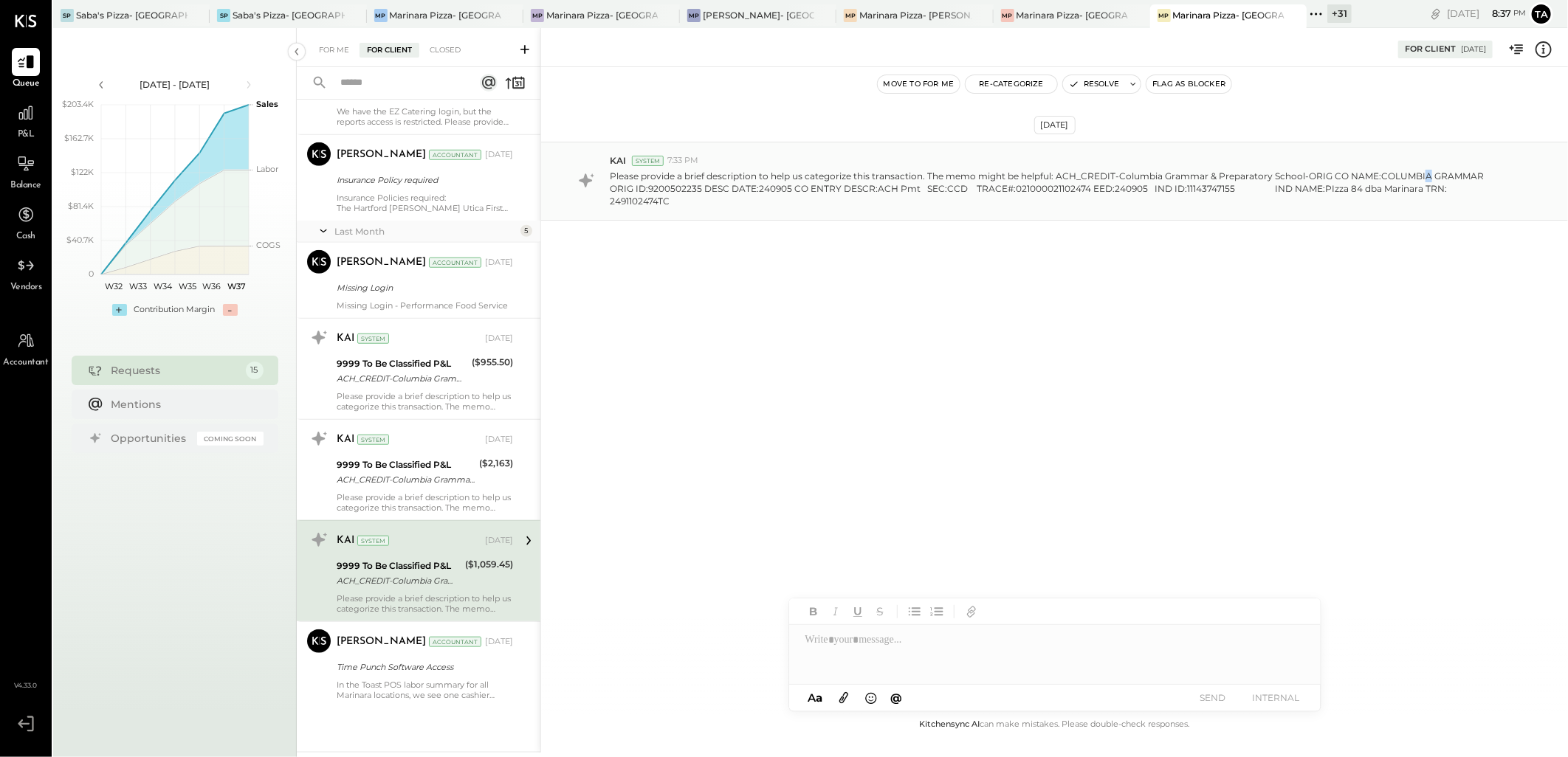
click at [1420, 175] on p "Please provide a brief description to help us categorize this transaction. The …" at bounding box center [1059, 188] width 899 height 38
drag, startPoint x: 1420, startPoint y: 175, endPoint x: 1402, endPoint y: 129, distance: 49.4
click at [1301, 190] on p "Please provide a brief description to help us categorize this transaction. The …" at bounding box center [1059, 188] width 899 height 38
click at [1544, 47] on icon at bounding box center [1543, 49] width 19 height 19
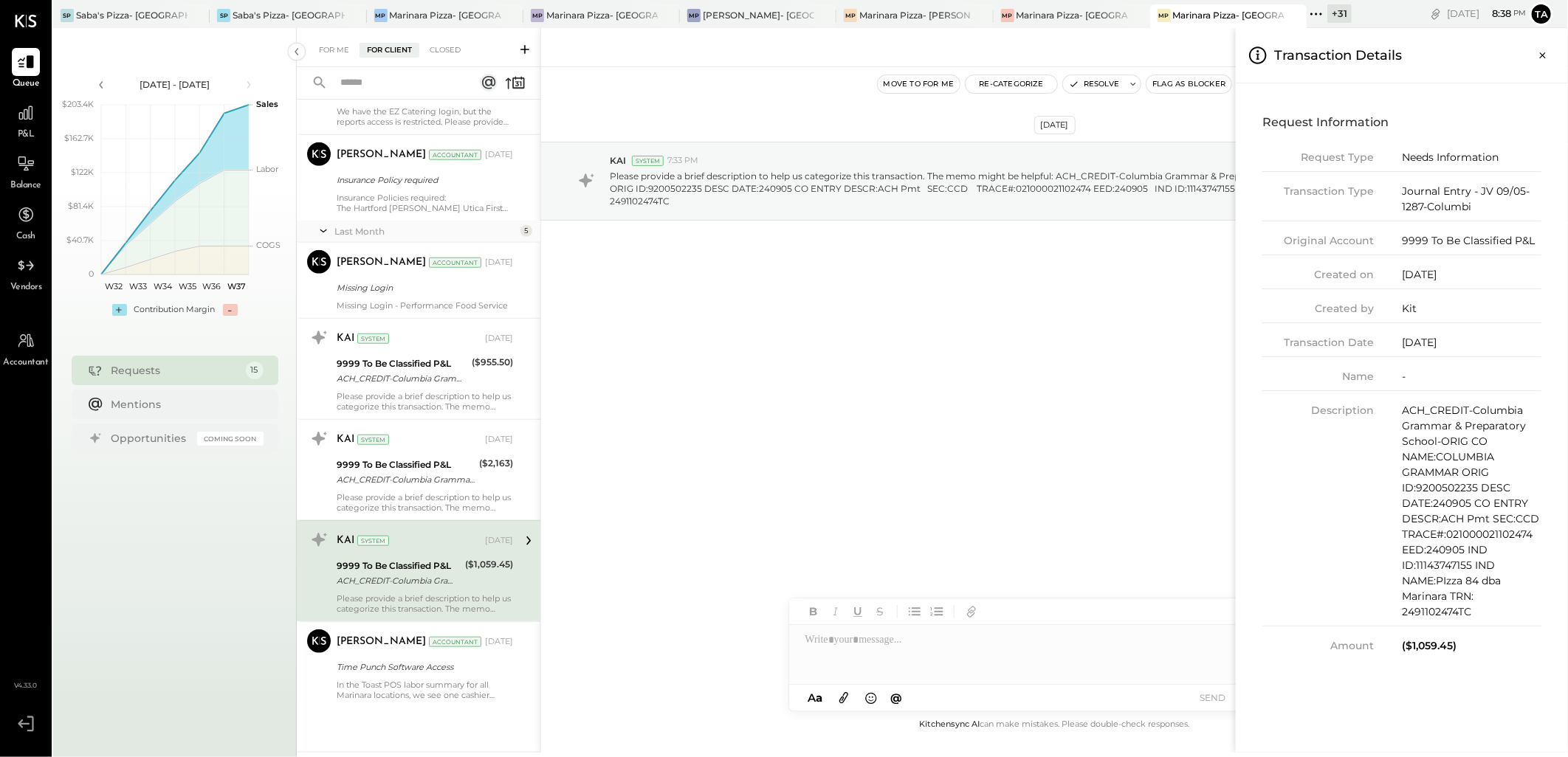
click at [451, 478] on div "For Me For Client Closed Requests [DATE] [PERSON_NAME] Accountant [PERSON_NAME]…" at bounding box center [932, 390] width 1271 height 725
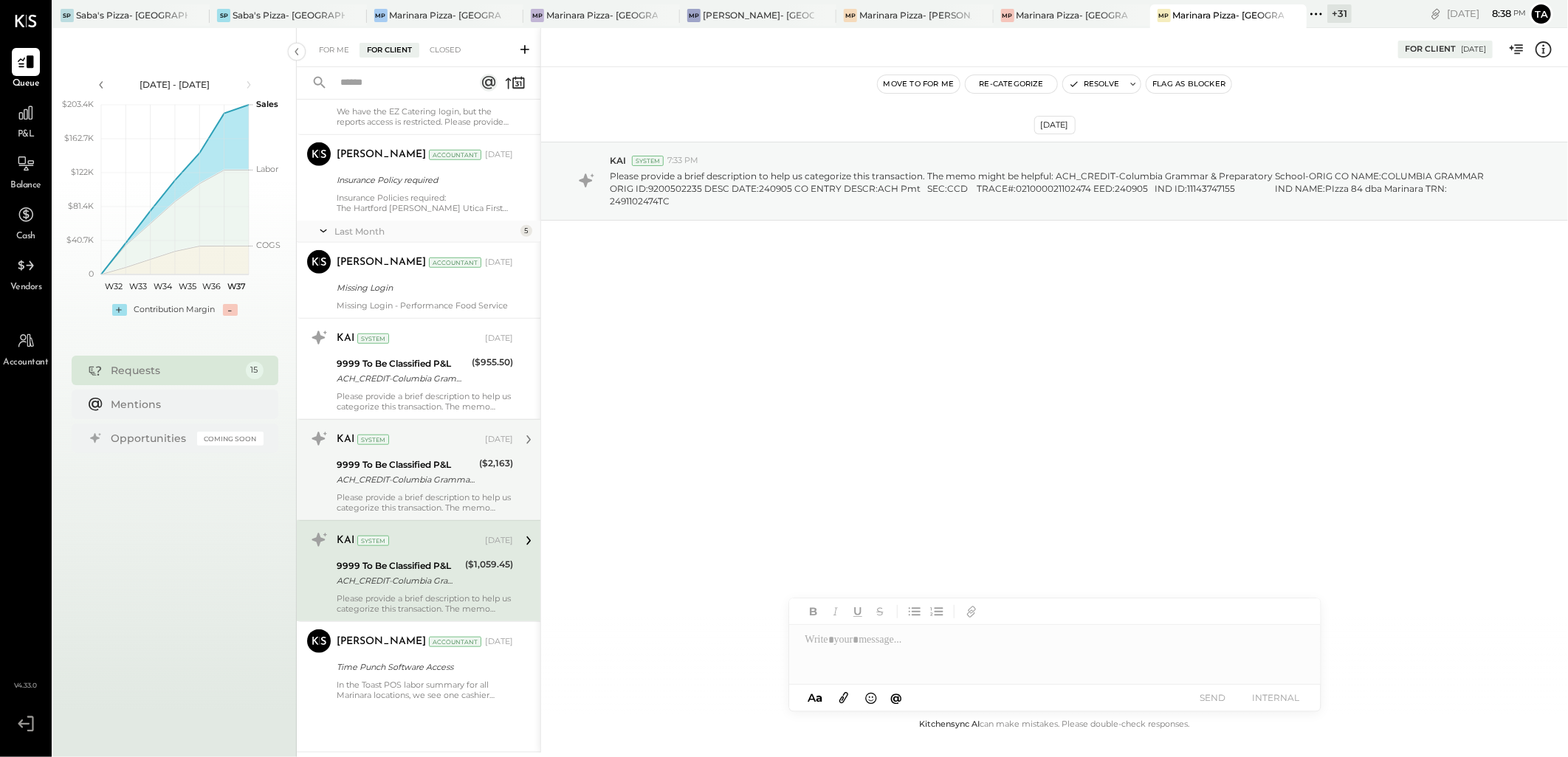
click at [470, 483] on div "ACH_CREDIT-Columbia Grammar & Preparatory School-ORIG CO NAME:COLUMBIA GRAMMAR …" at bounding box center [405, 480] width 138 height 15
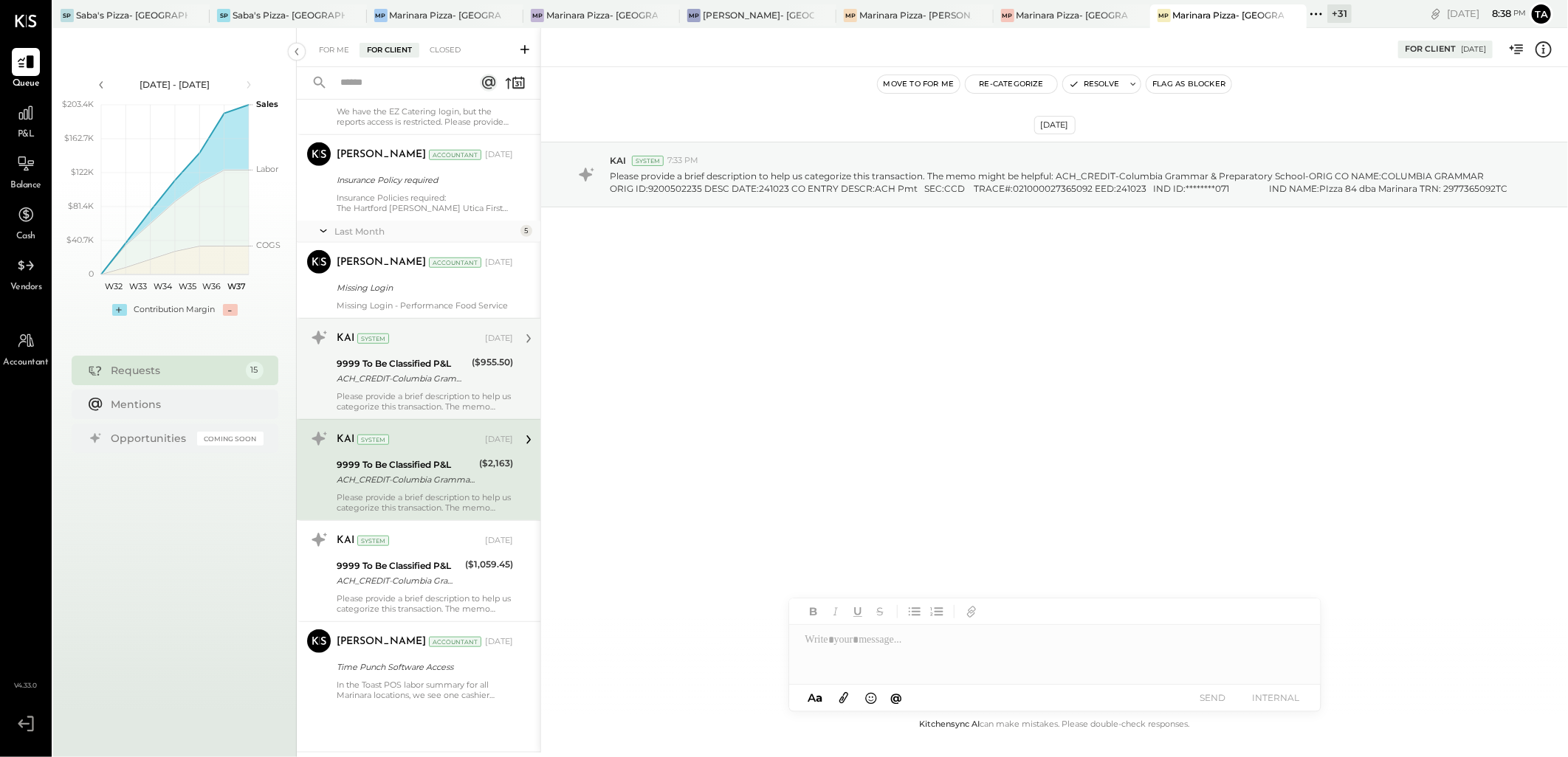
click at [454, 388] on div "KAI System [DATE] 9999 To Be Classified P&L ACH_CREDIT-Columbia Grammar & Prepa…" at bounding box center [424, 369] width 176 height 86
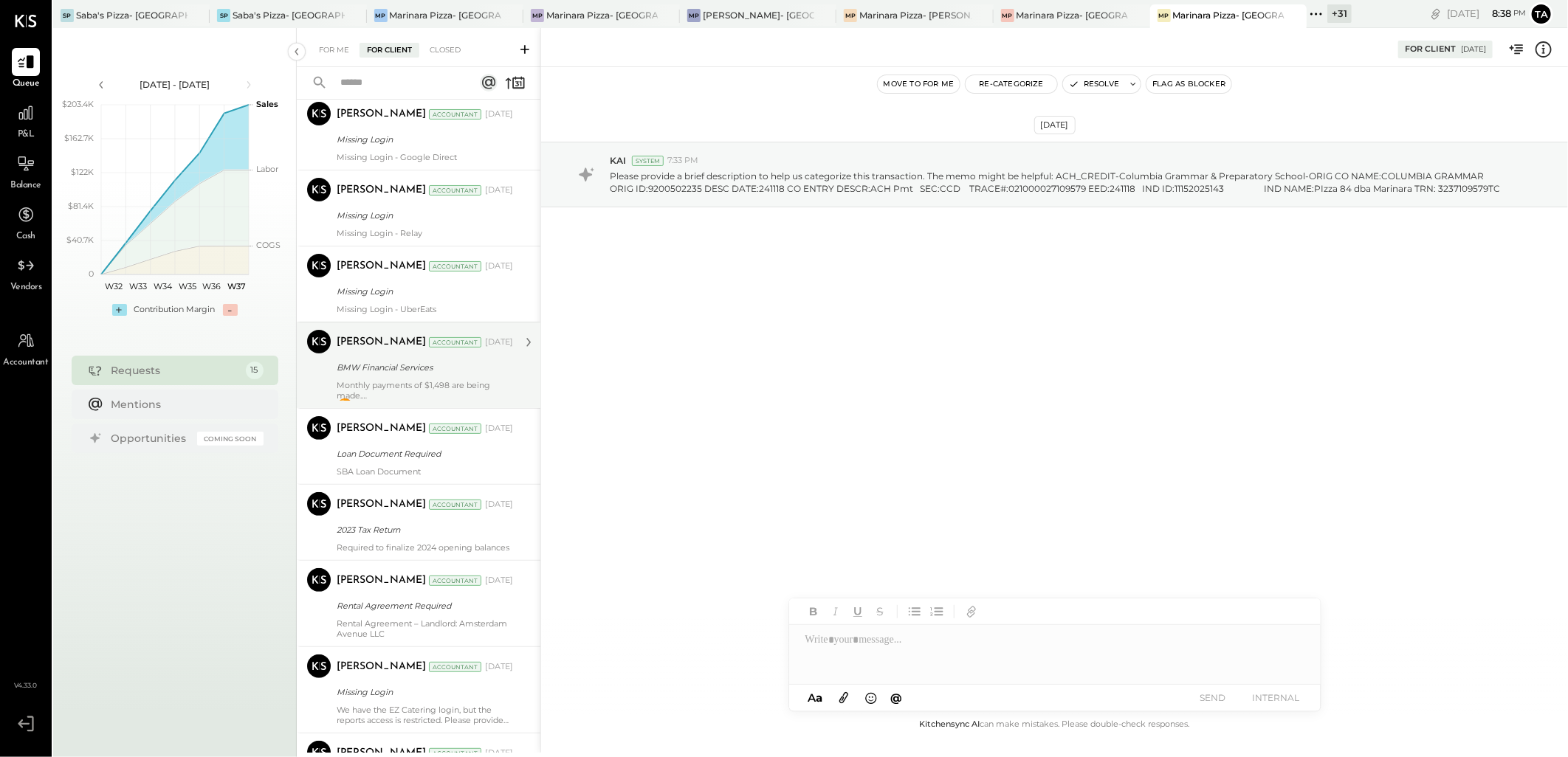
scroll to position [164, 0]
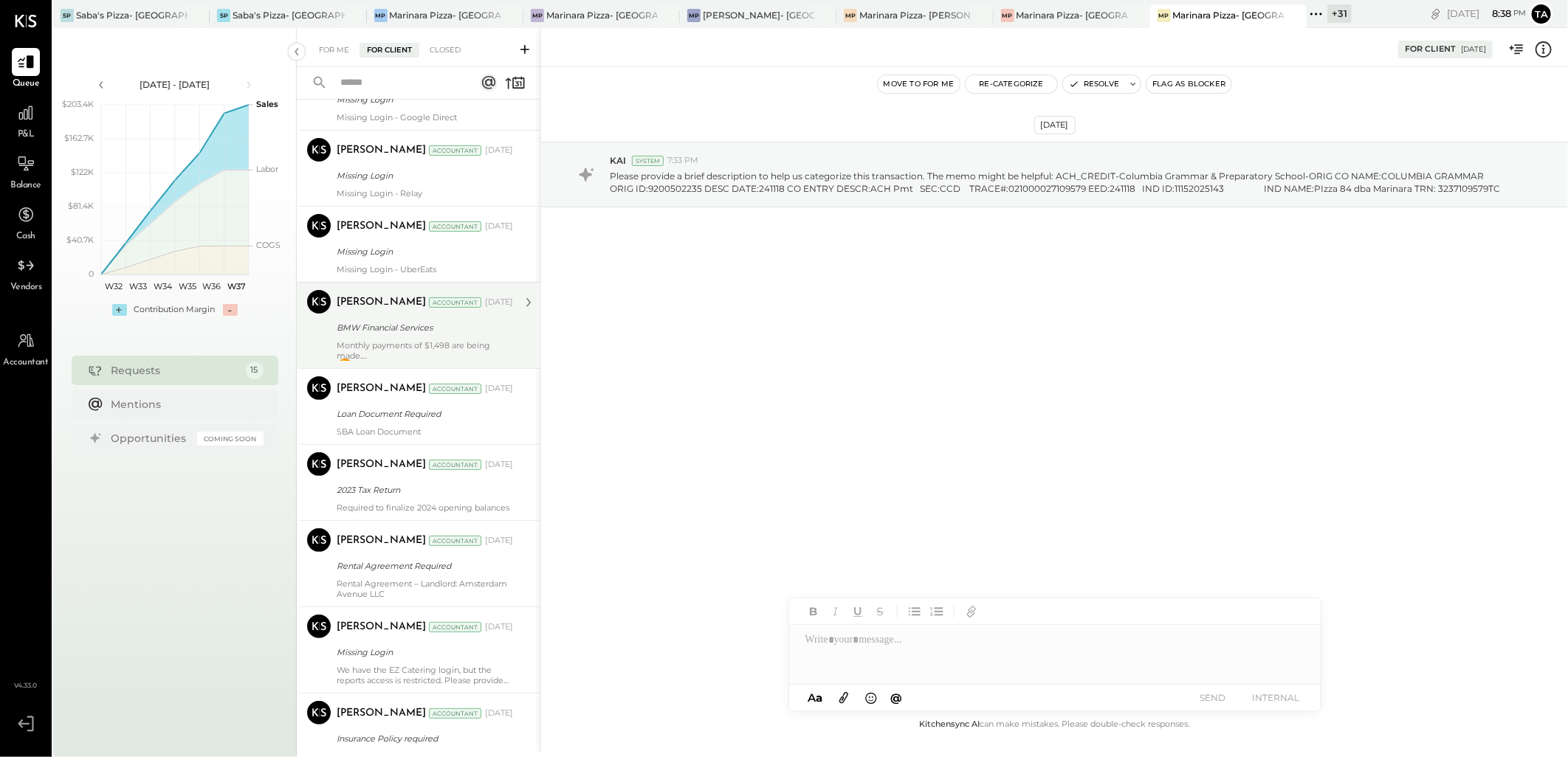
click at [455, 341] on div "Monthly payments of $1,498 are being made. 🟠 Assumed to be vehicle loan repayme…" at bounding box center [424, 351] width 176 height 21
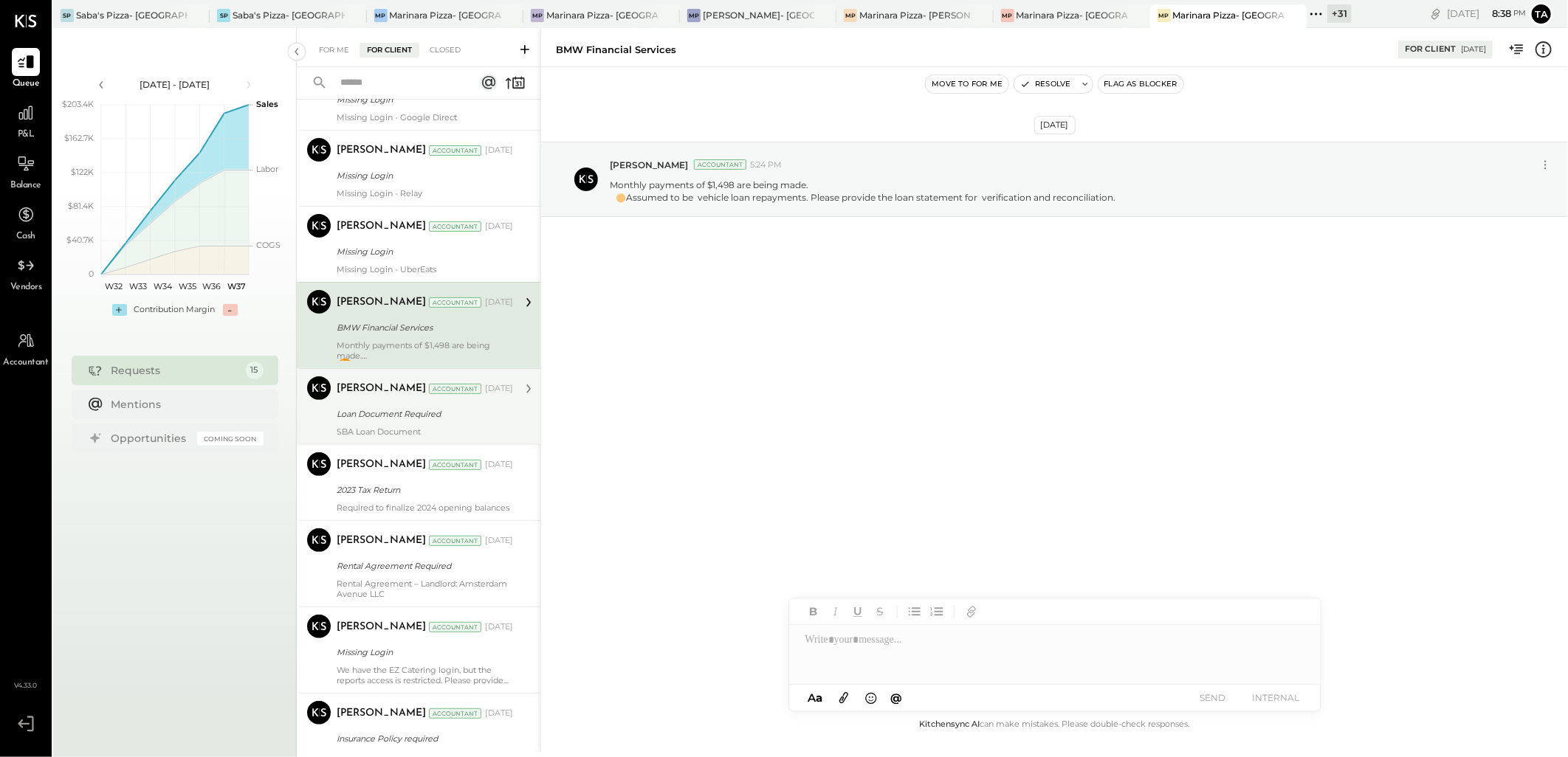
click at [464, 428] on div "SBA Loan Document" at bounding box center [424, 432] width 176 height 10
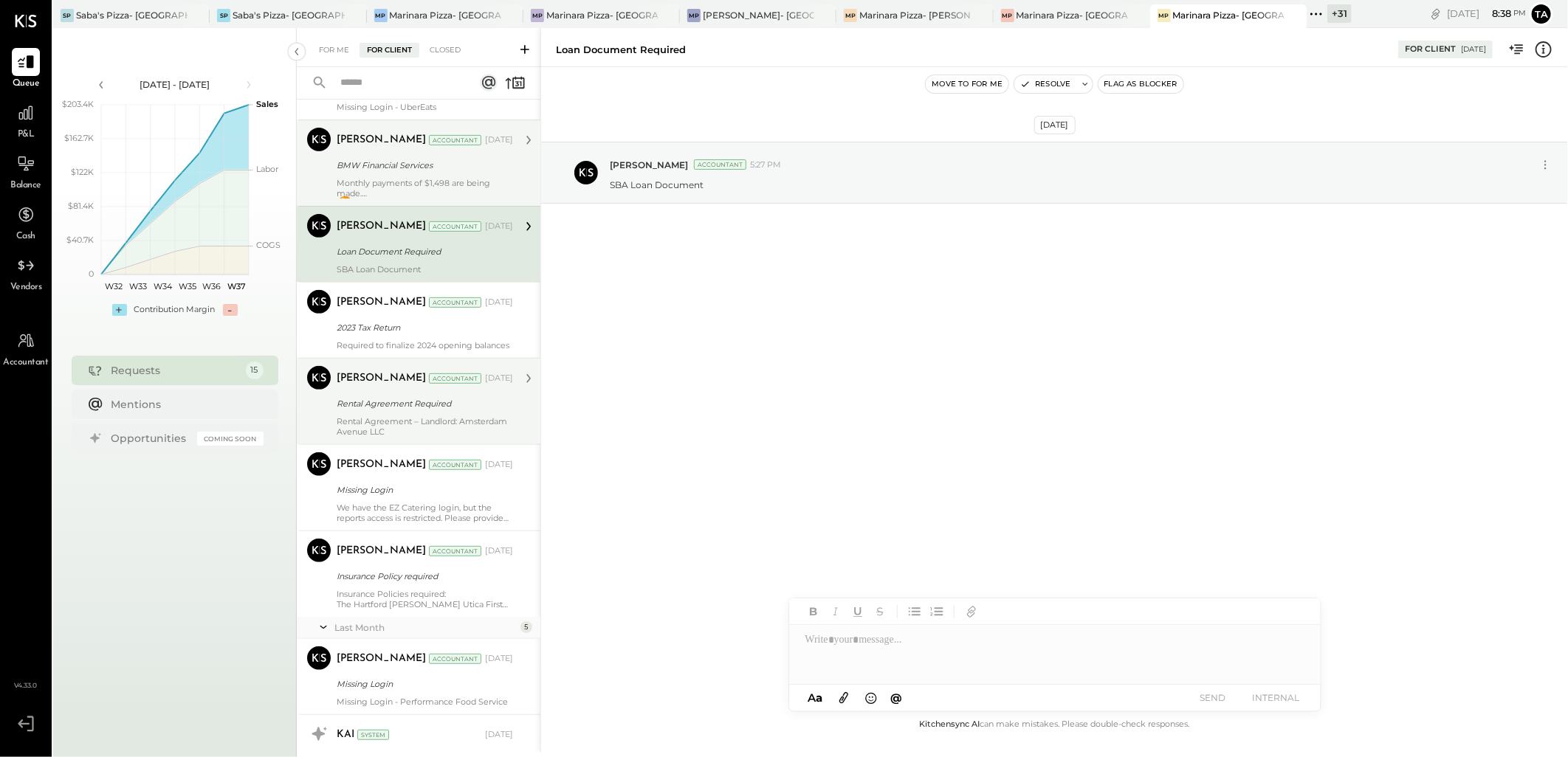
scroll to position [328, 0]
click at [459, 423] on div "[PERSON_NAME] Accountant [DATE] Rental Agreement Required Rental Agreement – La…" at bounding box center [424, 400] width 176 height 71
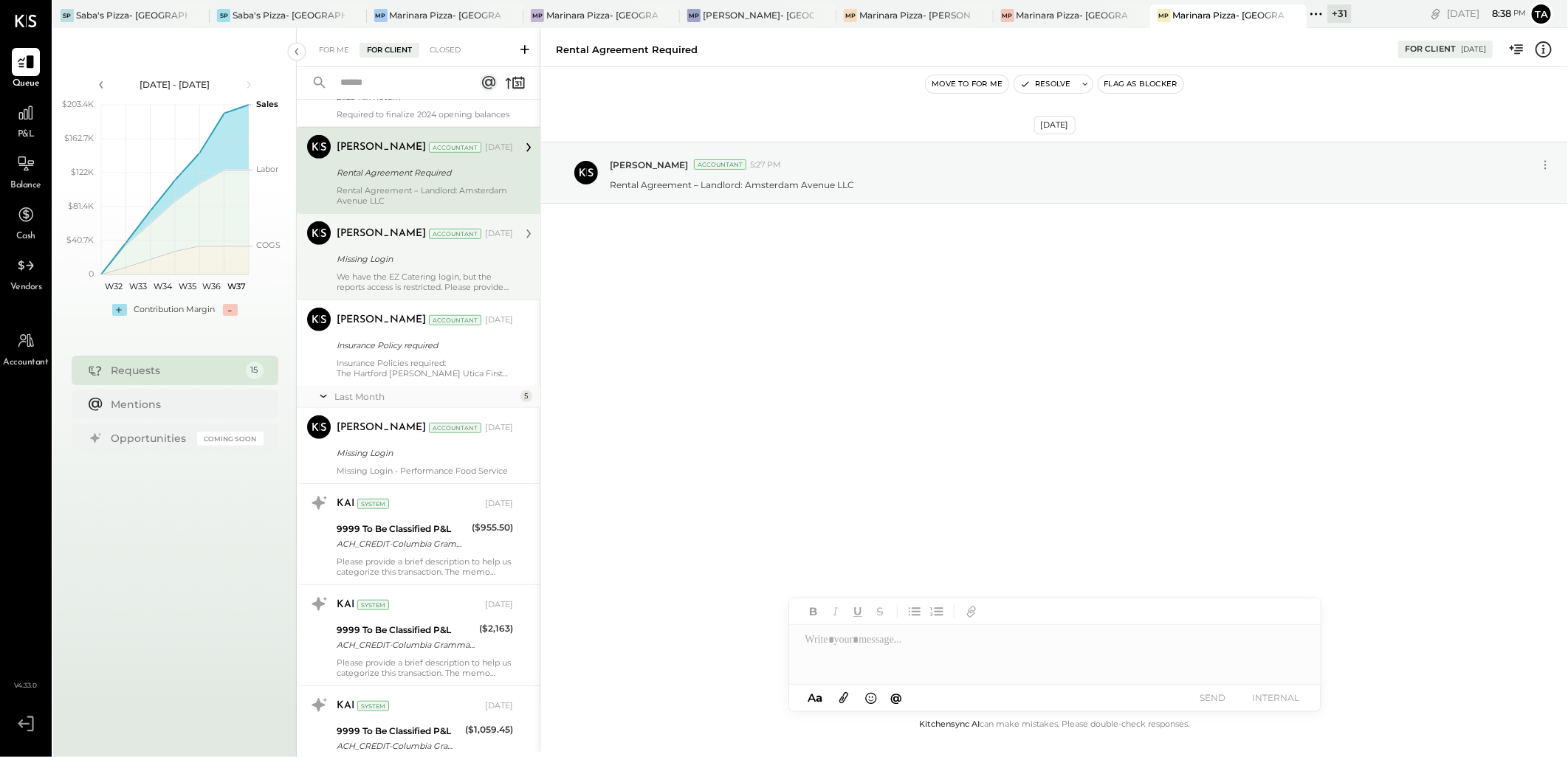
scroll to position [573, 0]
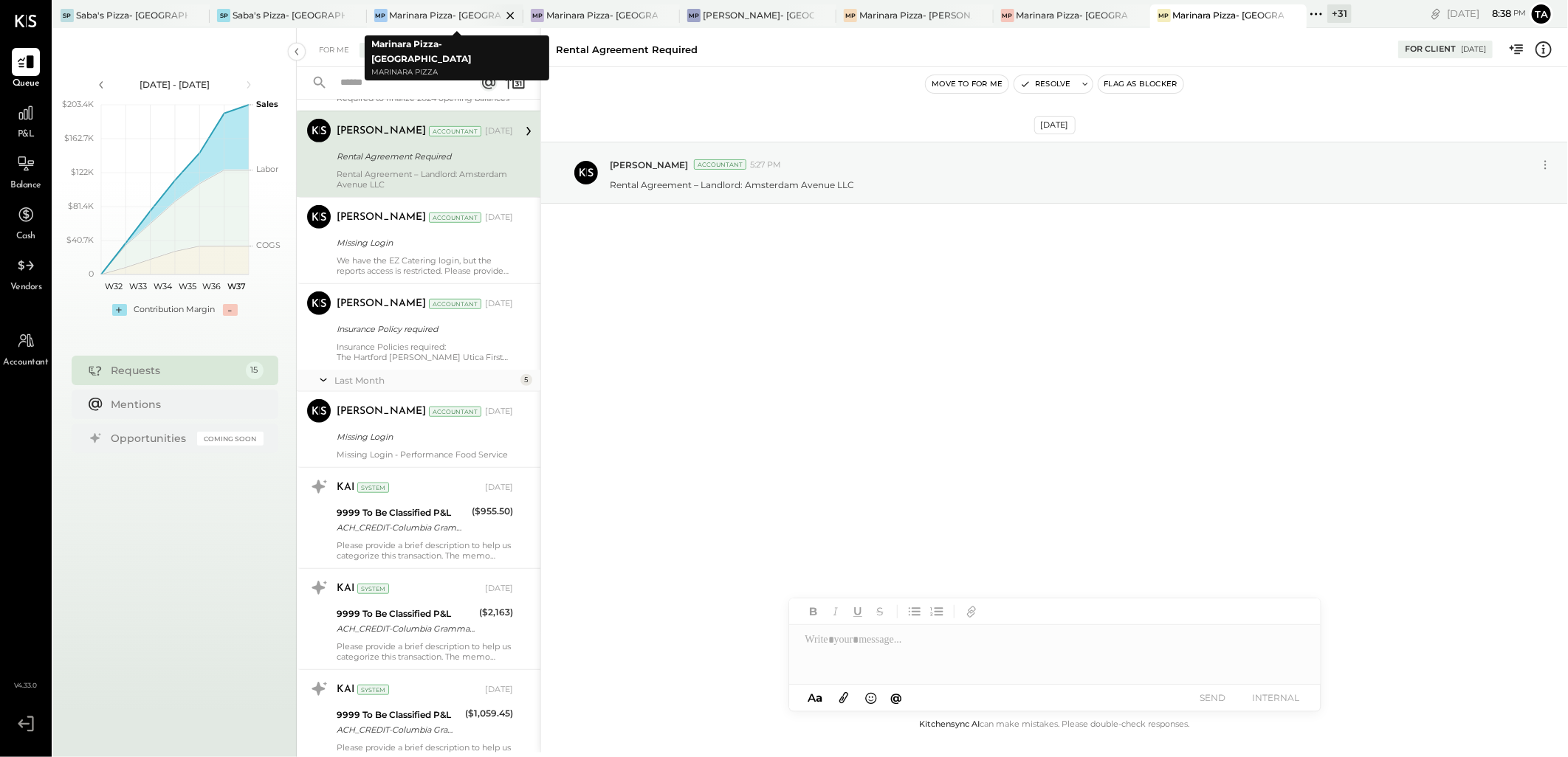
click at [411, 16] on div "Marinara Pizza- [GEOGRAPHIC_DATA]" at bounding box center [445, 15] width 111 height 13
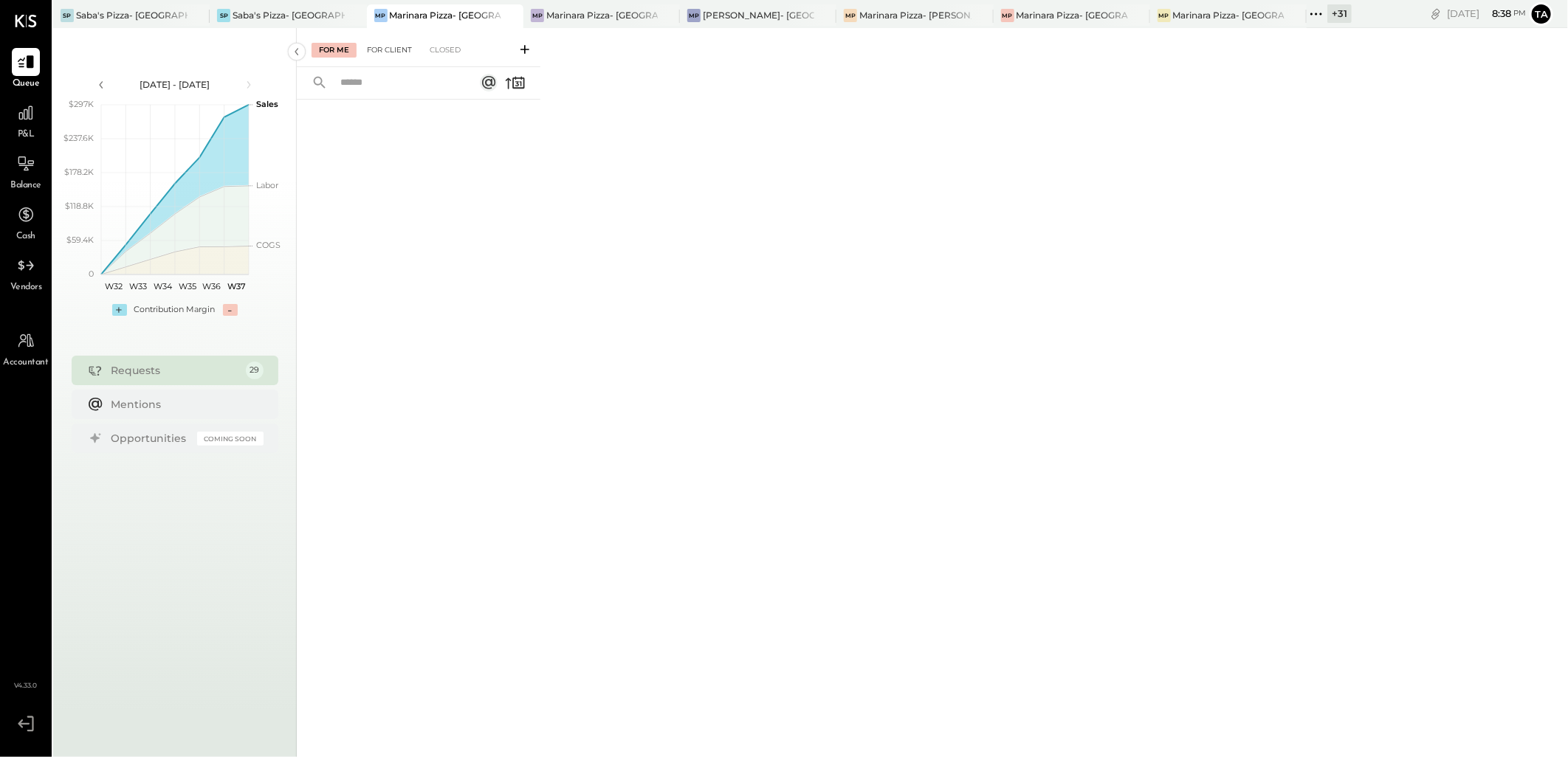
click at [383, 46] on div "For Client" at bounding box center [389, 51] width 60 height 15
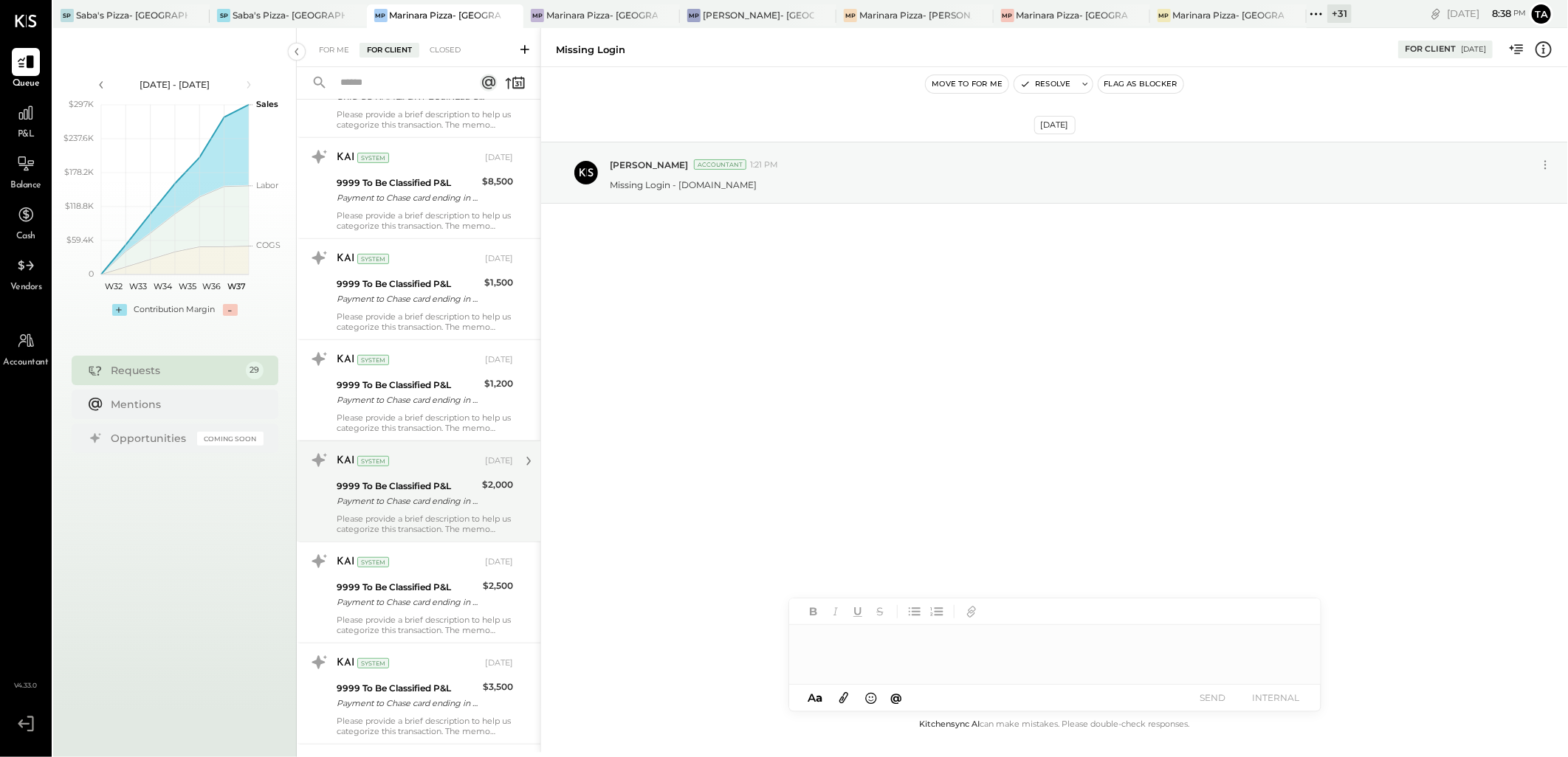
scroll to position [655, 0]
